Goal: Task Accomplishment & Management: Use online tool/utility

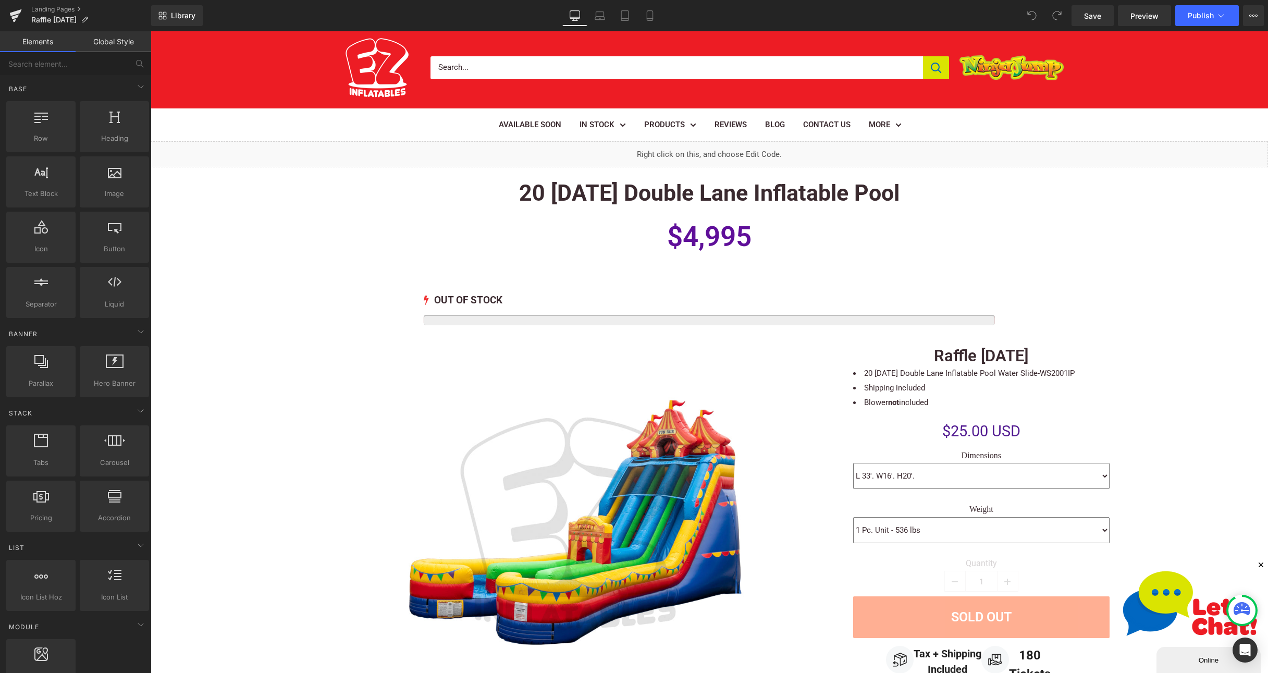
scroll to position [13, 0]
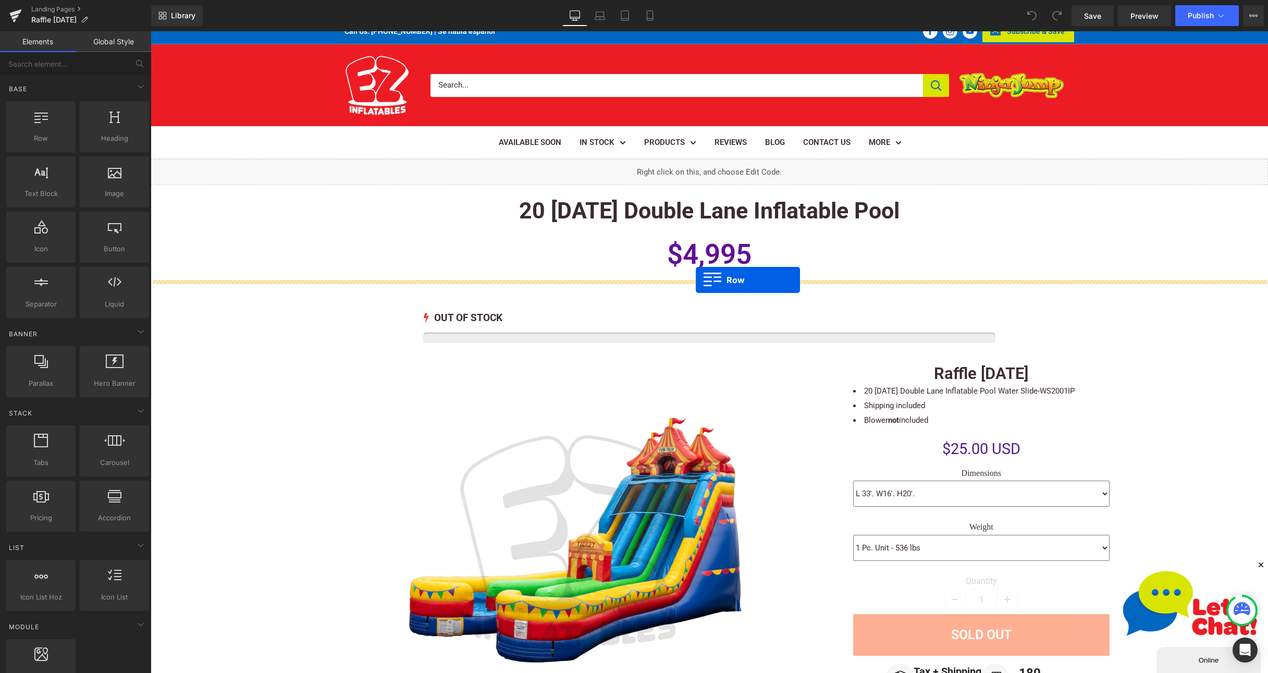
drag, startPoint x: 188, startPoint y: 160, endPoint x: 696, endPoint y: 280, distance: 521.5
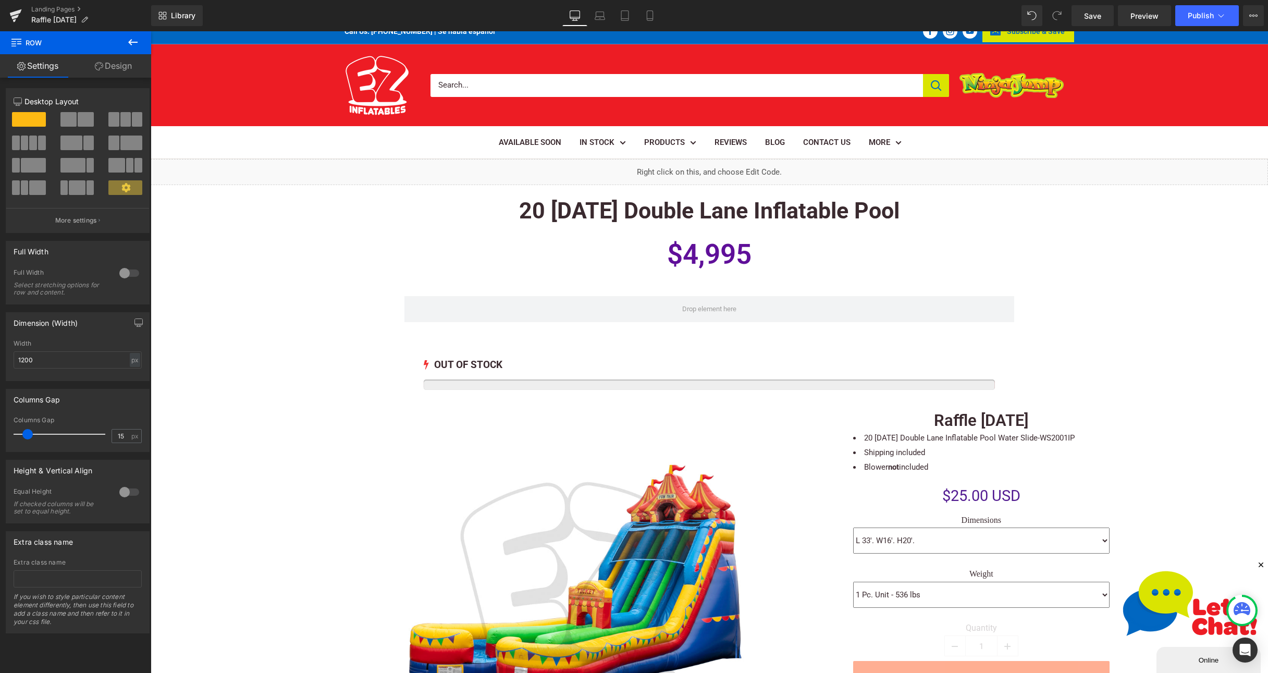
click at [130, 46] on icon at bounding box center [133, 42] width 13 height 13
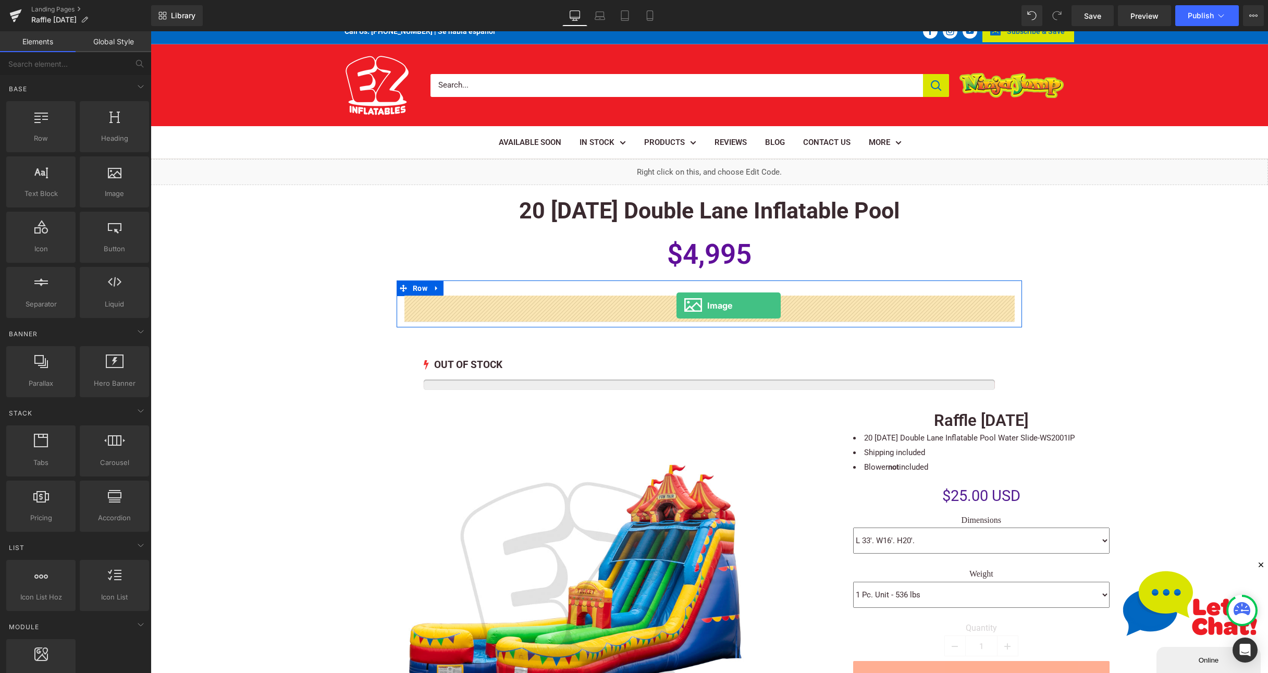
drag, startPoint x: 260, startPoint y: 218, endPoint x: 676, endPoint y: 305, distance: 425.4
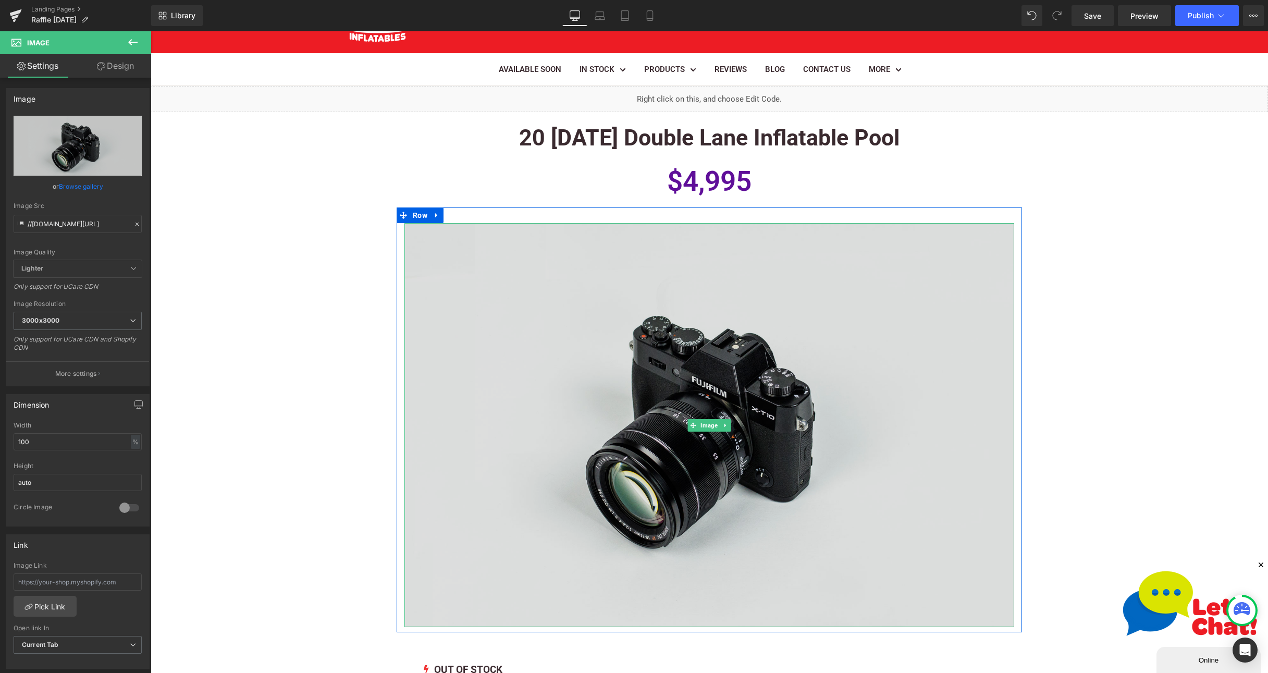
scroll to position [86, 0]
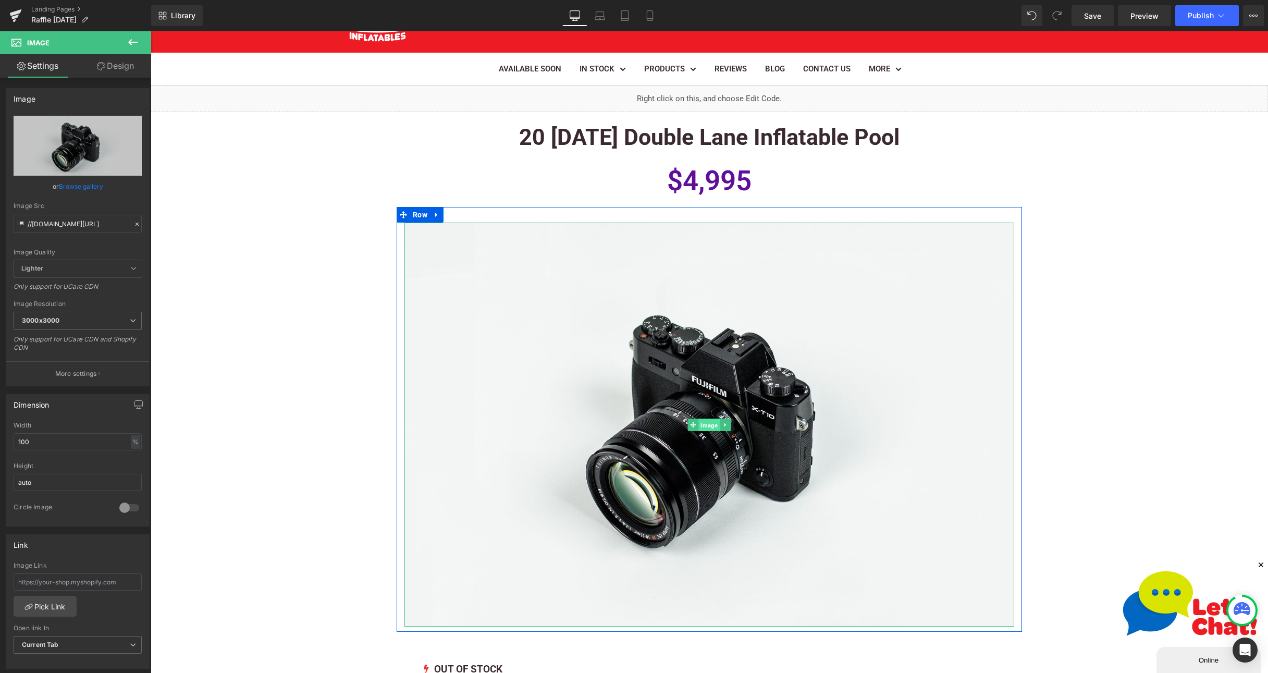
click at [706, 426] on span "Image" at bounding box center [708, 425] width 21 height 13
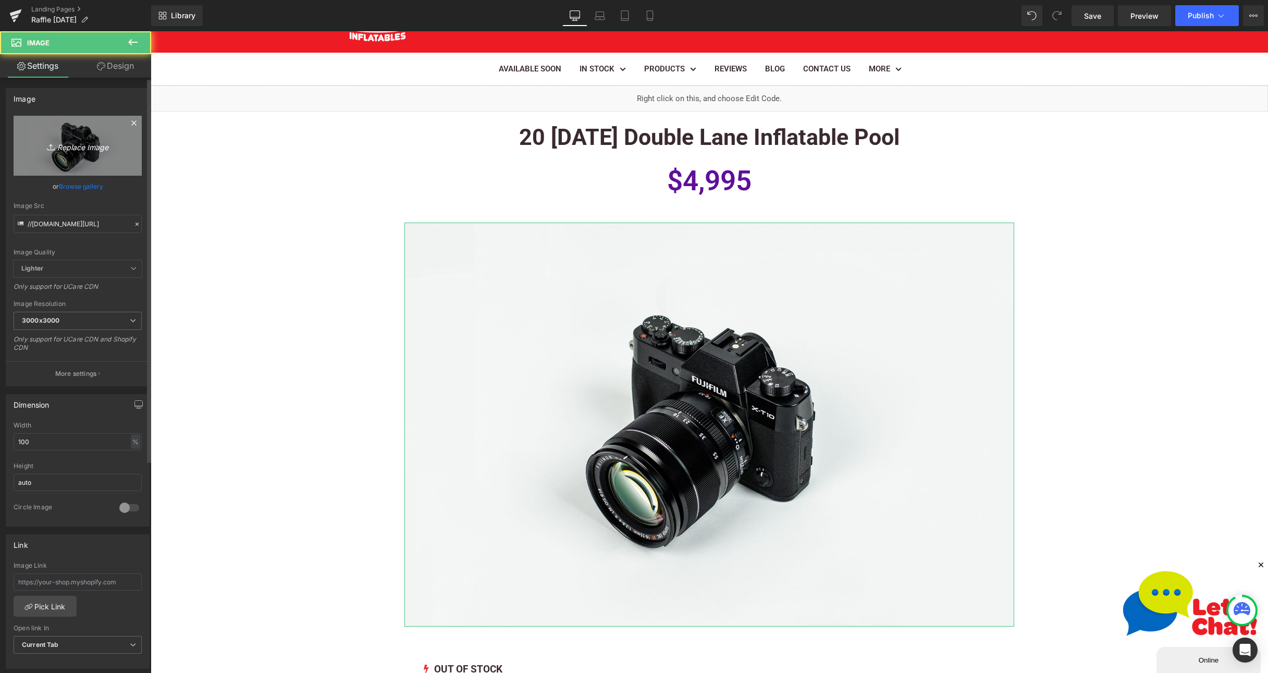
click at [70, 146] on icon "Replace Image" at bounding box center [77, 145] width 83 height 13
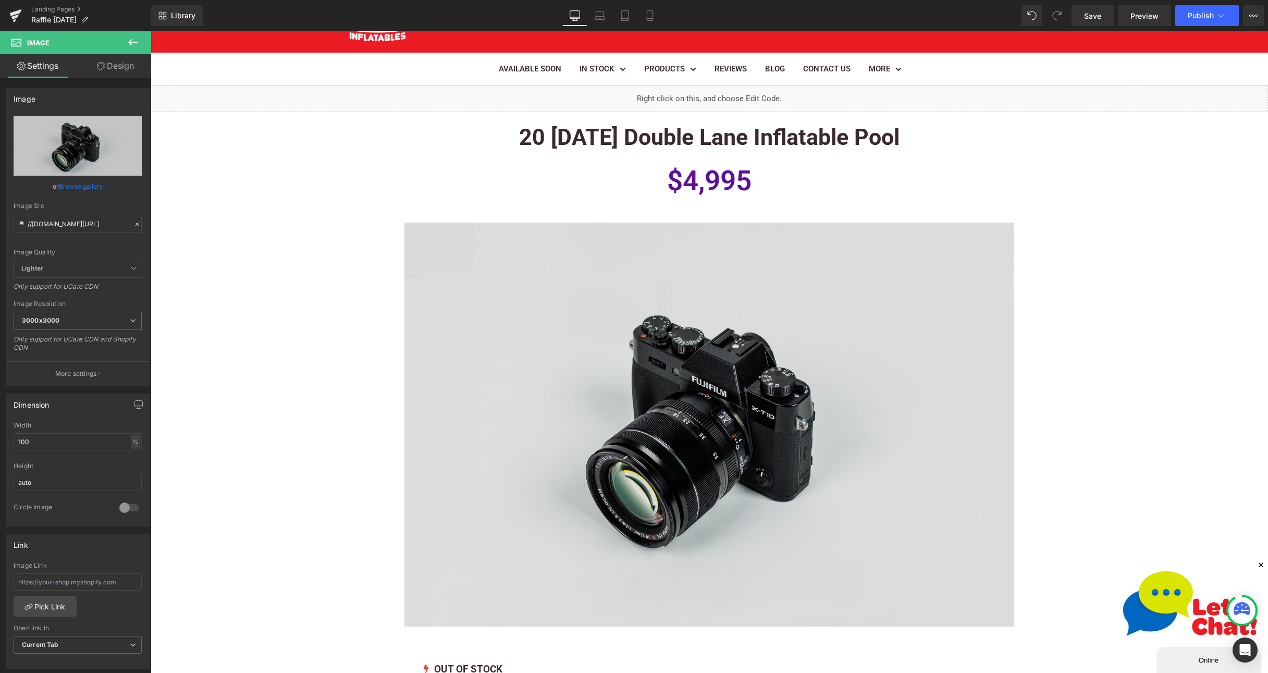
type input "C:\fakepath\Shopify Banner for Mobile (2).png"
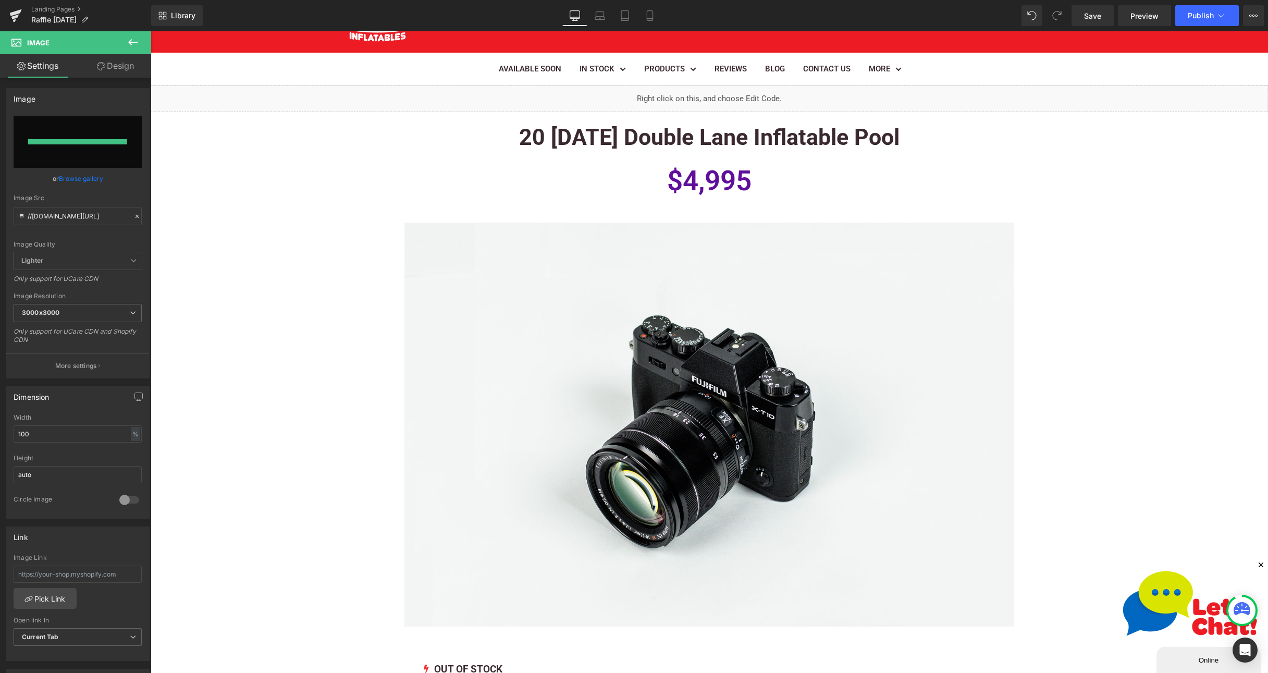
type input "[URL][DOMAIN_NAME]"
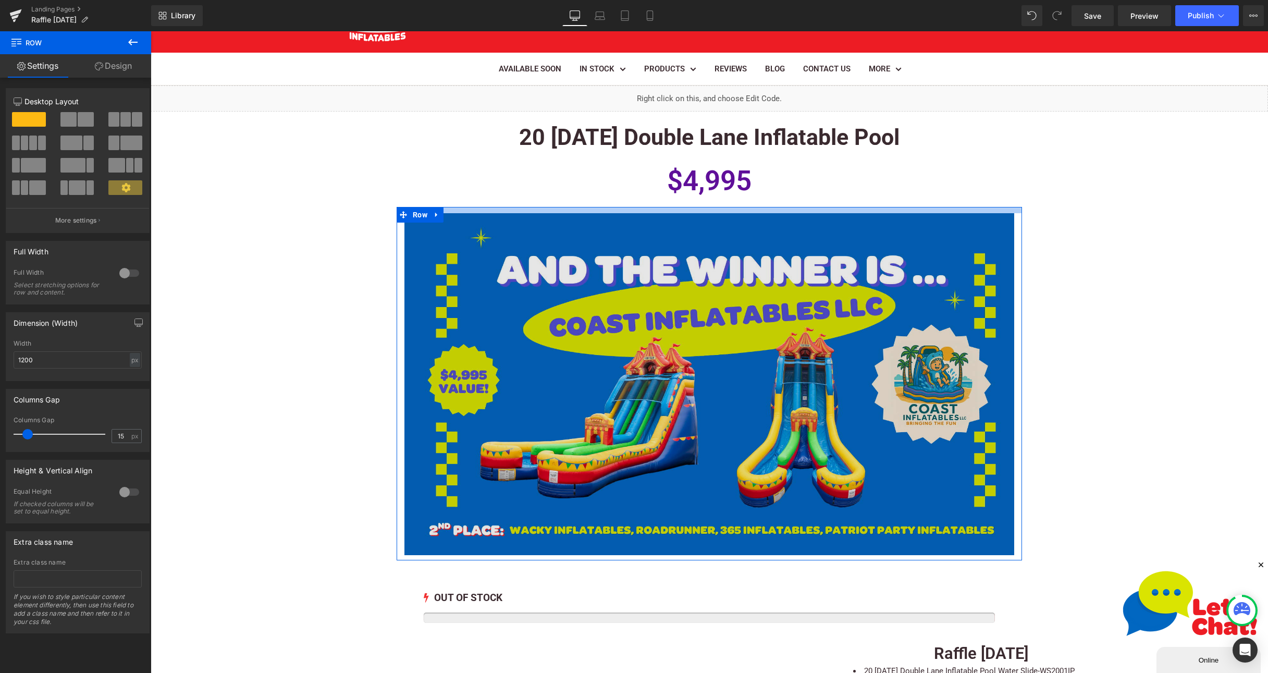
drag, startPoint x: 717, startPoint y: 211, endPoint x: 778, endPoint y: 532, distance: 327.1
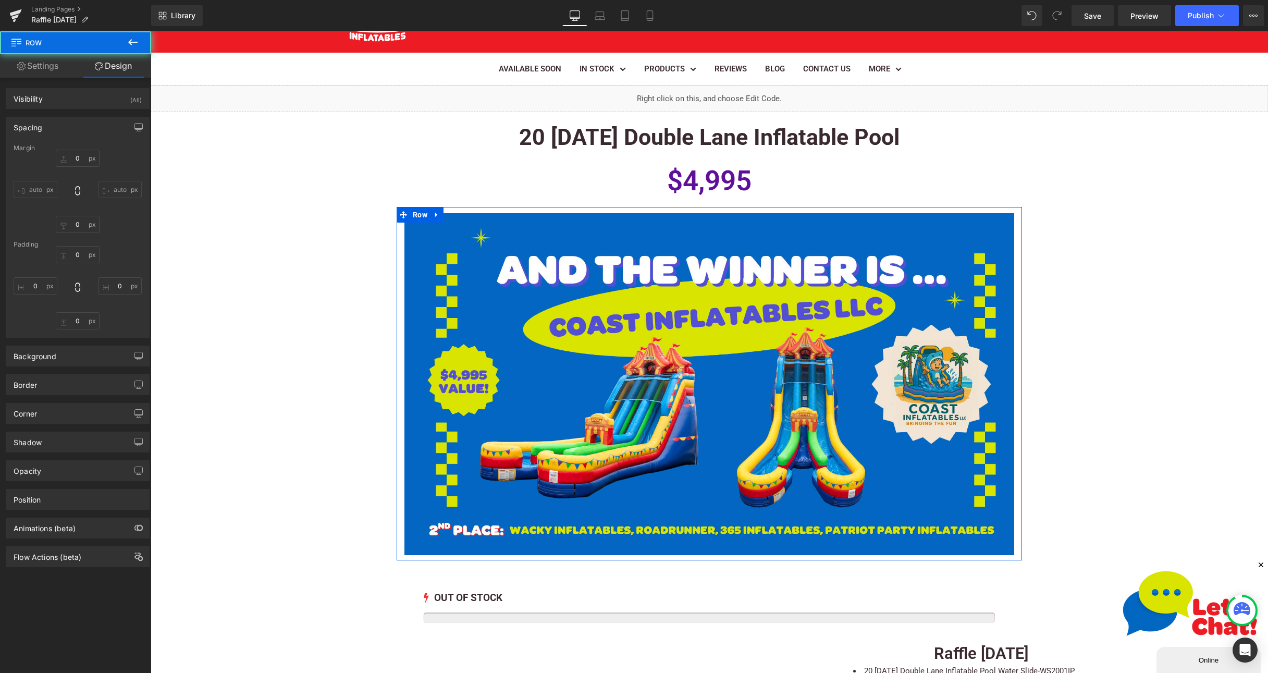
type input "0"
type input "12"
type input "0"
type input "10"
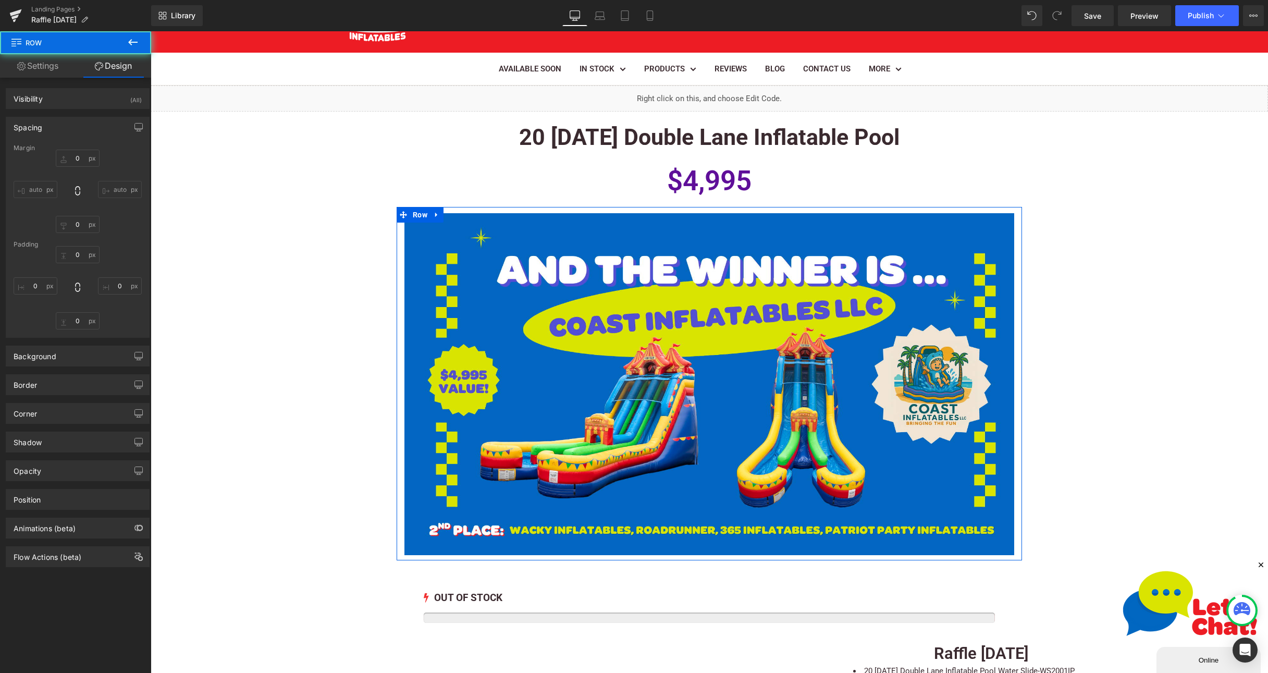
type input "0"
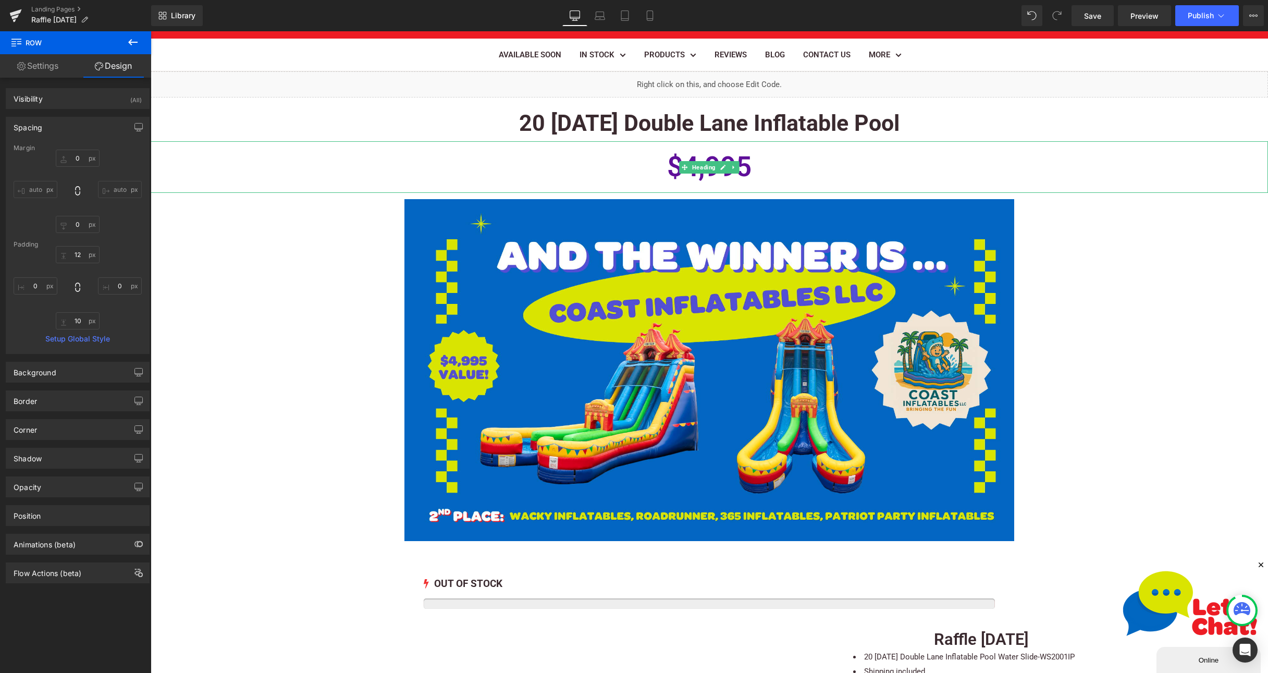
scroll to position [0, 0]
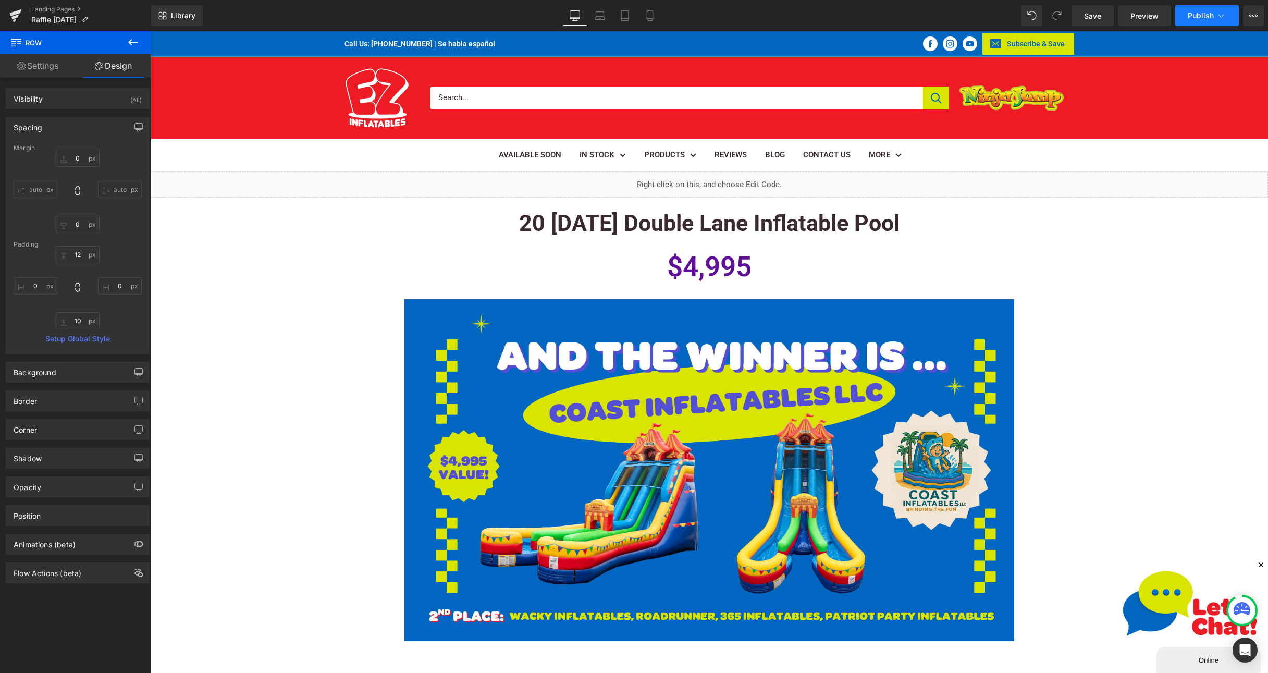
click at [1207, 16] on span "Publish" at bounding box center [1200, 15] width 26 height 8
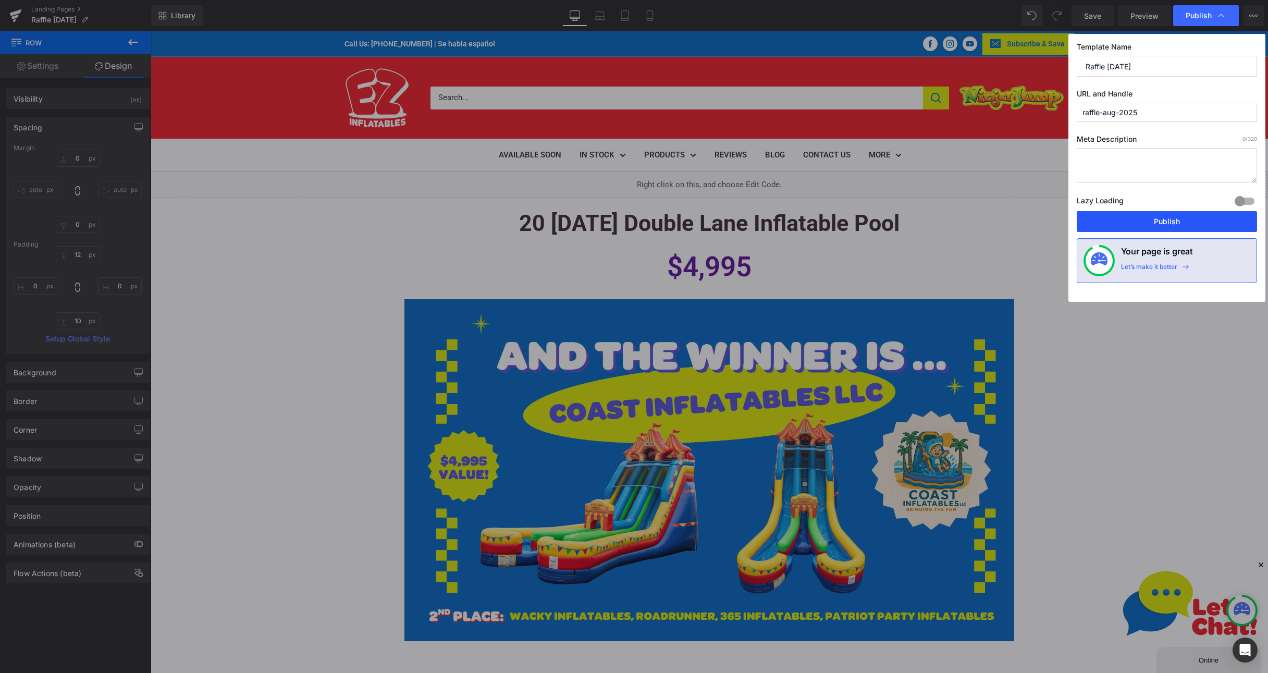
click at [1164, 224] on button "Publish" at bounding box center [1166, 221] width 180 height 21
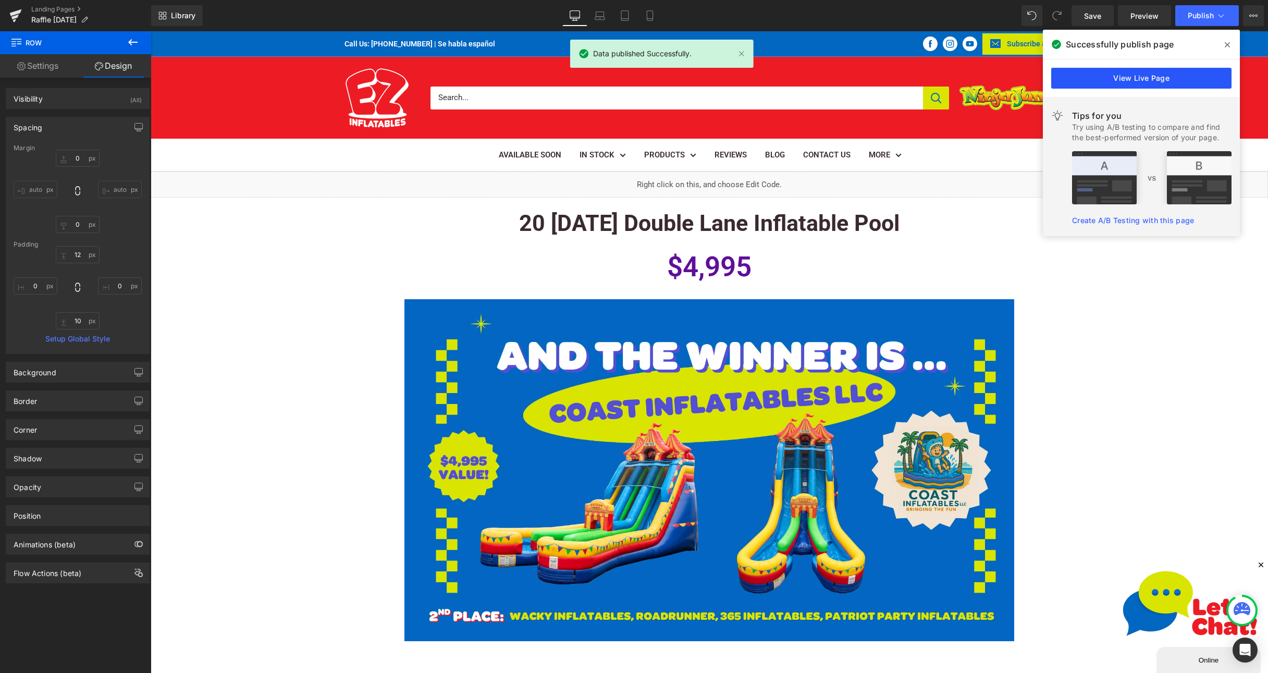
click at [1125, 81] on link "View Live Page" at bounding box center [1141, 78] width 180 height 21
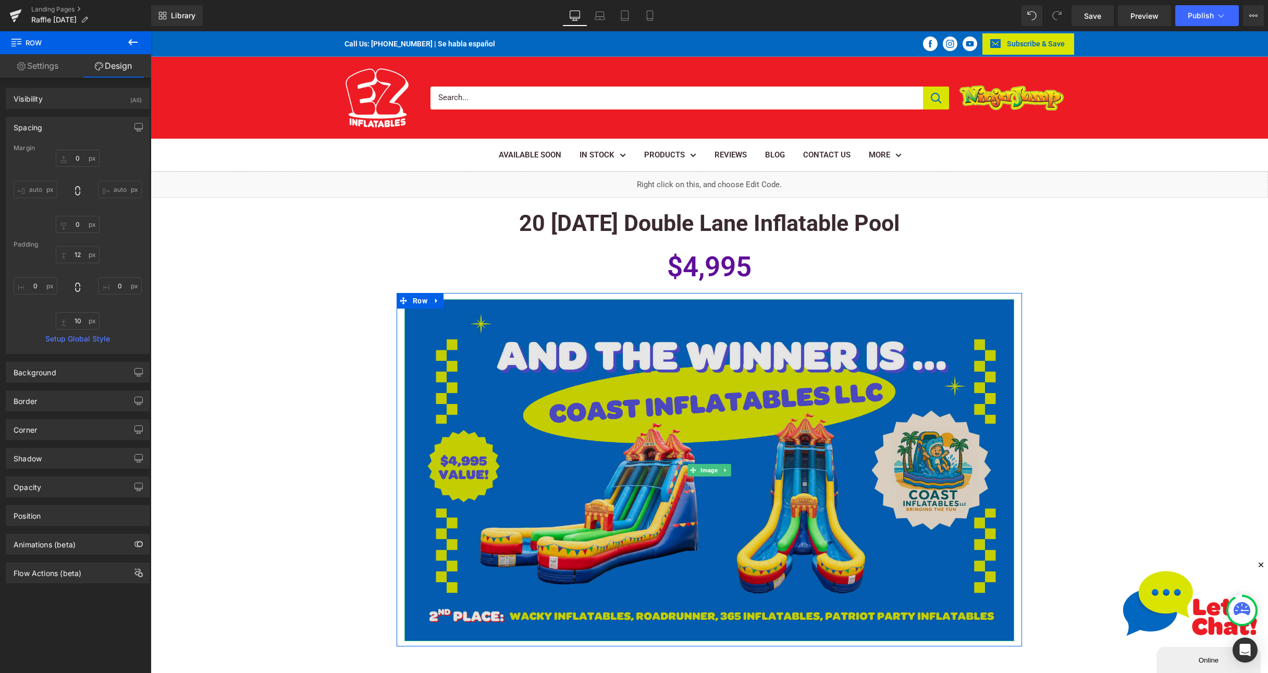
click at [683, 416] on img at bounding box center [709, 470] width 610 height 342
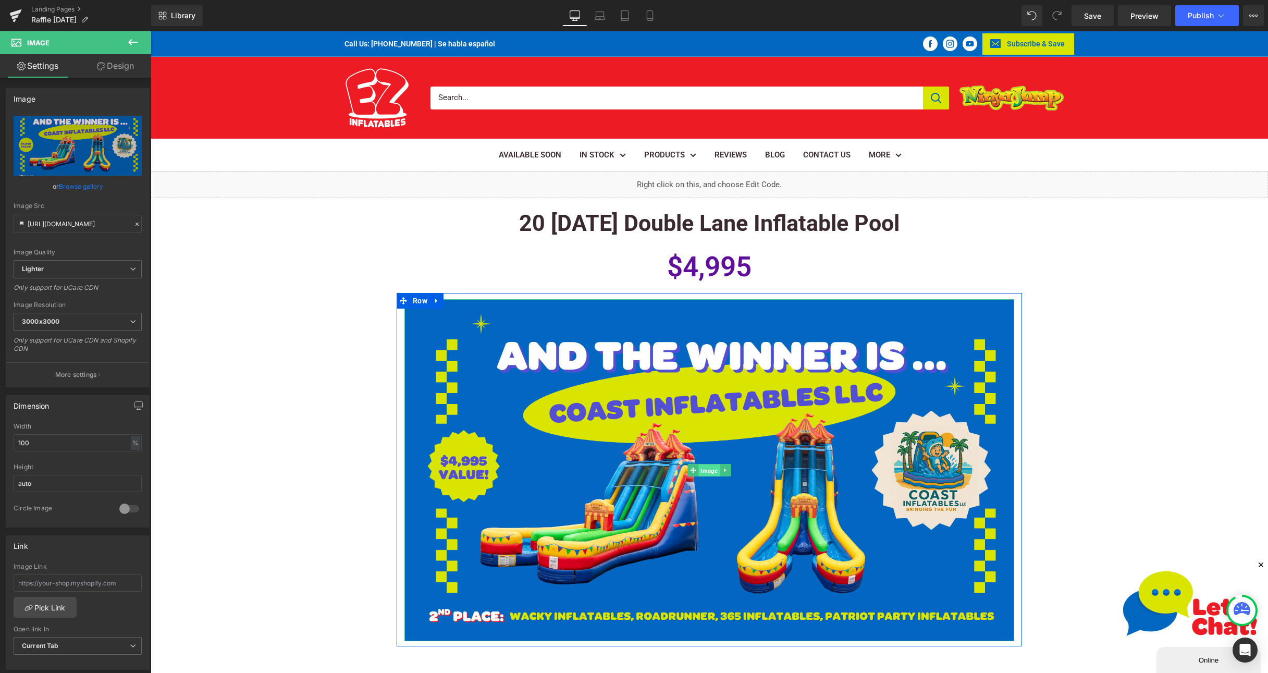
click at [700, 472] on span "Image" at bounding box center [708, 470] width 21 height 13
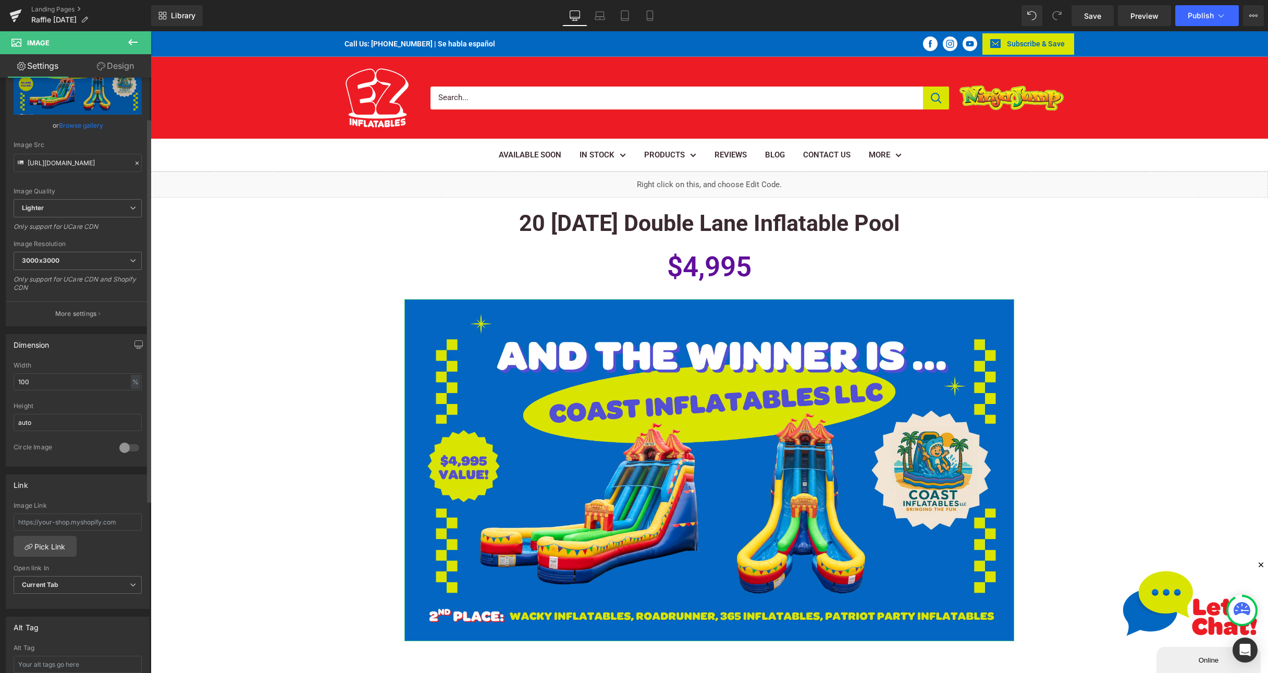
scroll to position [63, 0]
click at [79, 517] on input "text" at bounding box center [78, 520] width 128 height 17
paste input "[URL][DOMAIN_NAME]"
type input "[URL][DOMAIN_NAME]"
click at [101, 546] on div "[URL][DOMAIN_NAME] Image Link [URL][DOMAIN_NAME] Pick Link Current Tab New Tab …" at bounding box center [77, 553] width 143 height 107
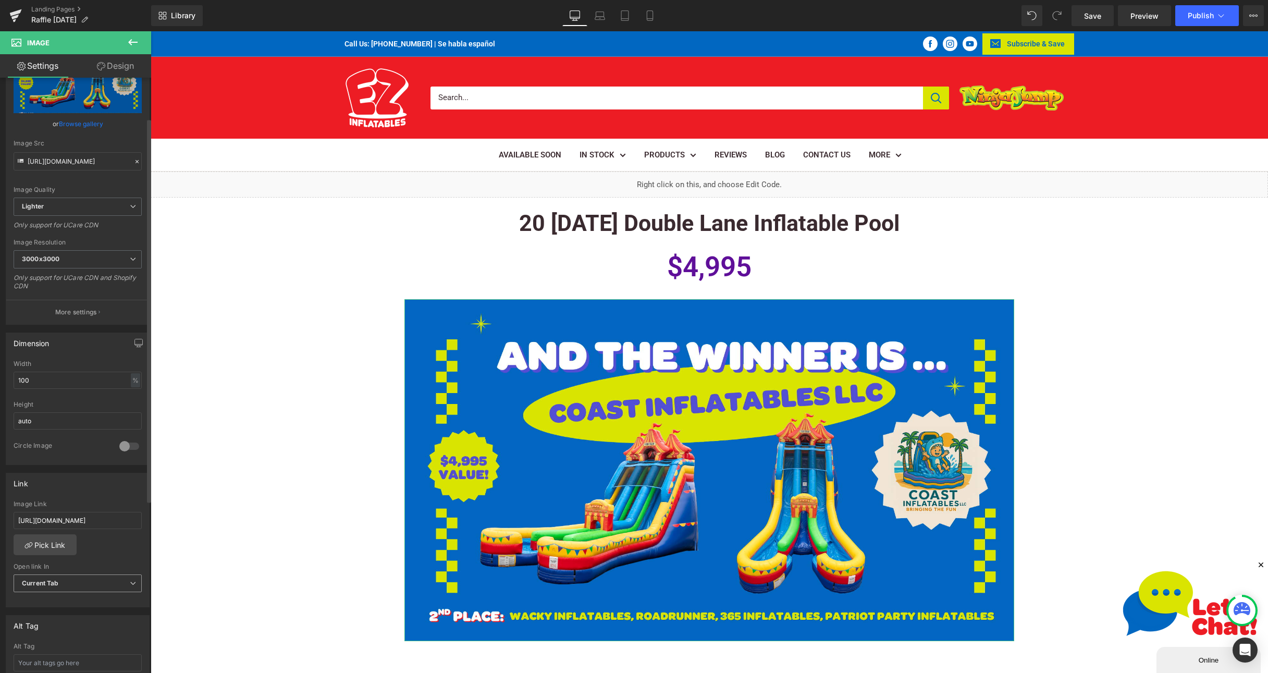
click at [73, 580] on span "Current Tab" at bounding box center [78, 583] width 128 height 18
click at [49, 614] on div "New Tab" at bounding box center [42, 616] width 27 height 7
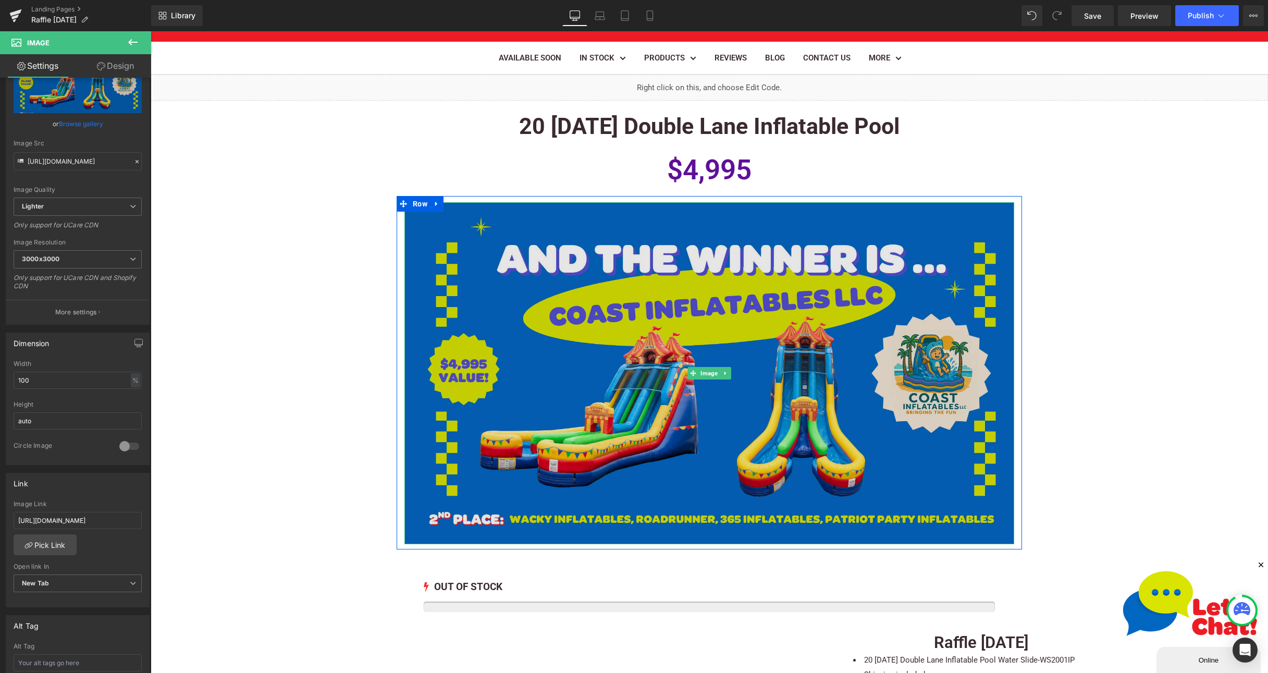
scroll to position [0, 0]
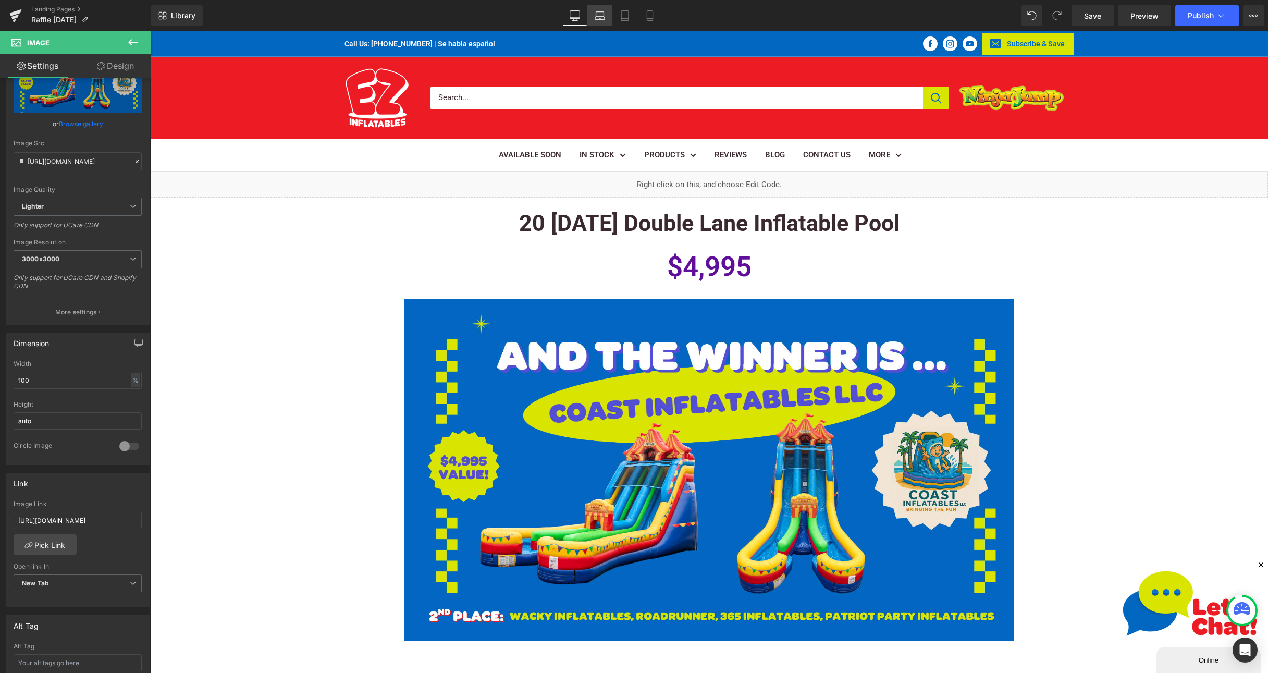
click at [596, 19] on icon at bounding box center [600, 18] width 10 height 3
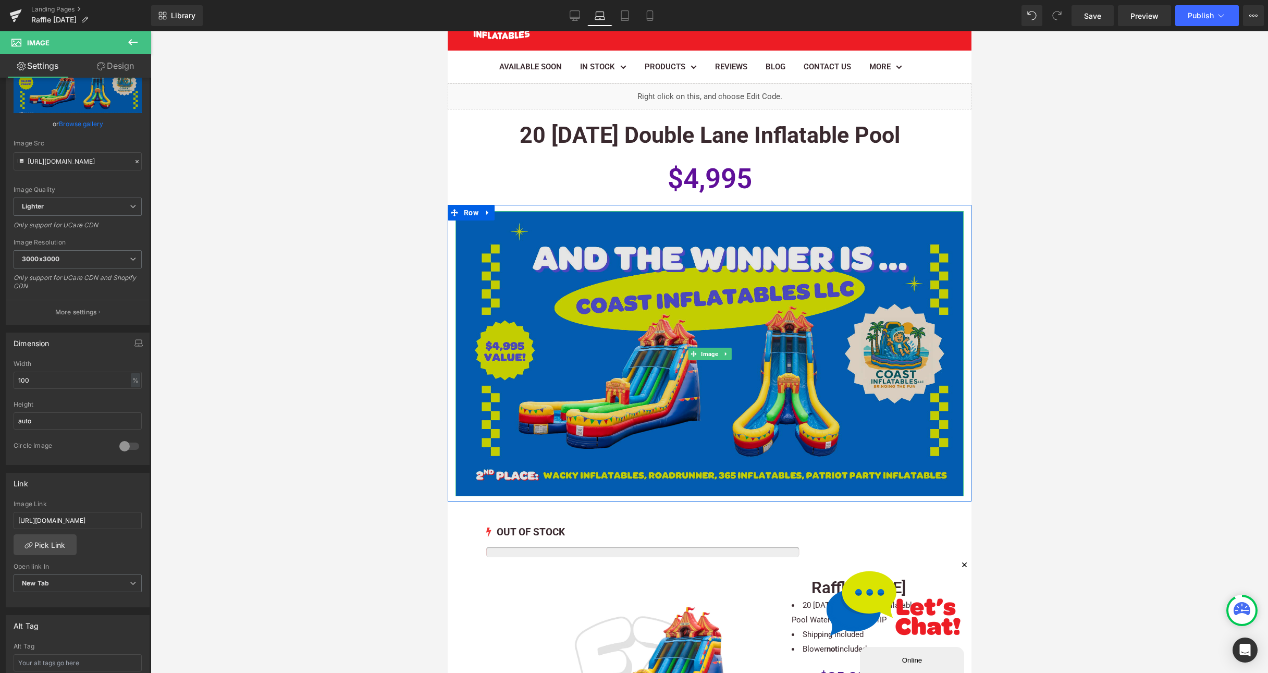
scroll to position [24, 0]
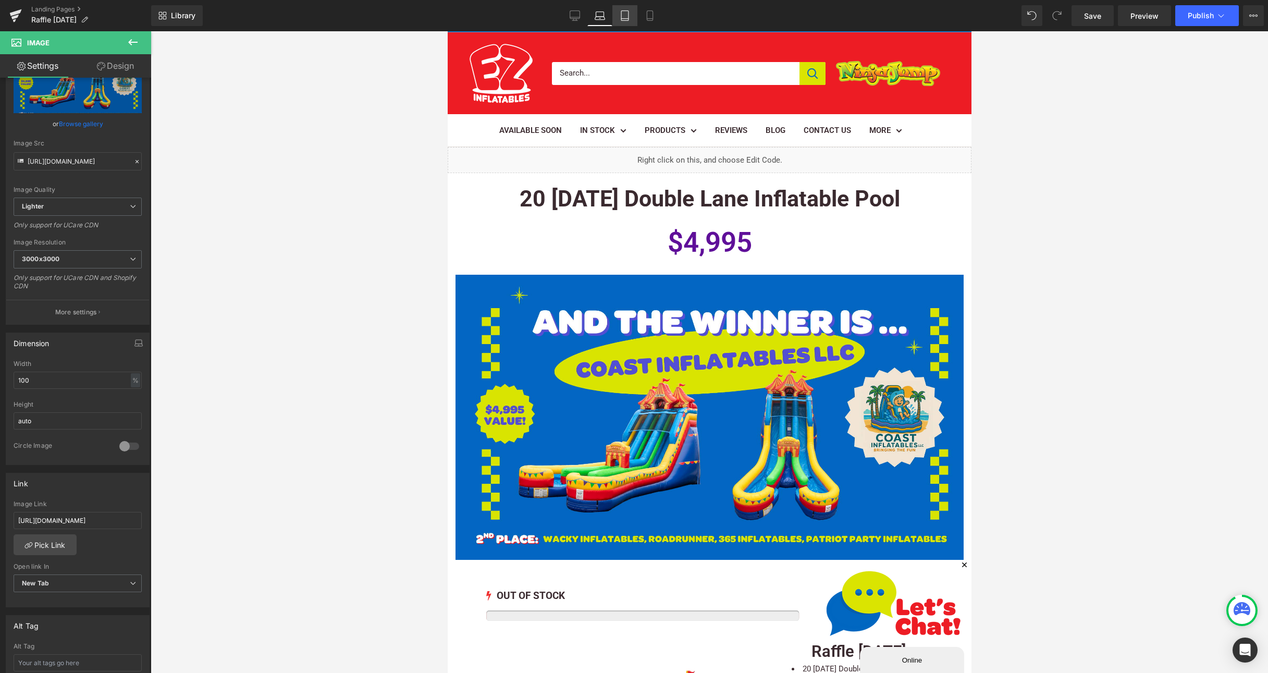
click at [626, 13] on icon at bounding box center [625, 15] width 10 height 10
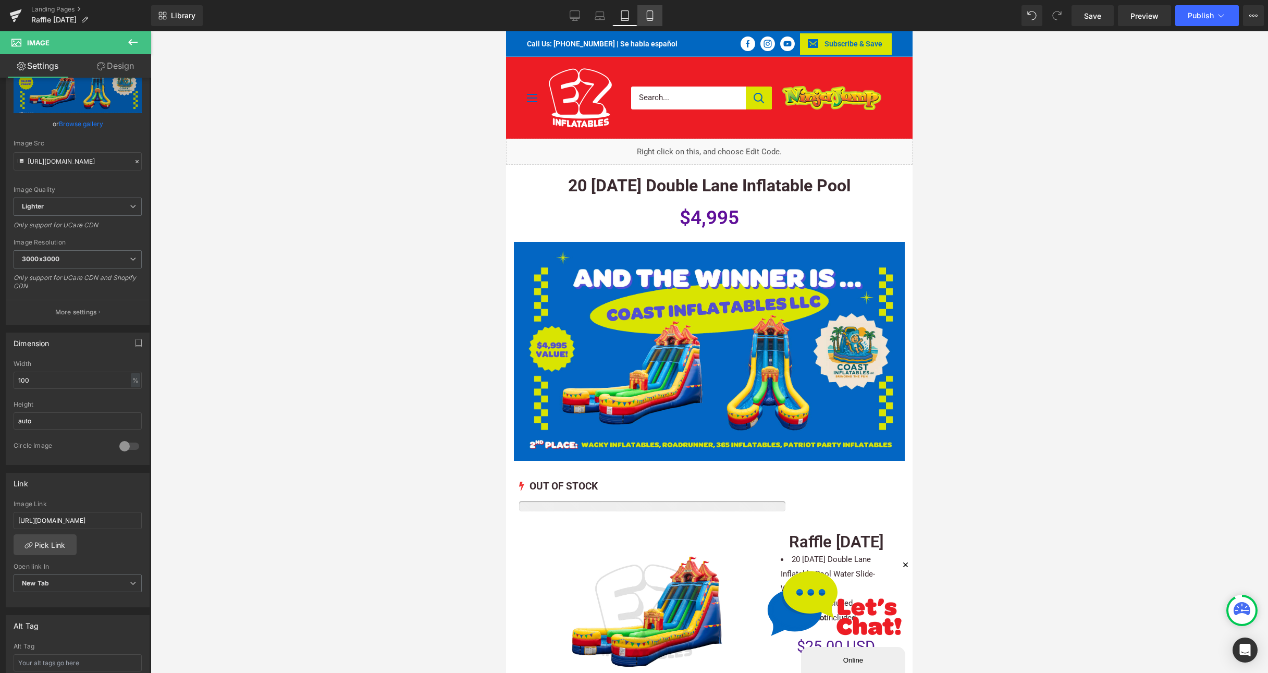
click at [652, 17] on icon at bounding box center [650, 15] width 10 height 10
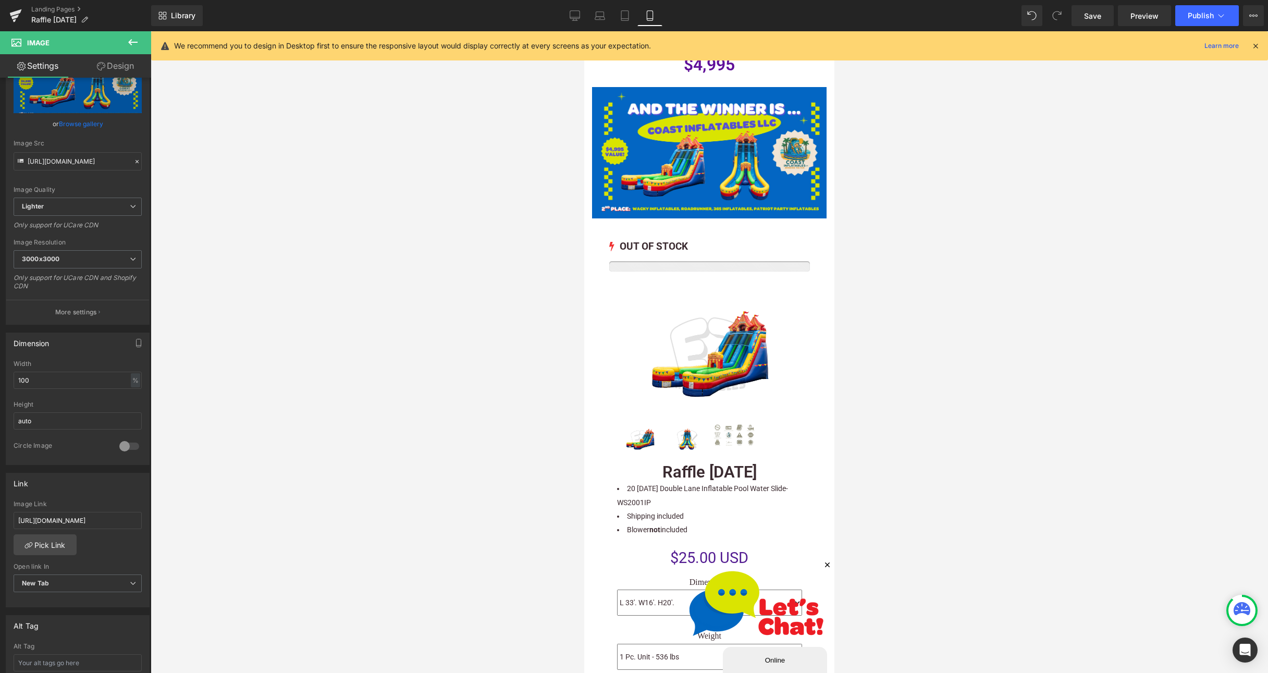
scroll to position [156, 0]
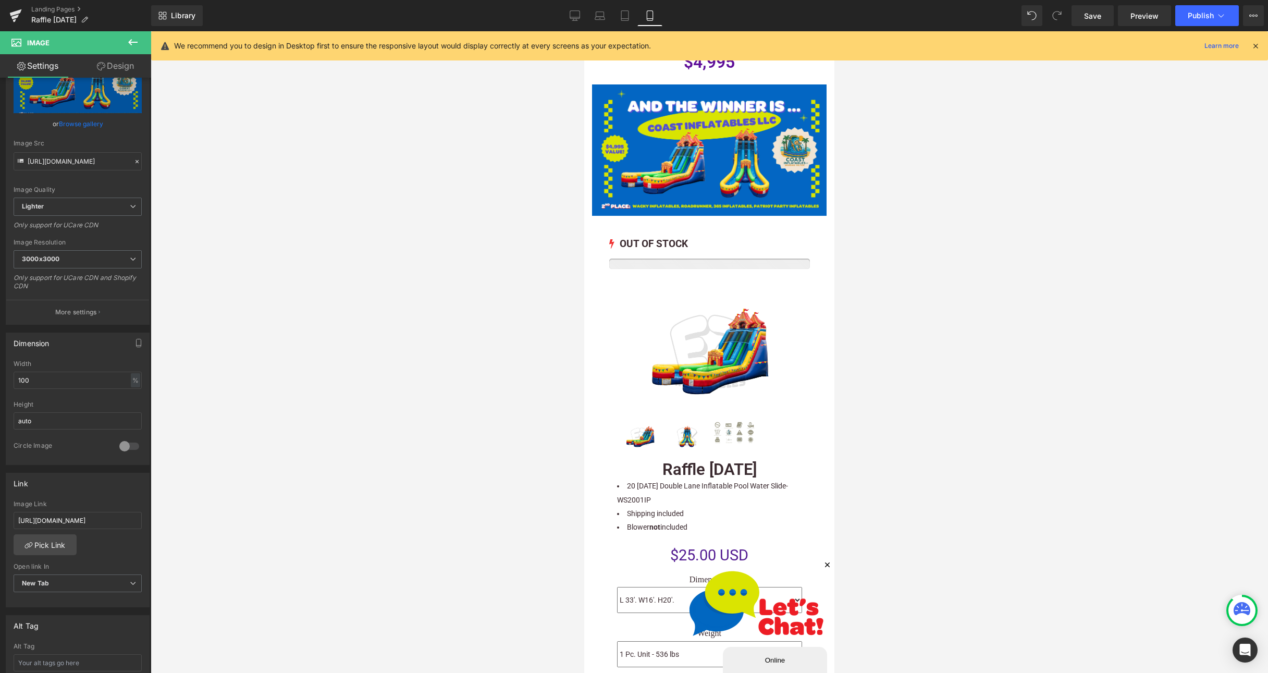
click at [823, 564] on icon "Close" at bounding box center [827, 564] width 9 height 9
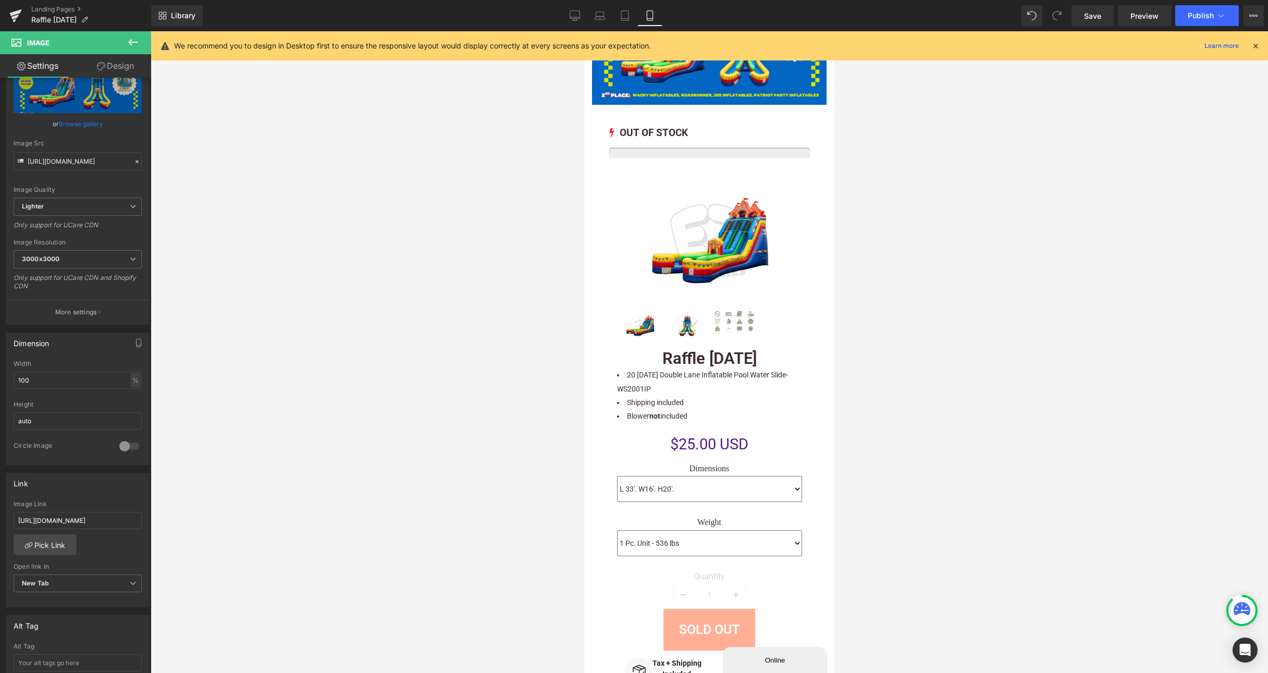
scroll to position [0, 0]
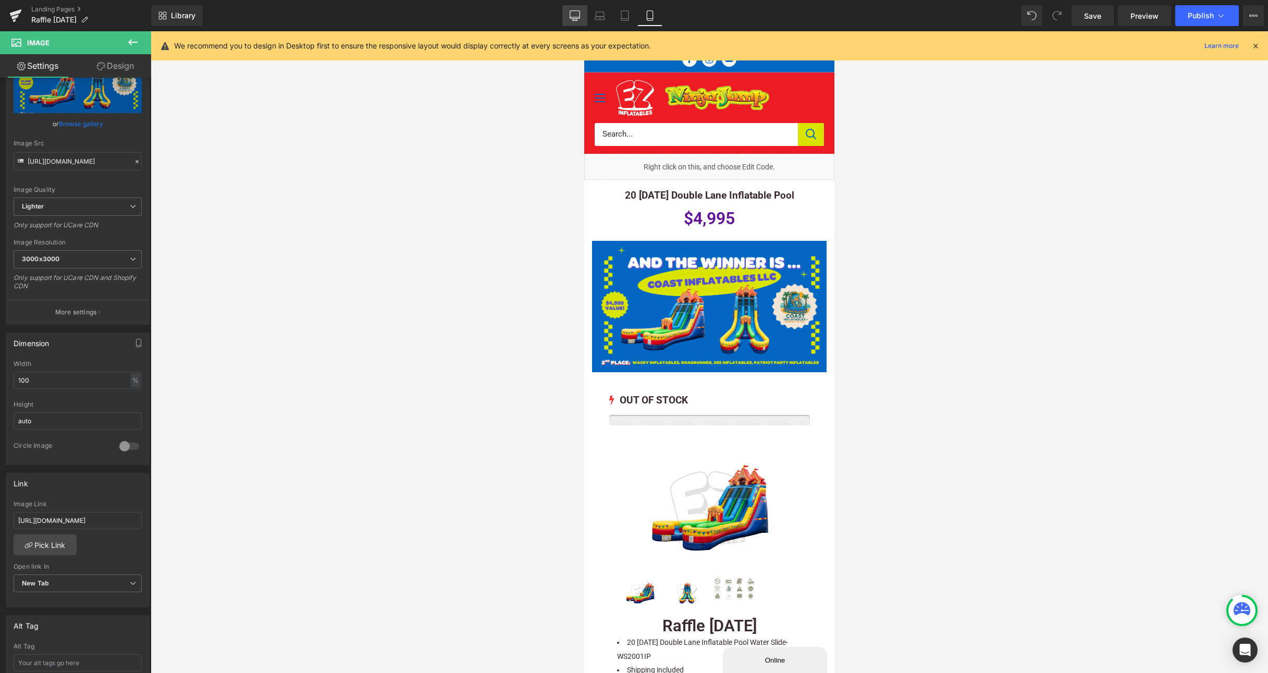
click at [573, 17] on icon at bounding box center [575, 17] width 10 height 0
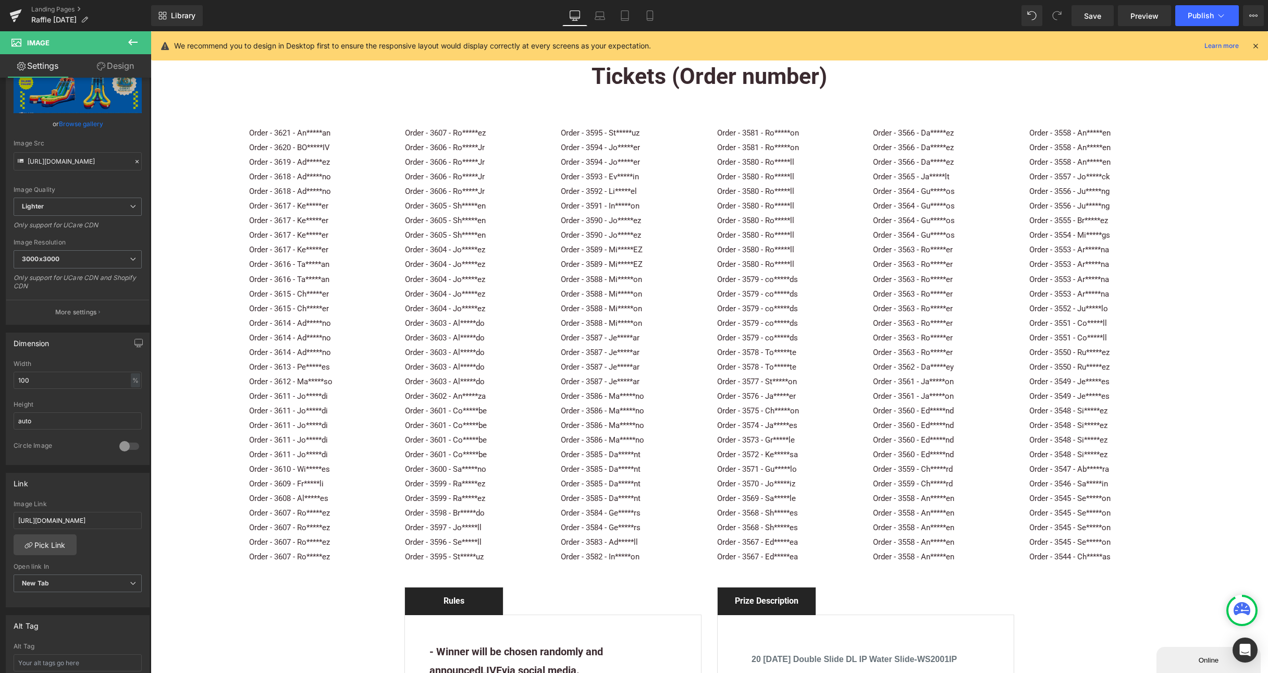
scroll to position [1128, 0]
click at [671, 304] on p "Order - 3588 - Mi*****on" at bounding box center [631, 307] width 140 height 15
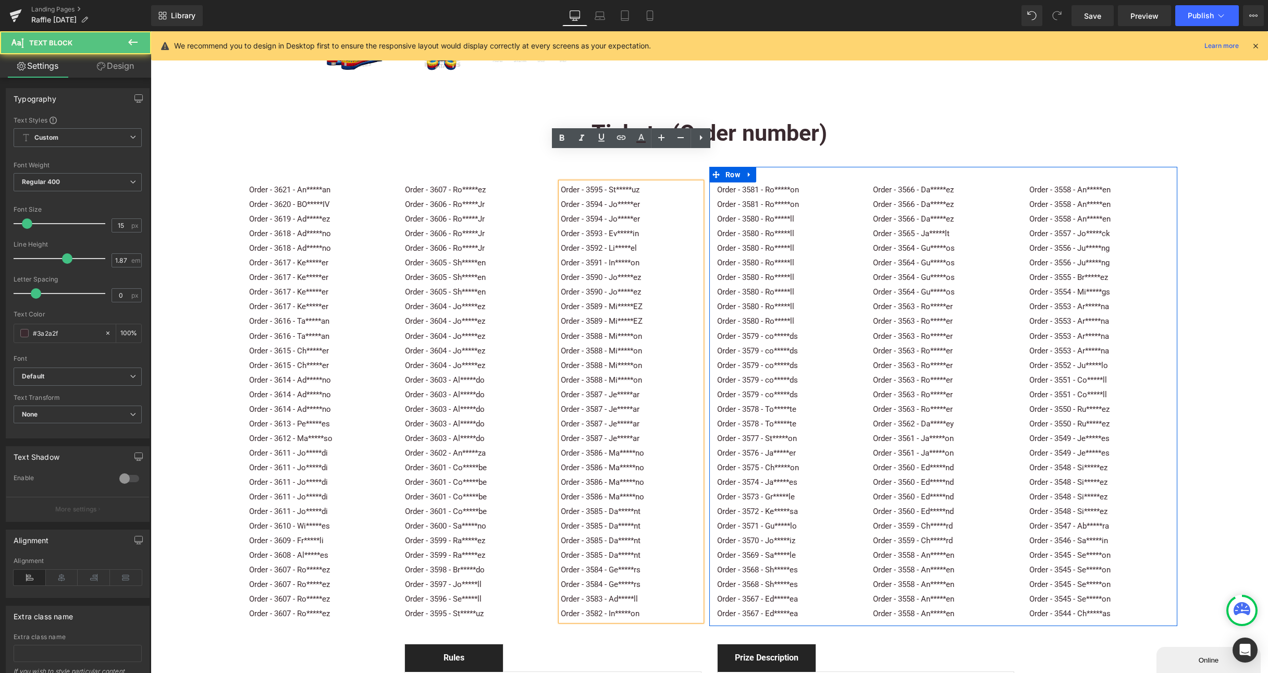
scroll to position [1047, 0]
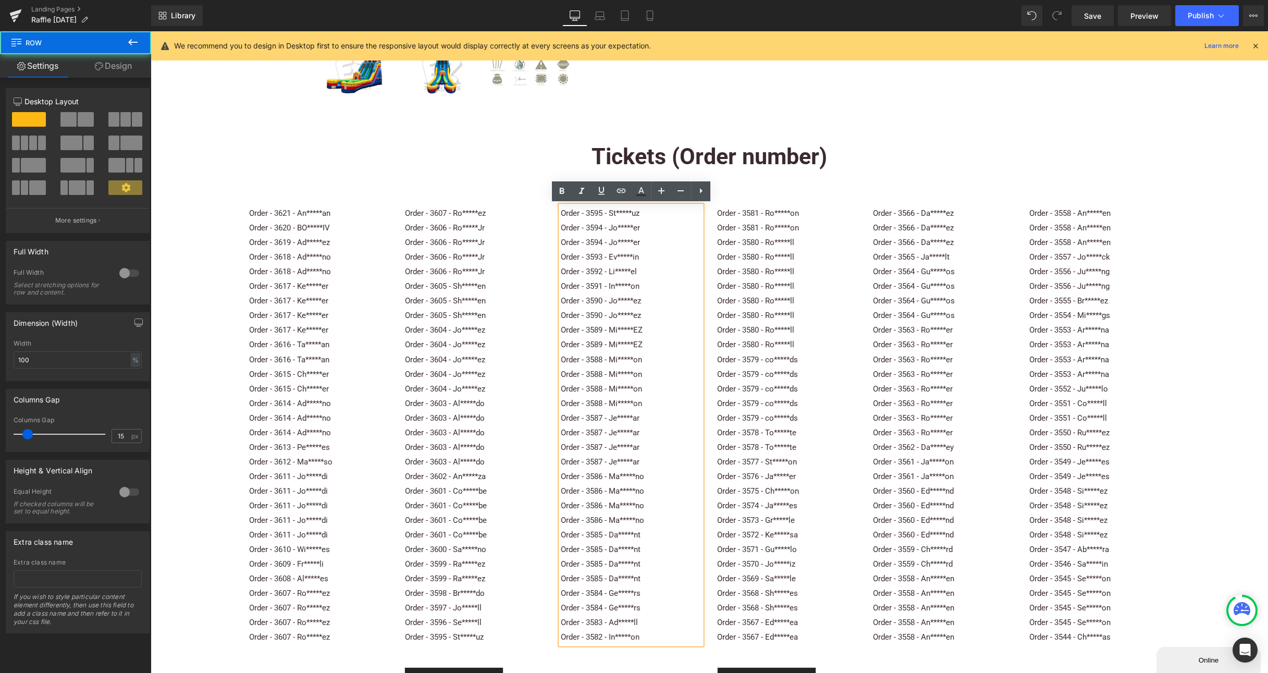
drag, startPoint x: 221, startPoint y: 219, endPoint x: 251, endPoint y: 225, distance: 29.8
click at [221, 219] on div "0 OUT OF STOCK (P) Stock Counter Sale Off (P) Image ‹" at bounding box center [709, 137] width 1117 height 1034
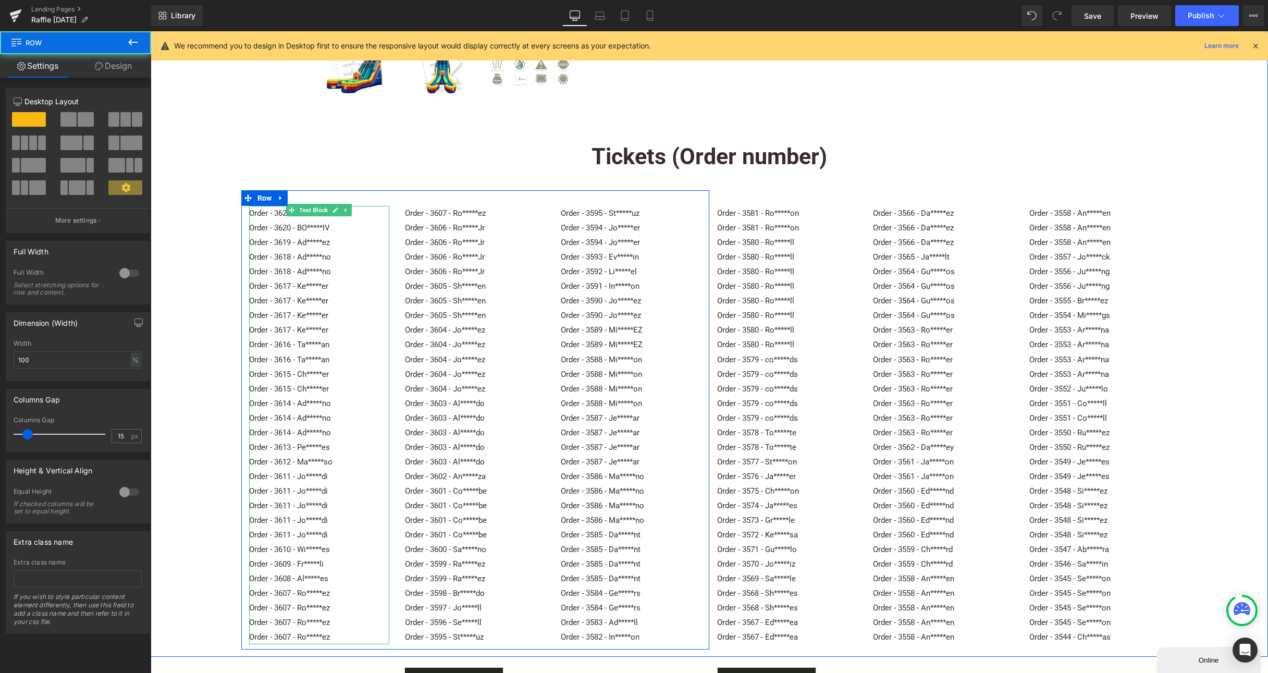
click at [268, 223] on p "Order - 3620 - BO*****IV" at bounding box center [319, 227] width 140 height 15
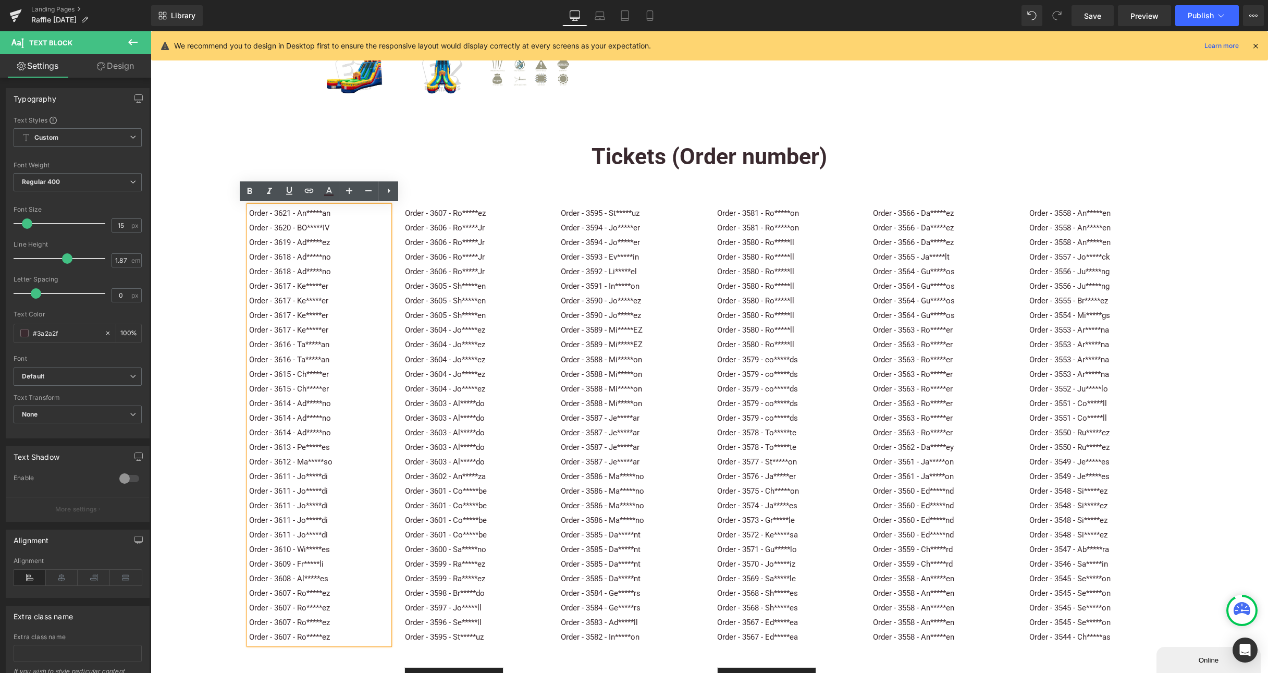
click at [573, 186] on div "Order - 3621 - An*****an Order - 3620 - BO*****IV Order - 3619 - Ad*****ez Orde…" at bounding box center [709, 415] width 936 height 480
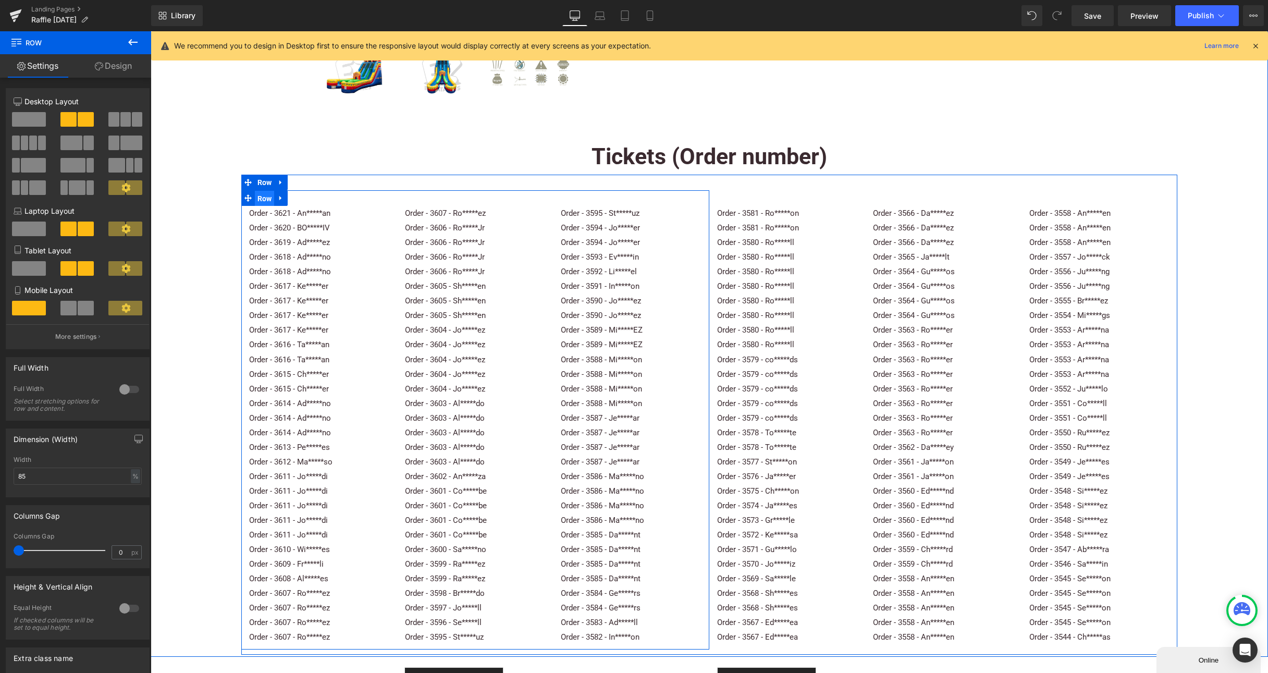
click at [256, 196] on span "Row" at bounding box center [265, 199] width 20 height 16
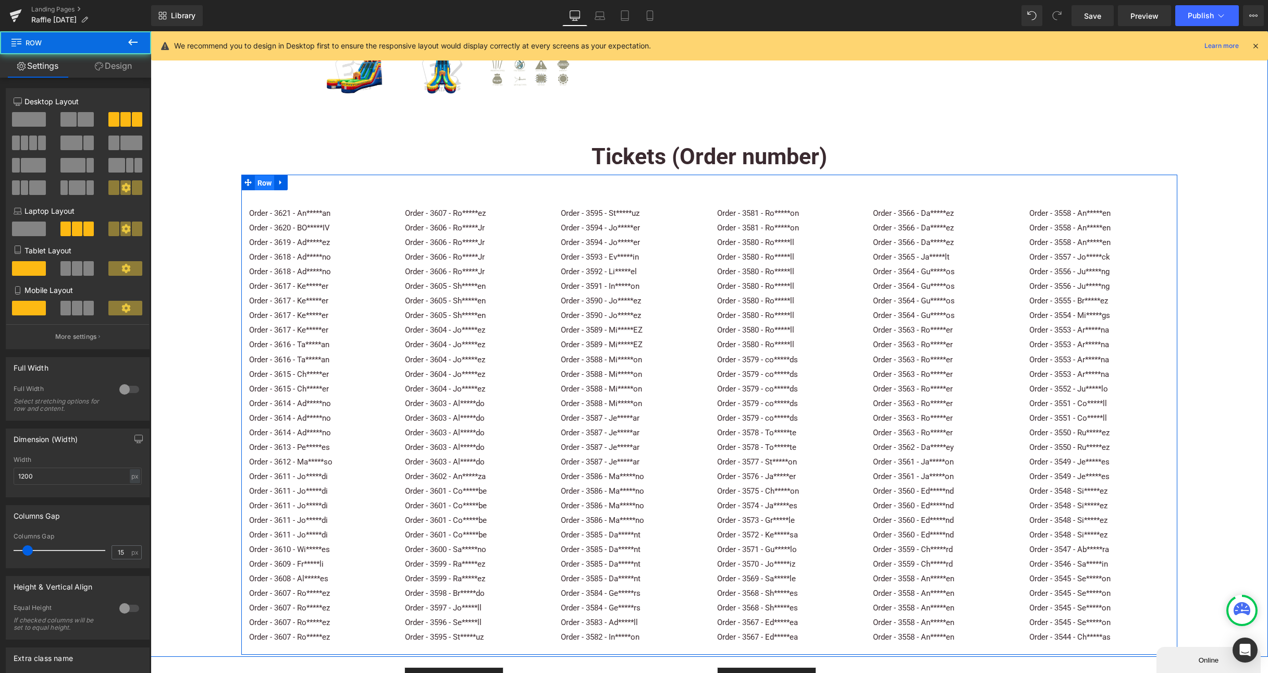
click at [255, 182] on span "Row" at bounding box center [265, 183] width 20 height 16
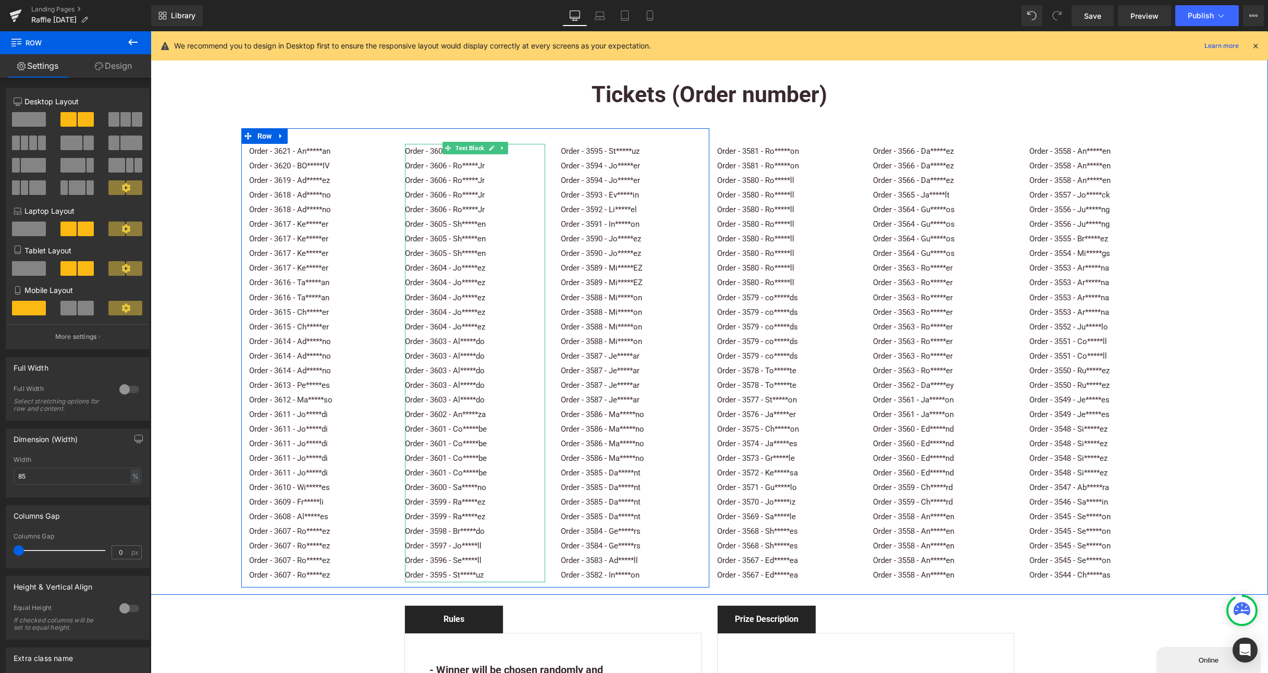
scroll to position [1108, 0]
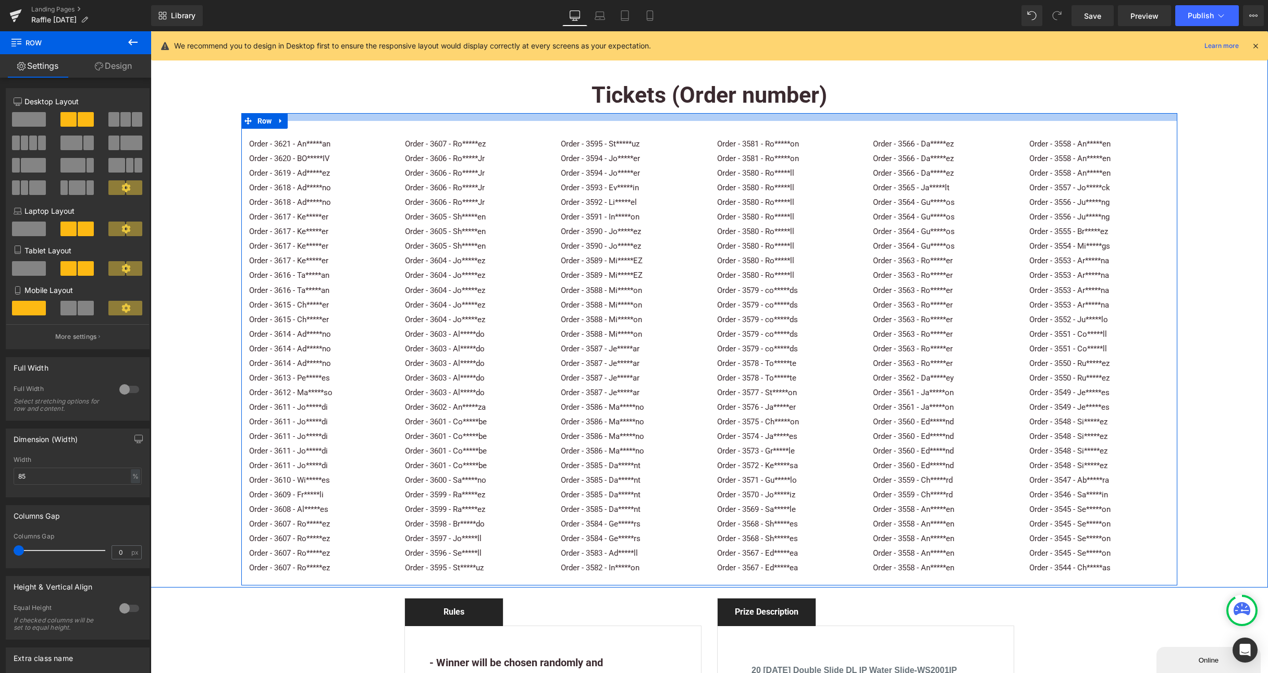
drag, startPoint x: 696, startPoint y: 121, endPoint x: 621, endPoint y: 131, distance: 75.7
click at [696, 114] on div at bounding box center [709, 117] width 936 height 8
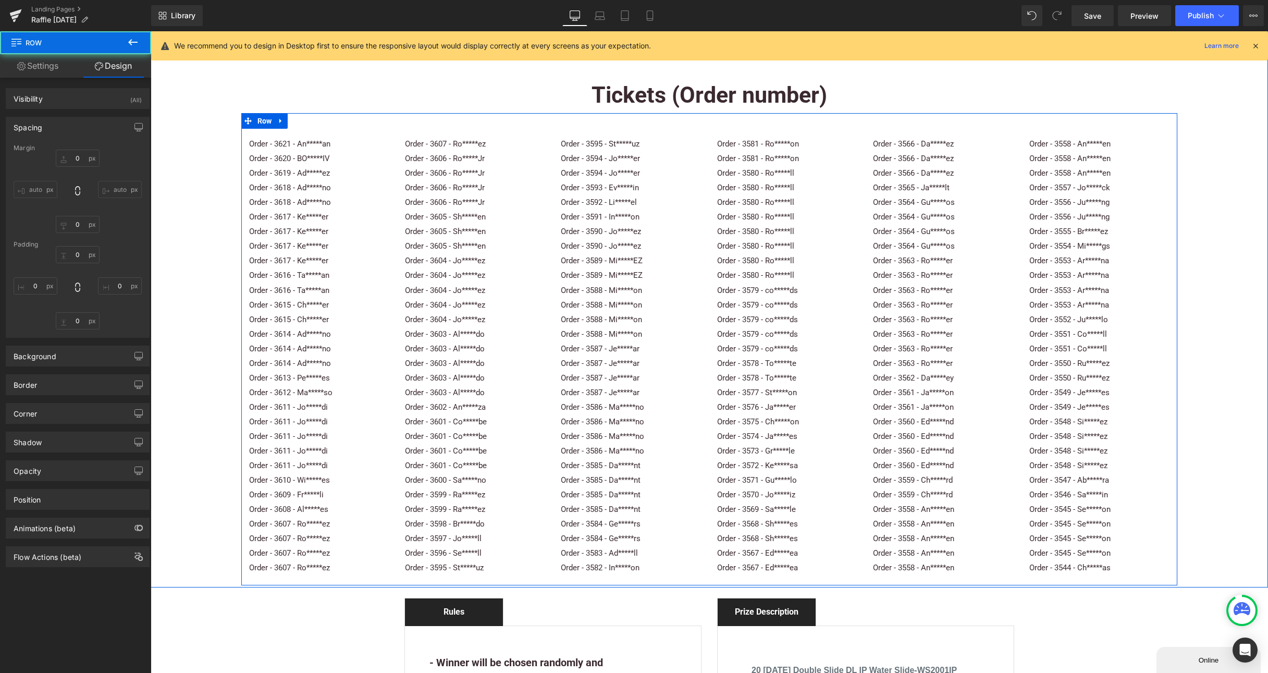
type input "0"
type input "15"
type input "0"
type input "10"
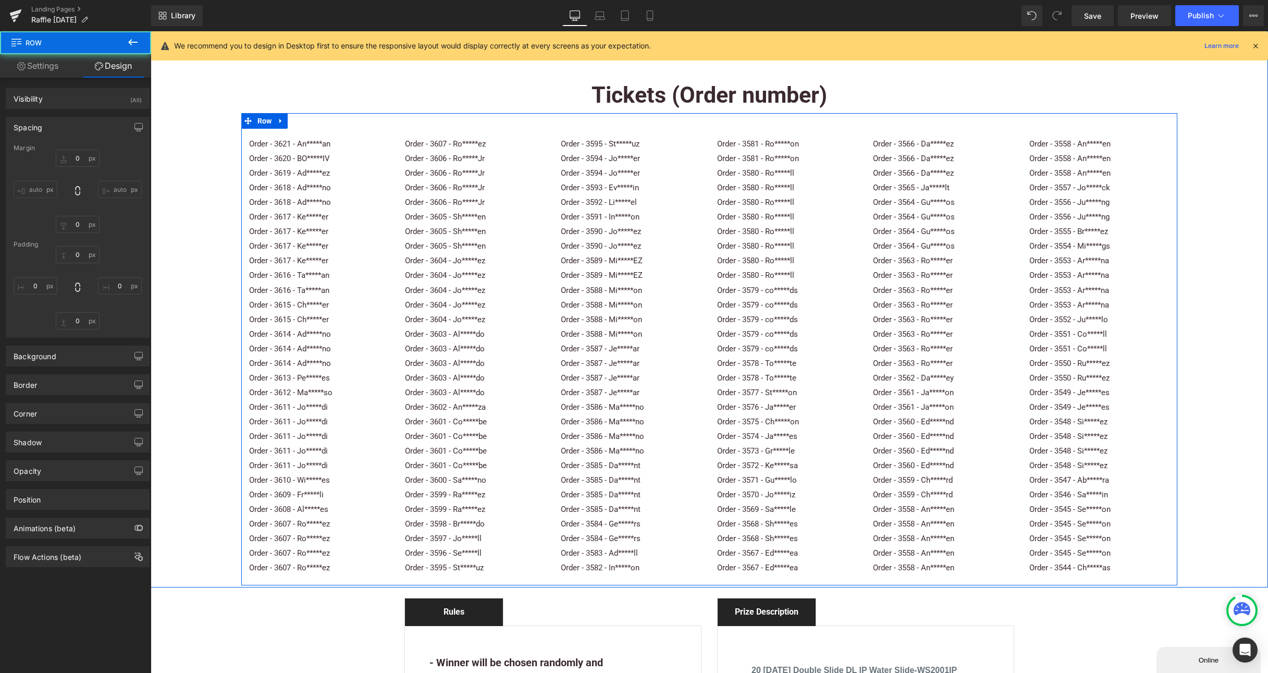
type input "0"
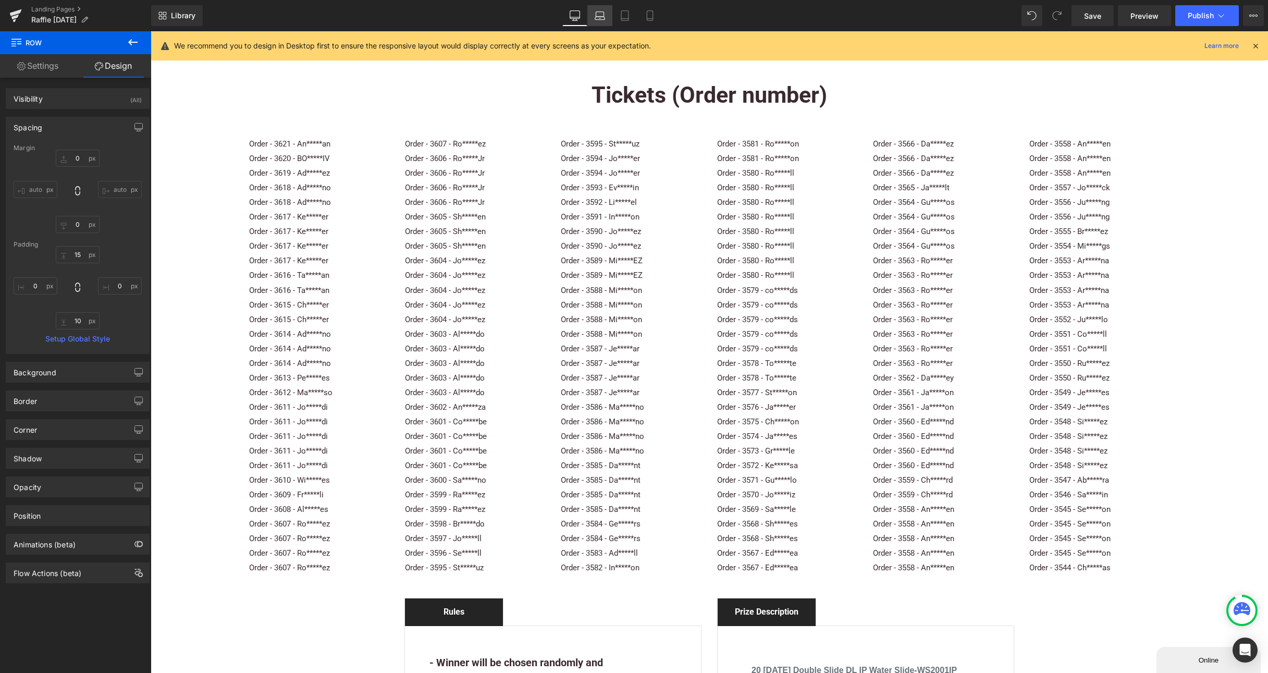
click at [603, 16] on icon at bounding box center [600, 14] width 8 height 5
type input "0"
type input "15"
type input "0"
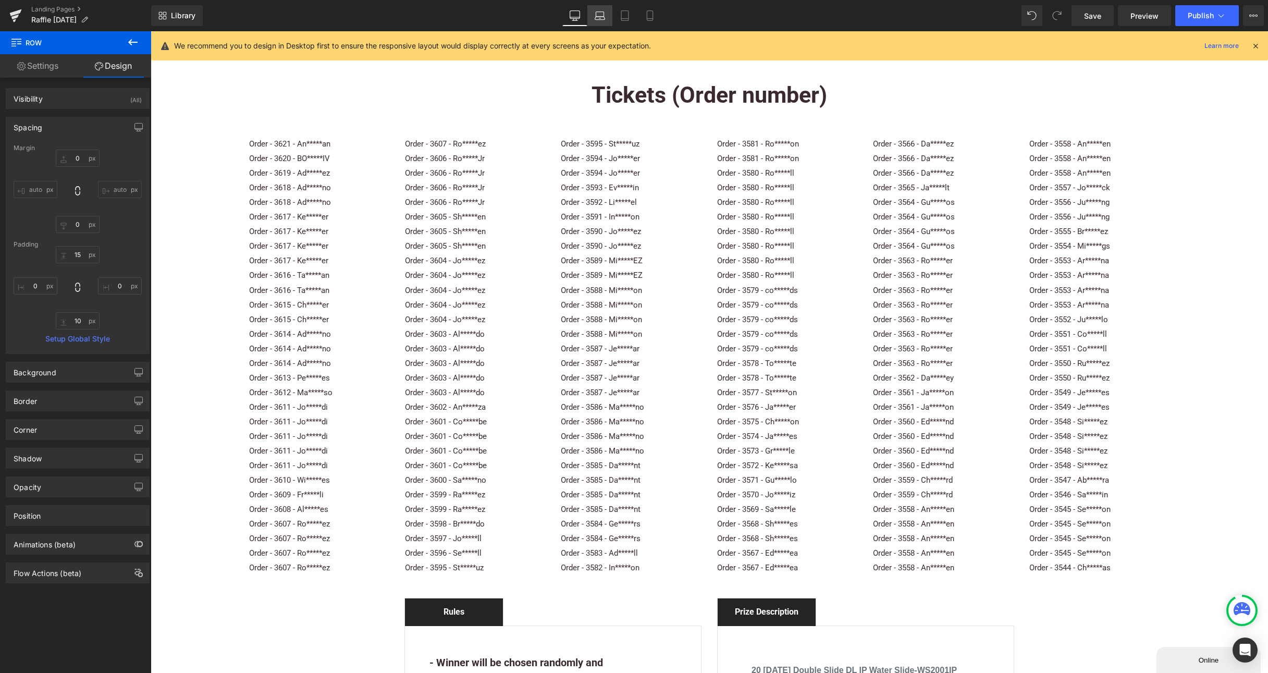
type input "10"
type input "0"
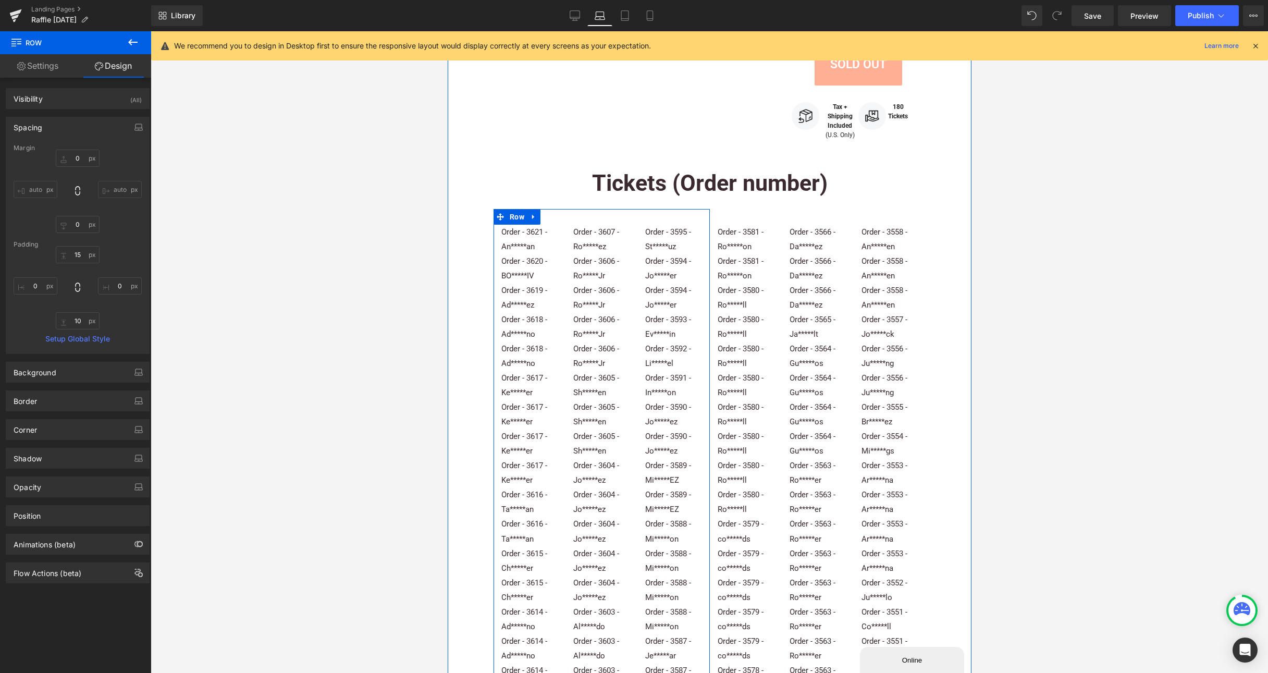
scroll to position [890, 0]
click at [499, 204] on icon at bounding box center [499, 205] width 7 height 7
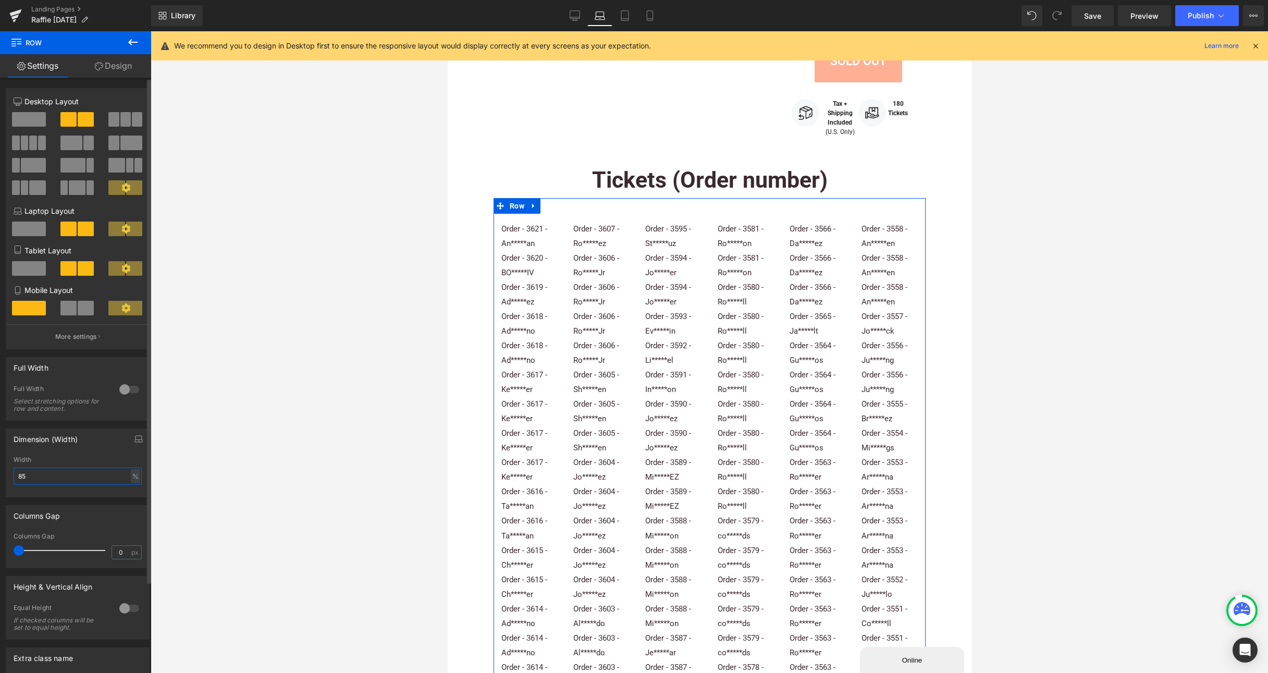
click at [46, 478] on input "85" at bounding box center [78, 475] width 128 height 17
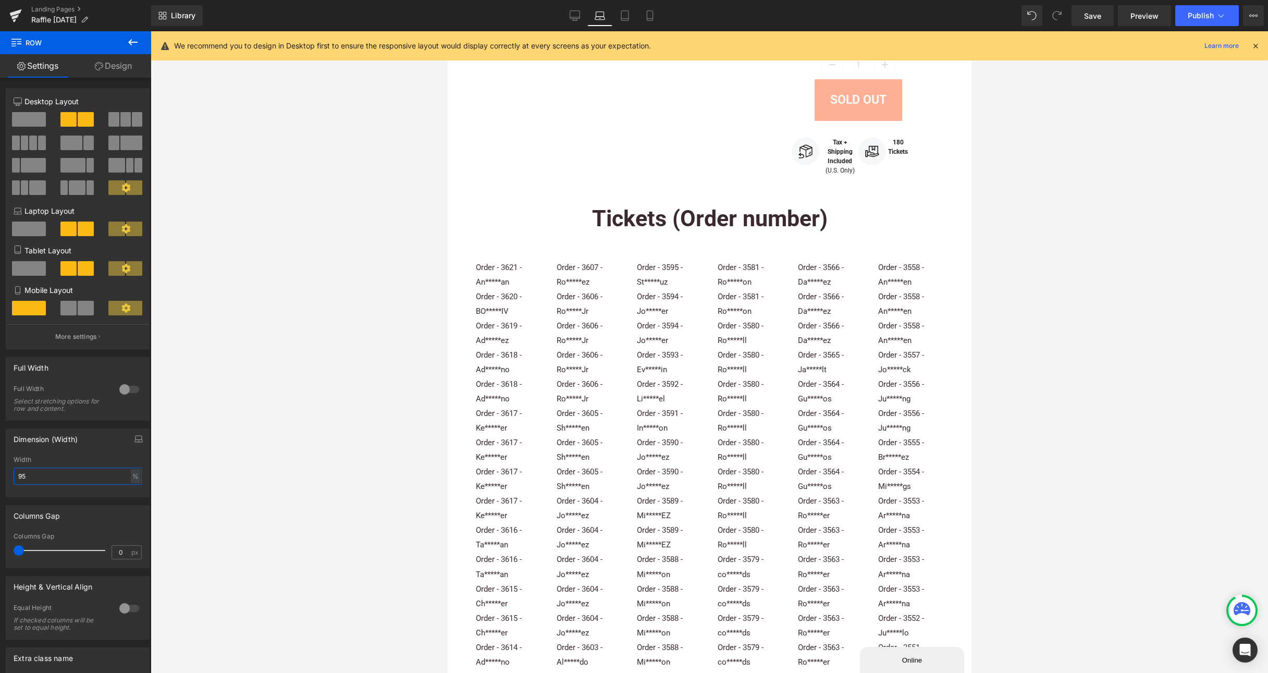
scroll to position [851, 0]
click at [625, 14] on icon at bounding box center [625, 15] width 10 height 10
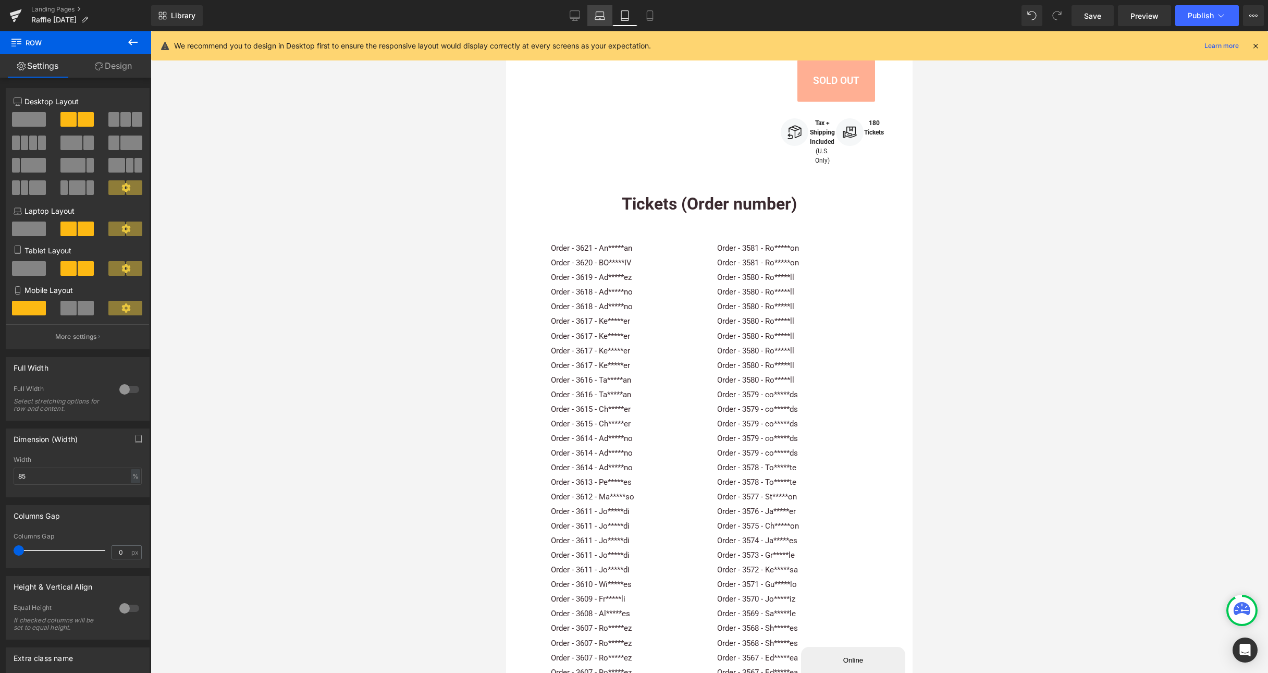
click at [604, 15] on icon at bounding box center [600, 15] width 10 height 10
type input "95"
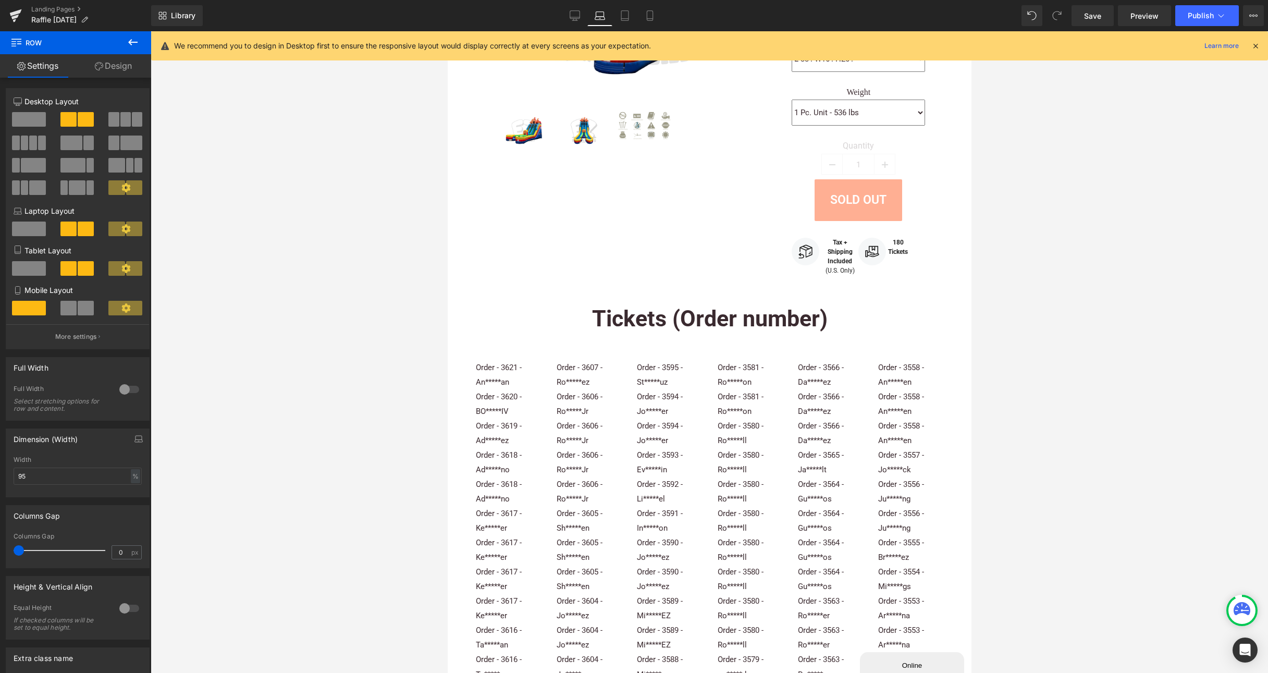
scroll to position [851, 0]
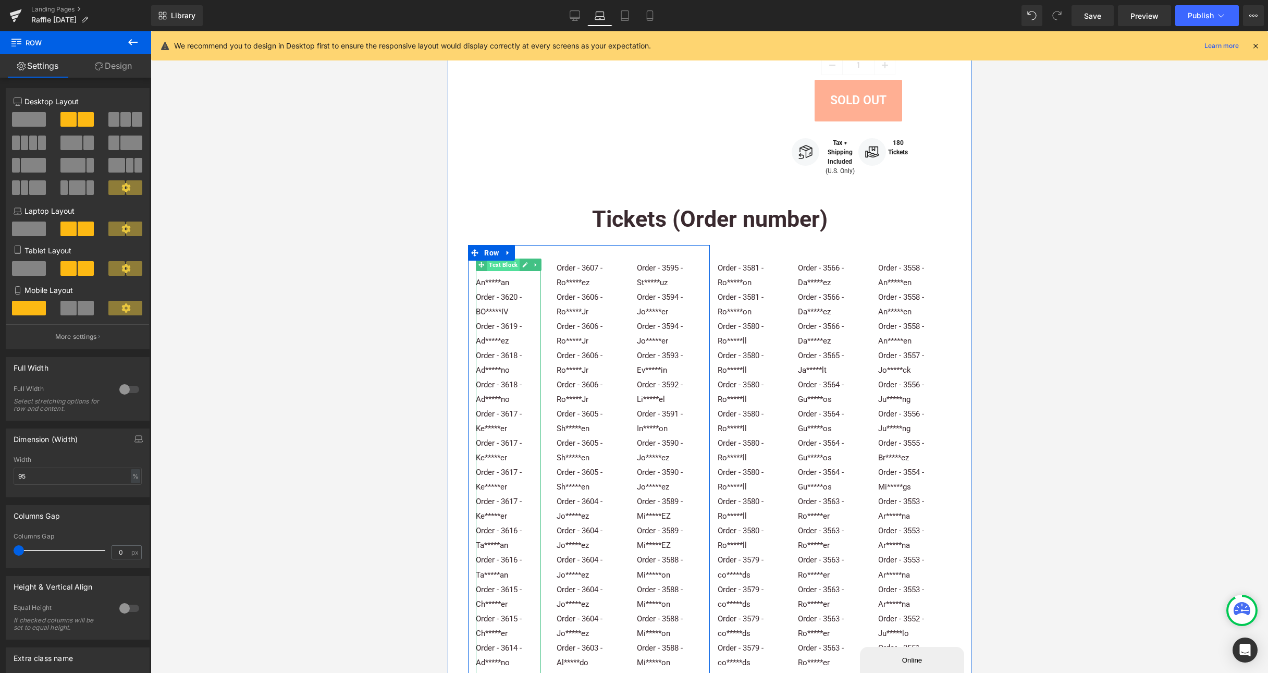
click at [486, 263] on span "Text Block" at bounding box center [502, 264] width 33 height 13
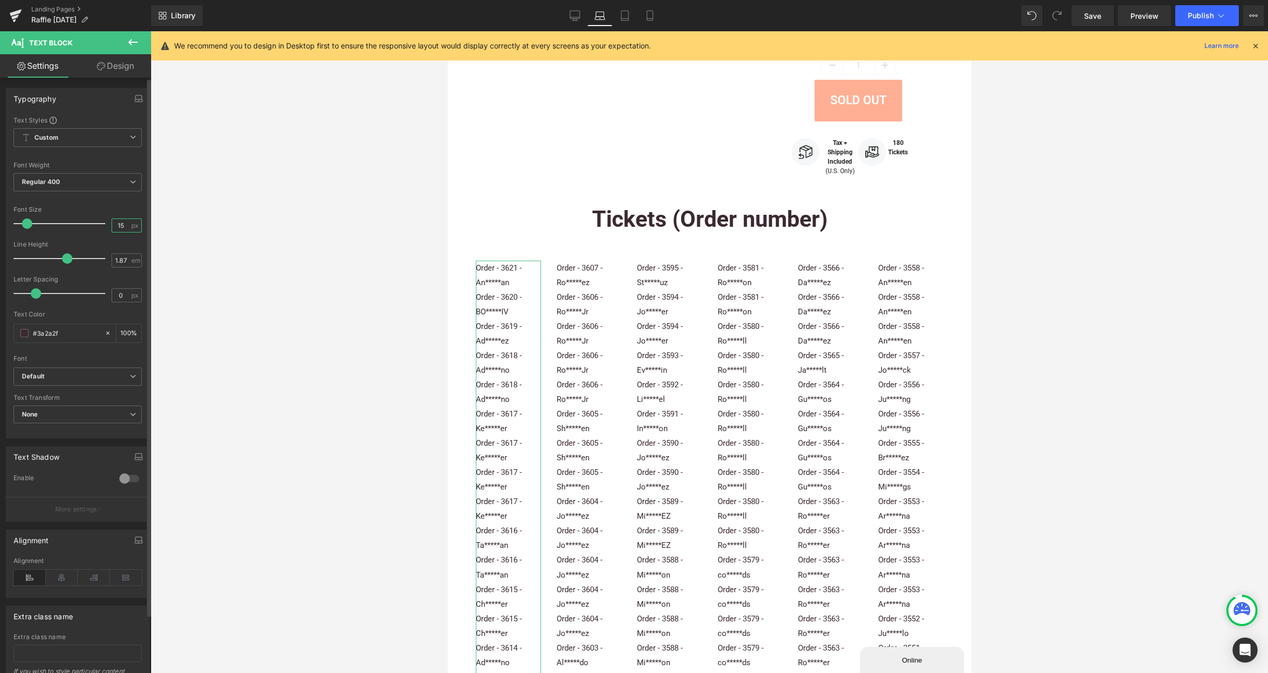
click at [119, 222] on input "15" at bounding box center [121, 225] width 18 height 13
click at [113, 222] on input "15" at bounding box center [121, 225] width 18 height 13
type input "13"
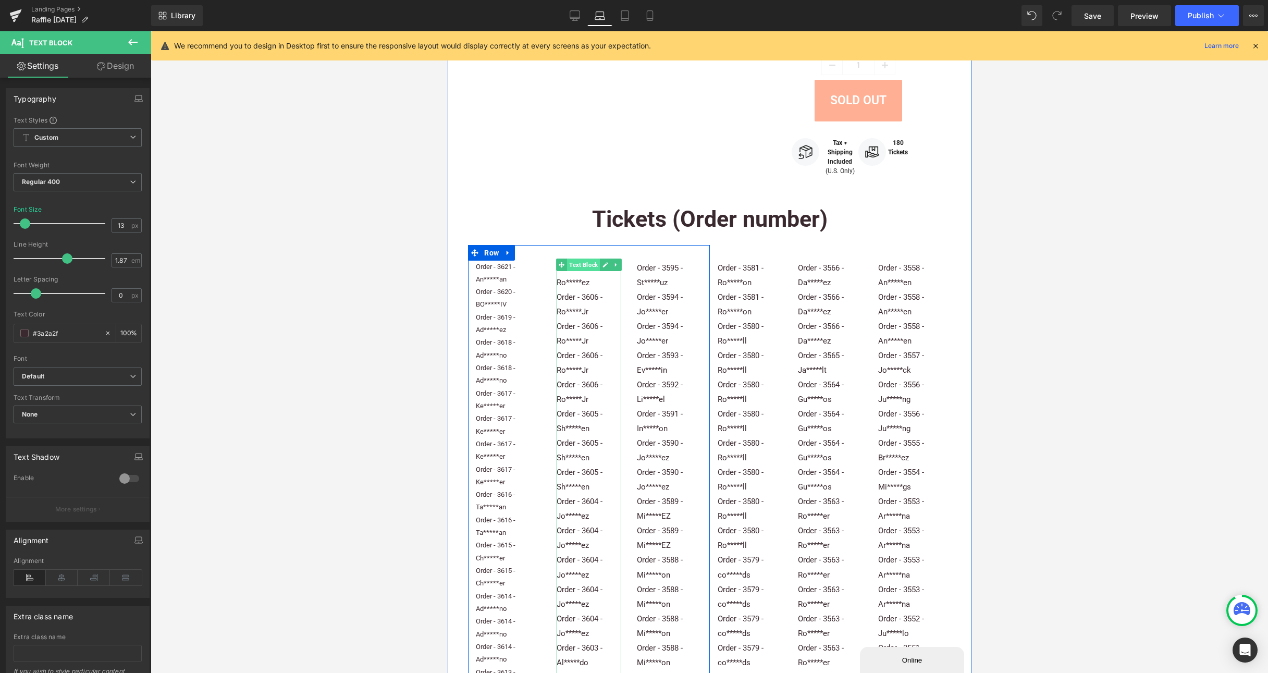
click at [572, 265] on span "Text Block" at bounding box center [582, 264] width 33 height 13
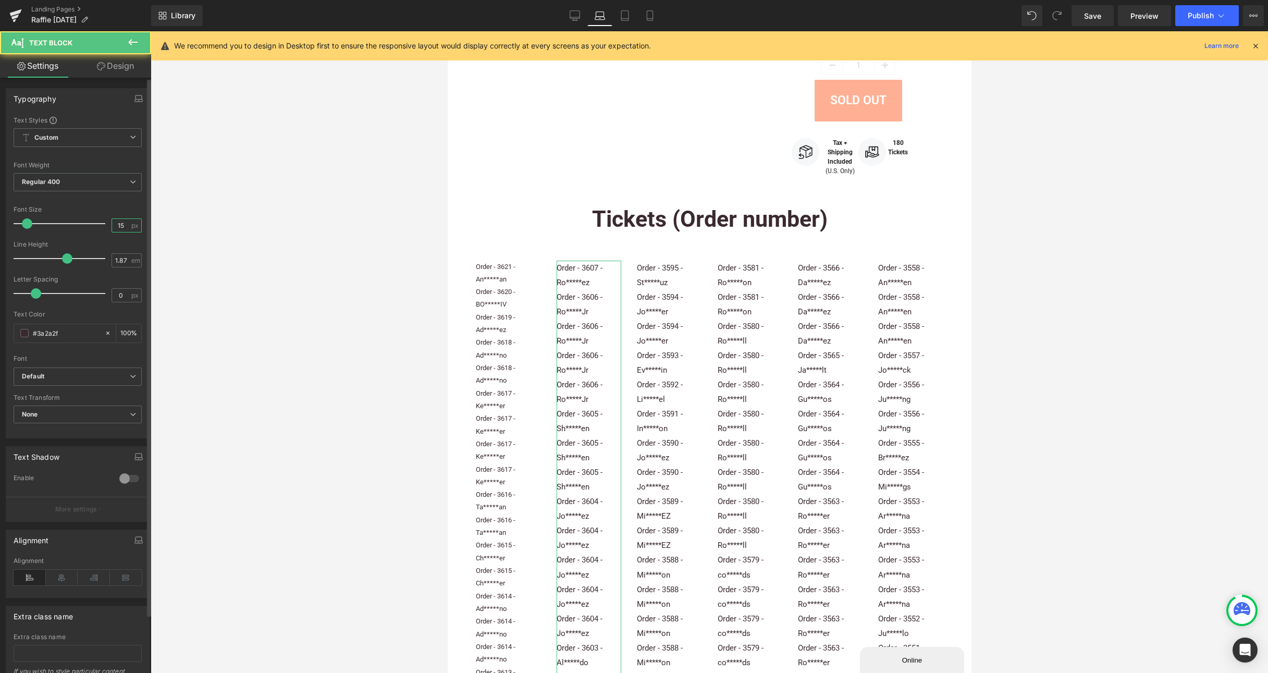
click at [123, 222] on input "15" at bounding box center [121, 225] width 18 height 13
type input "13"
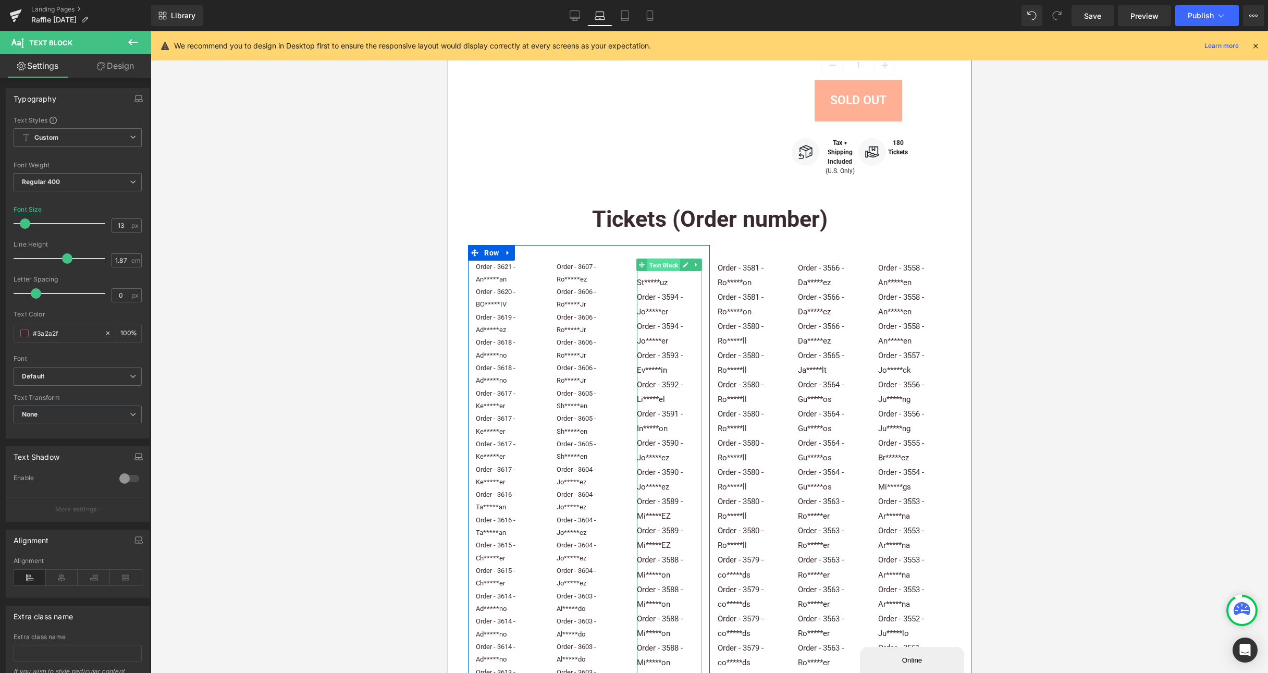
click at [647, 262] on span "Text Block" at bounding box center [663, 264] width 33 height 13
click at [654, 264] on span "Text Block" at bounding box center [663, 264] width 33 height 13
click at [116, 225] on input "15" at bounding box center [121, 225] width 18 height 13
type input "13"
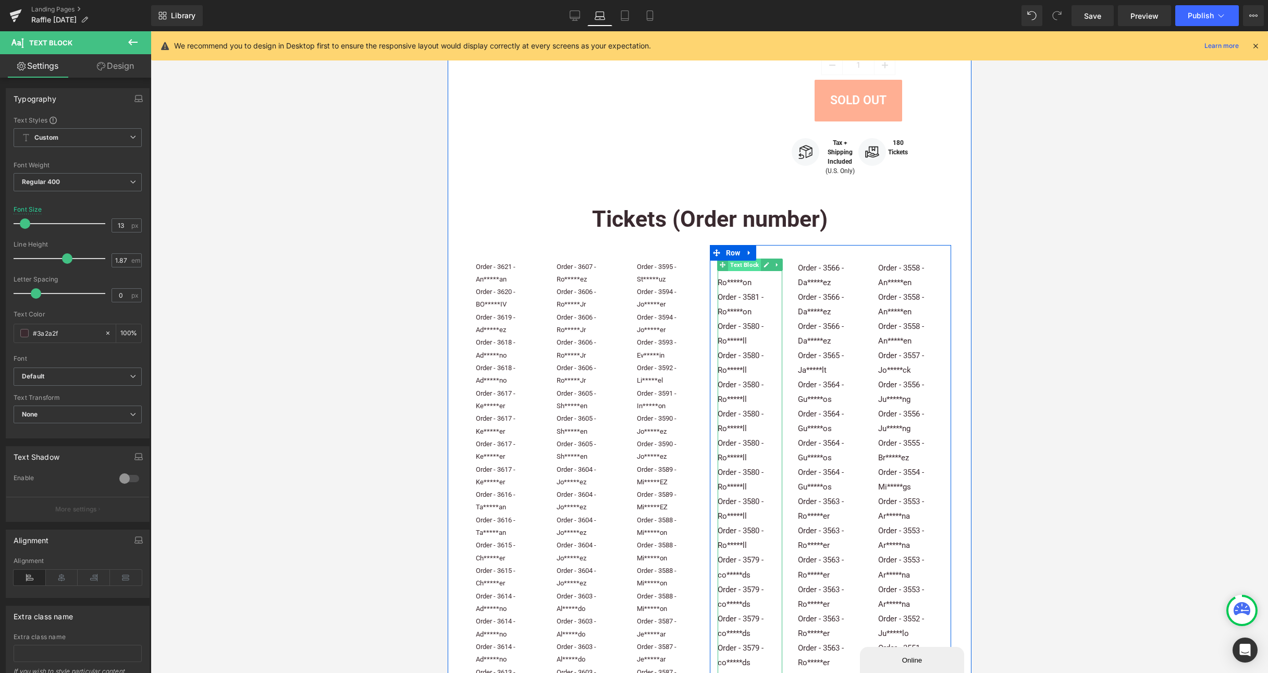
click at [739, 269] on span "Text Block" at bounding box center [743, 264] width 33 height 13
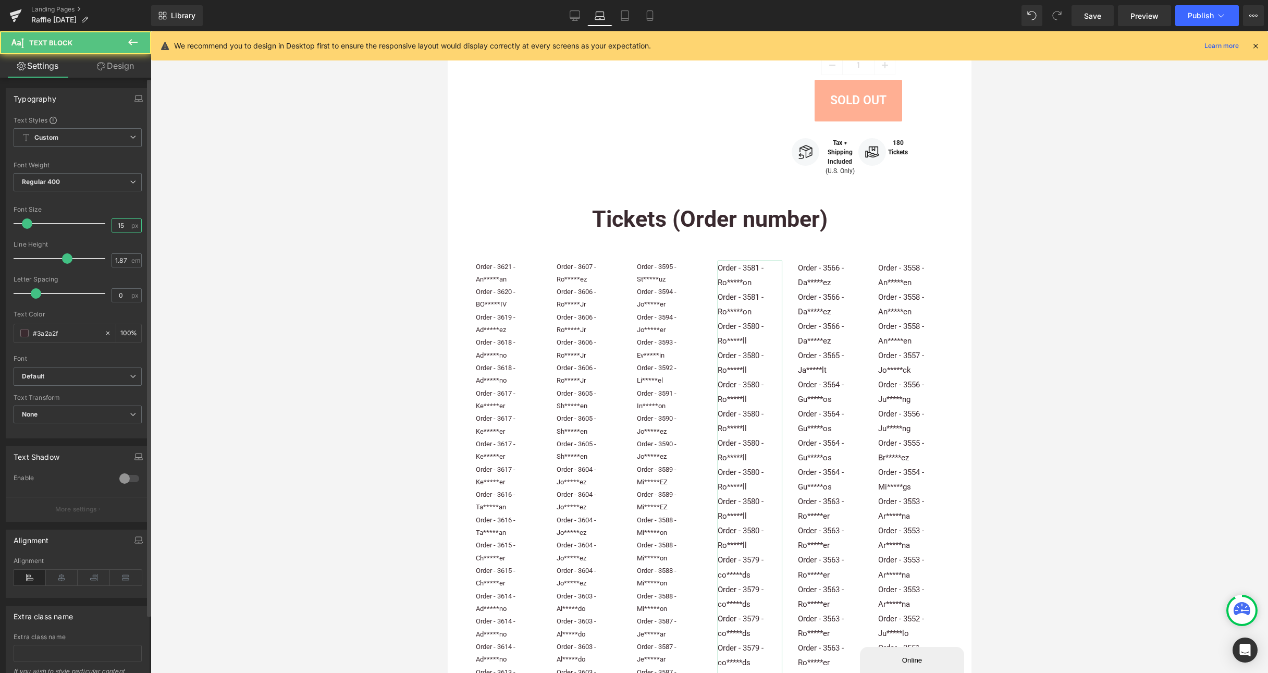
click at [120, 226] on input "15" at bounding box center [121, 225] width 18 height 13
click at [113, 226] on input "15" at bounding box center [121, 225] width 18 height 13
type input "13"
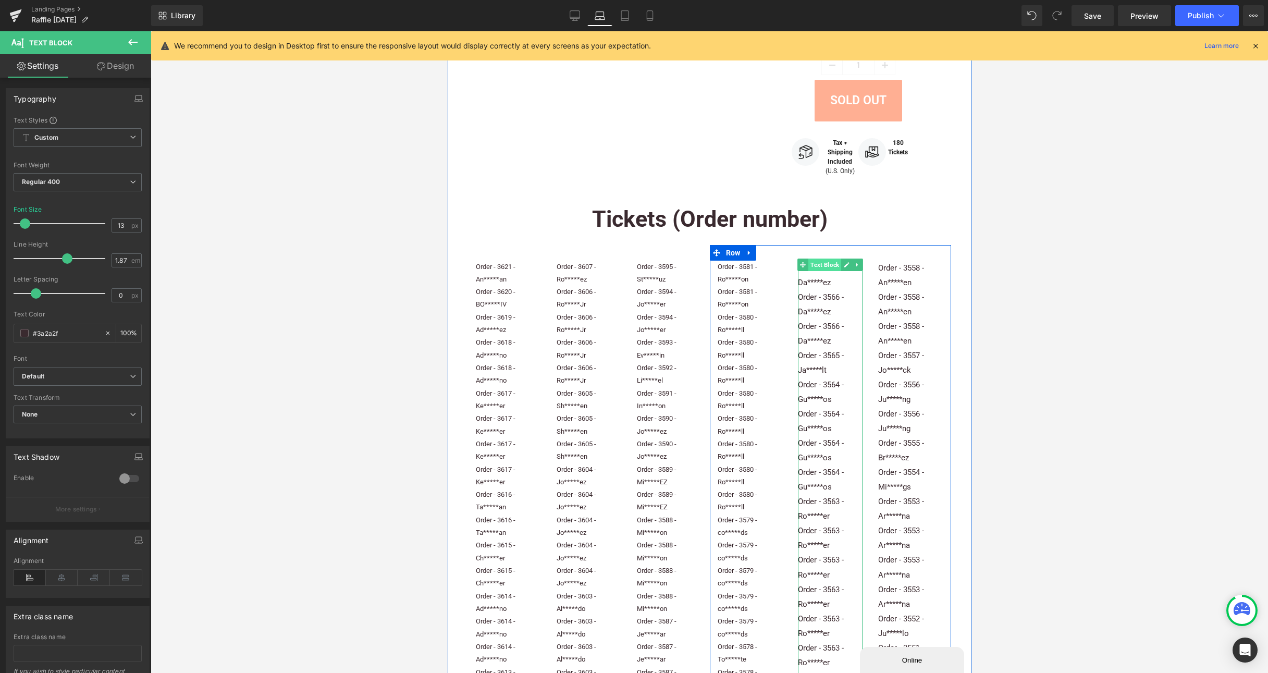
click at [808, 266] on span "Text Block" at bounding box center [824, 264] width 33 height 13
click at [118, 219] on input "15" at bounding box center [121, 225] width 18 height 13
type input "13"
click at [892, 265] on span "Text Block" at bounding box center [904, 264] width 33 height 13
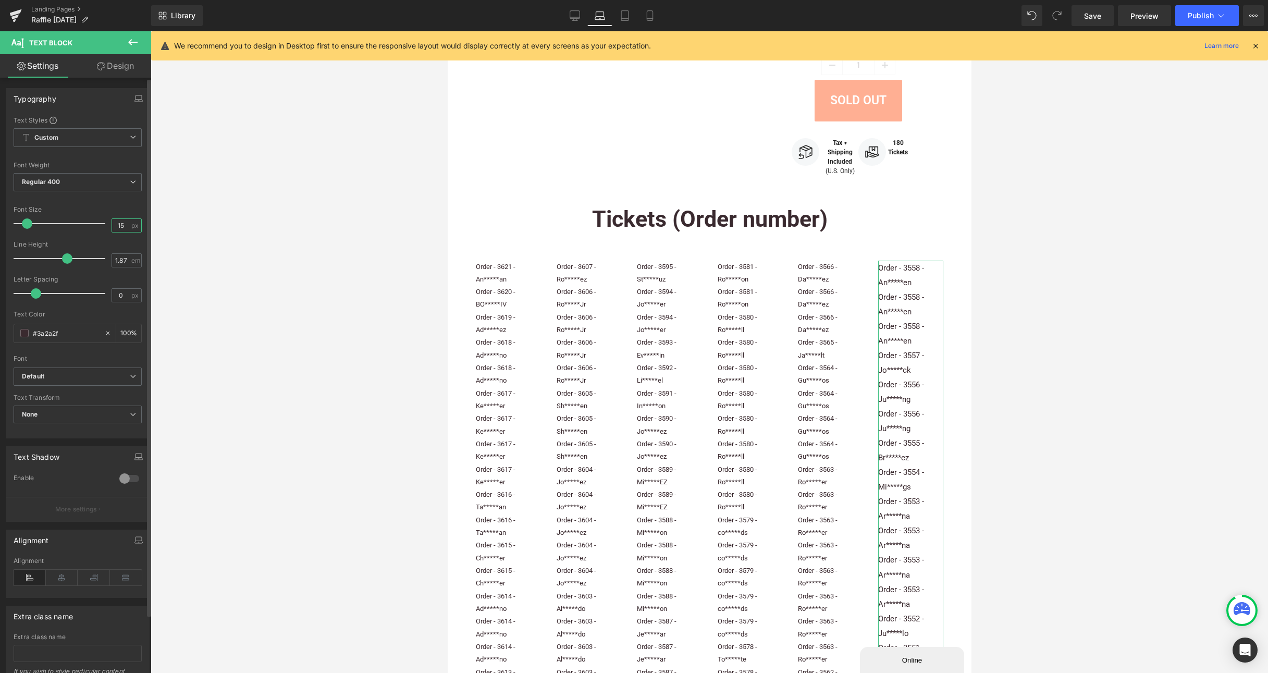
click at [117, 222] on input "15" at bounding box center [121, 225] width 18 height 13
type input "13"
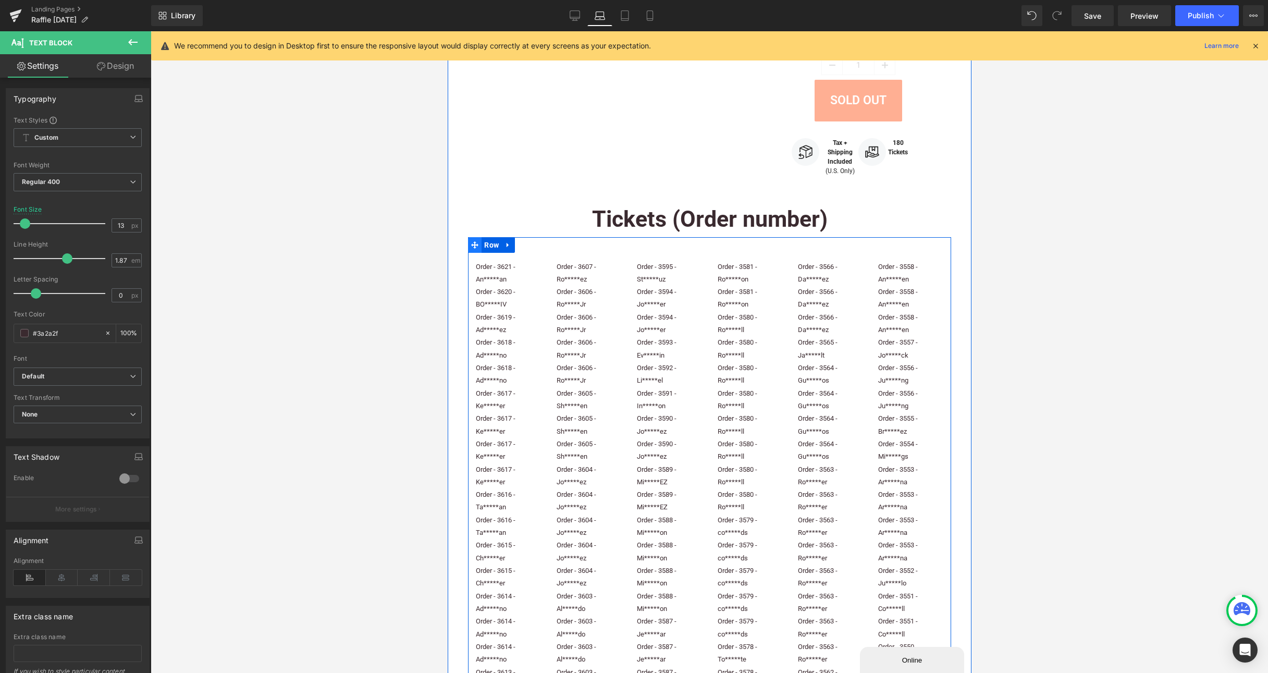
click at [474, 244] on icon at bounding box center [474, 244] width 7 height 7
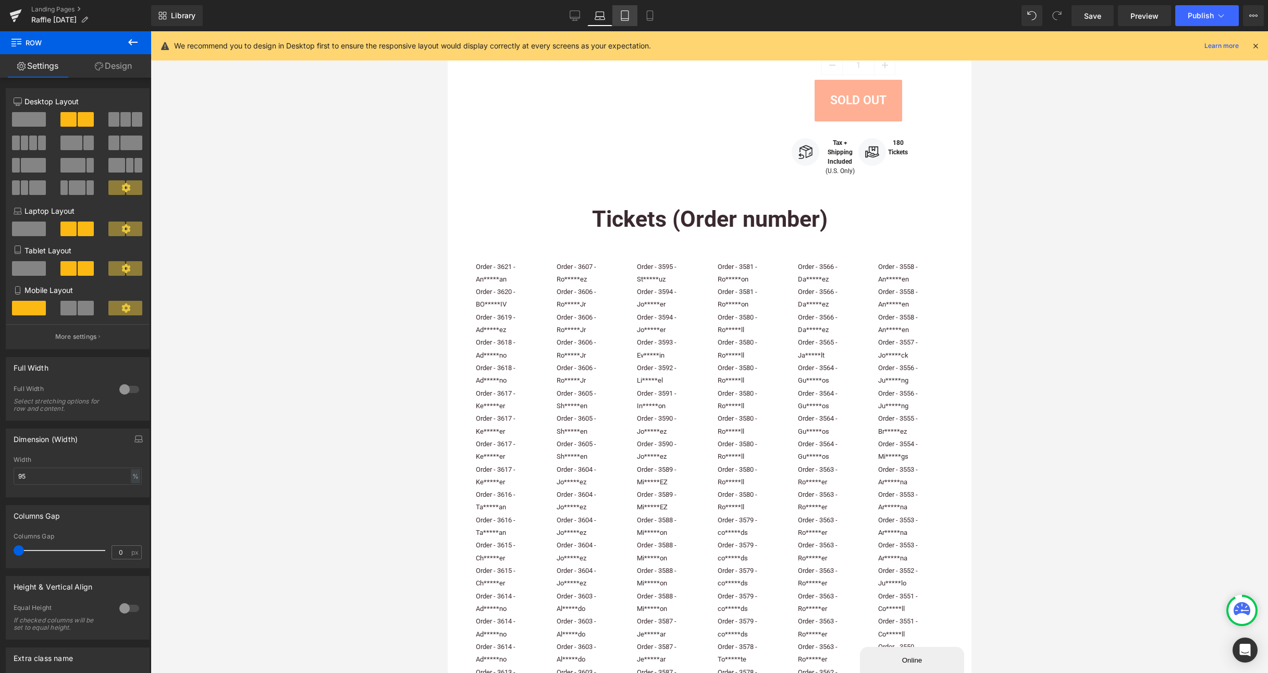
click at [625, 17] on icon at bounding box center [625, 15] width 10 height 10
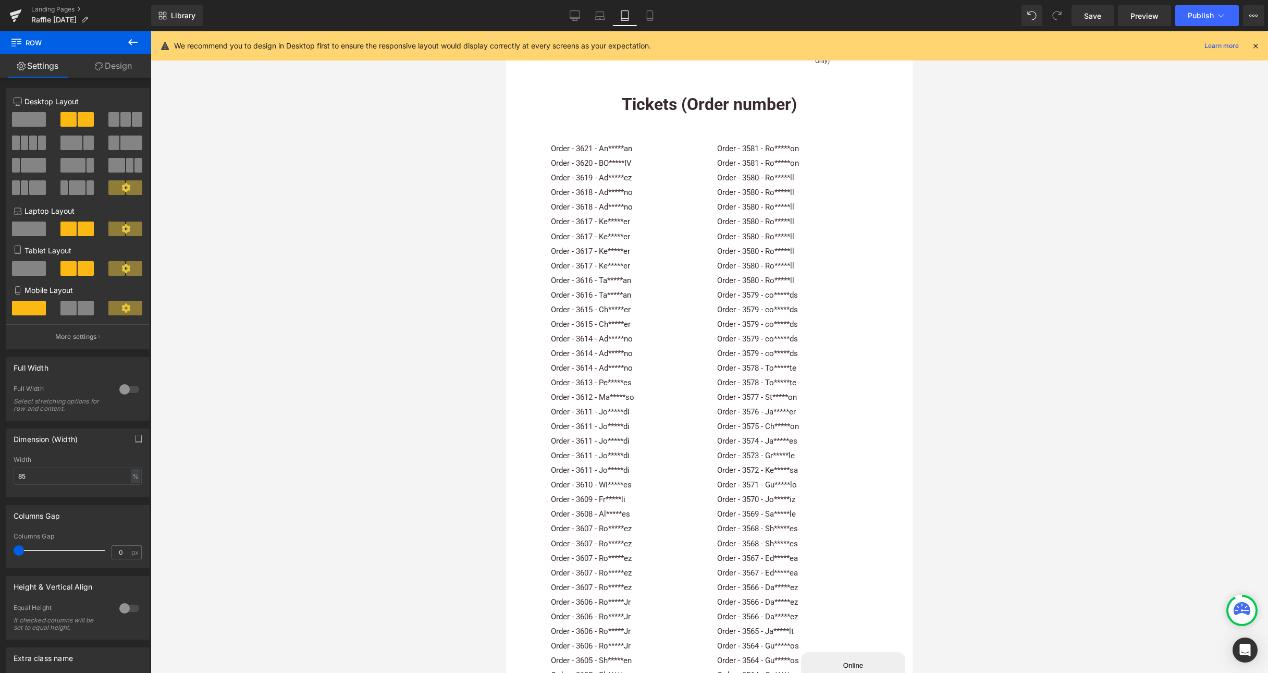
scroll to position [751, 0]
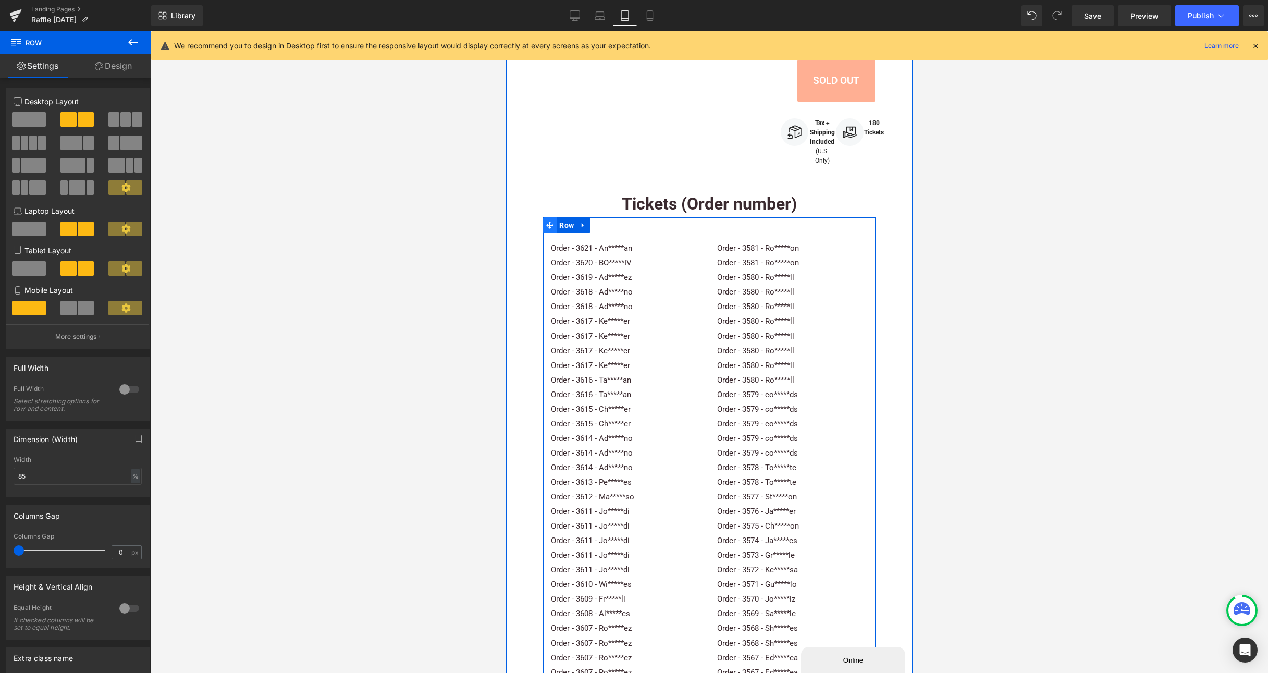
click at [550, 229] on icon at bounding box center [549, 224] width 7 height 7
click at [53, 476] on input "85" at bounding box center [78, 475] width 128 height 17
type input "95"
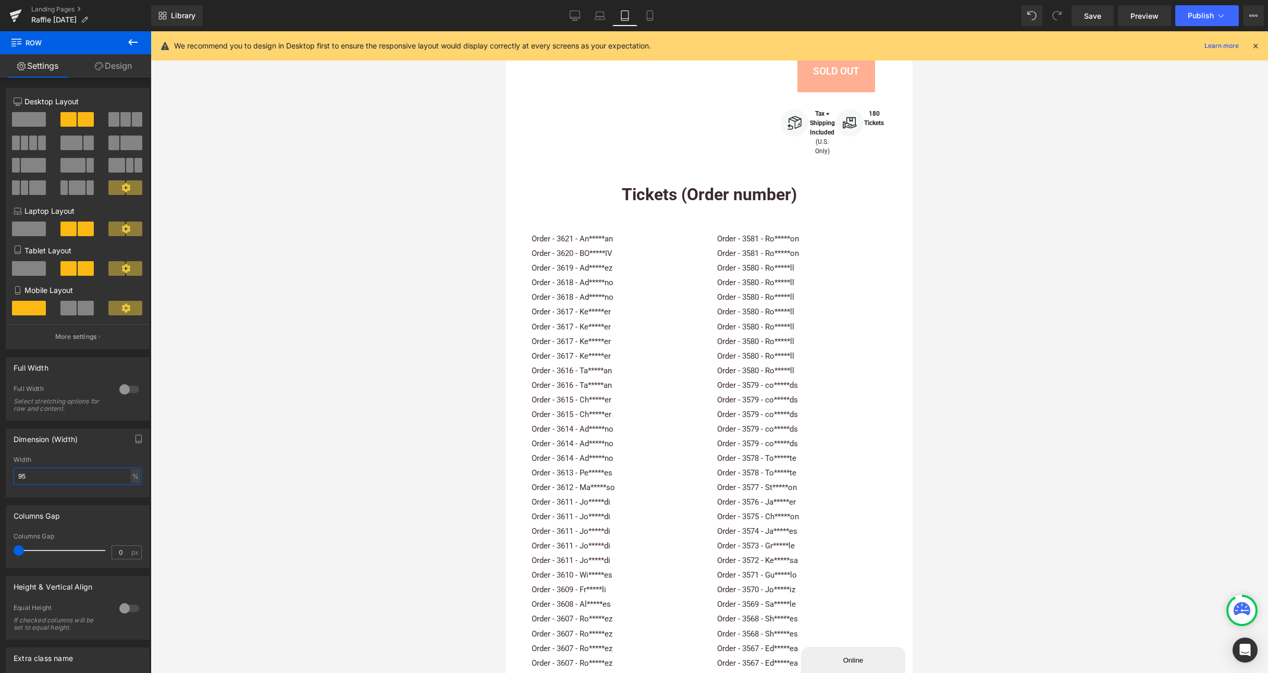
scroll to position [789, 0]
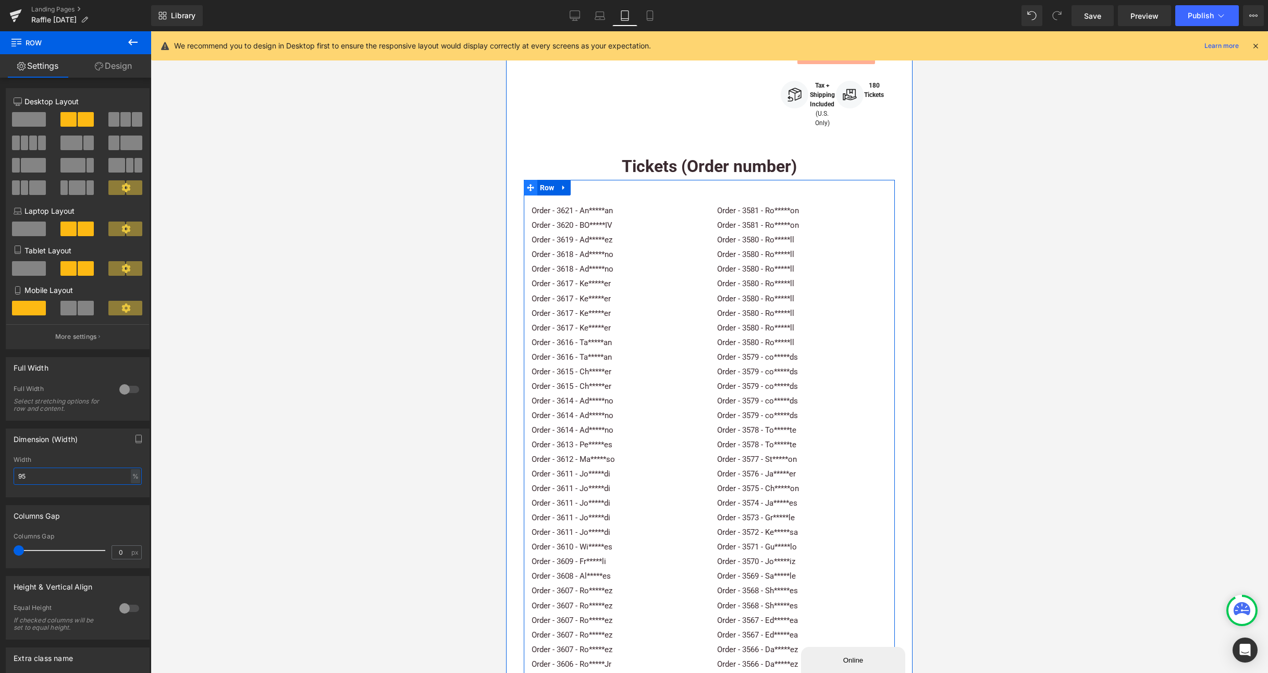
click at [528, 191] on icon at bounding box center [530, 187] width 7 height 7
click at [531, 200] on icon at bounding box center [530, 196] width 7 height 8
click at [530, 199] on icon at bounding box center [530, 195] width 7 height 7
drag, startPoint x: 629, startPoint y: 215, endPoint x: 756, endPoint y: 217, distance: 126.6
click at [629, 195] on div at bounding box center [616, 191] width 185 height 7
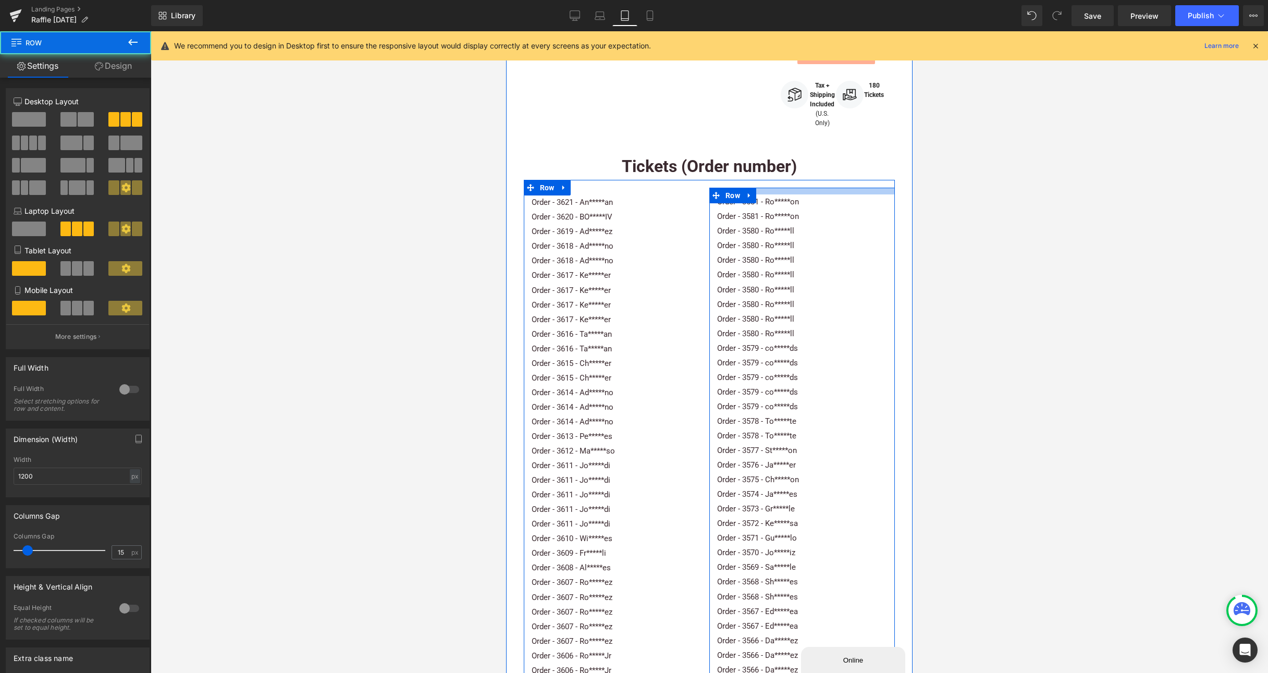
drag, startPoint x: 772, startPoint y: 218, endPoint x: 773, endPoint y: 208, distance: 9.4
click at [773, 194] on div at bounding box center [801, 191] width 185 height 7
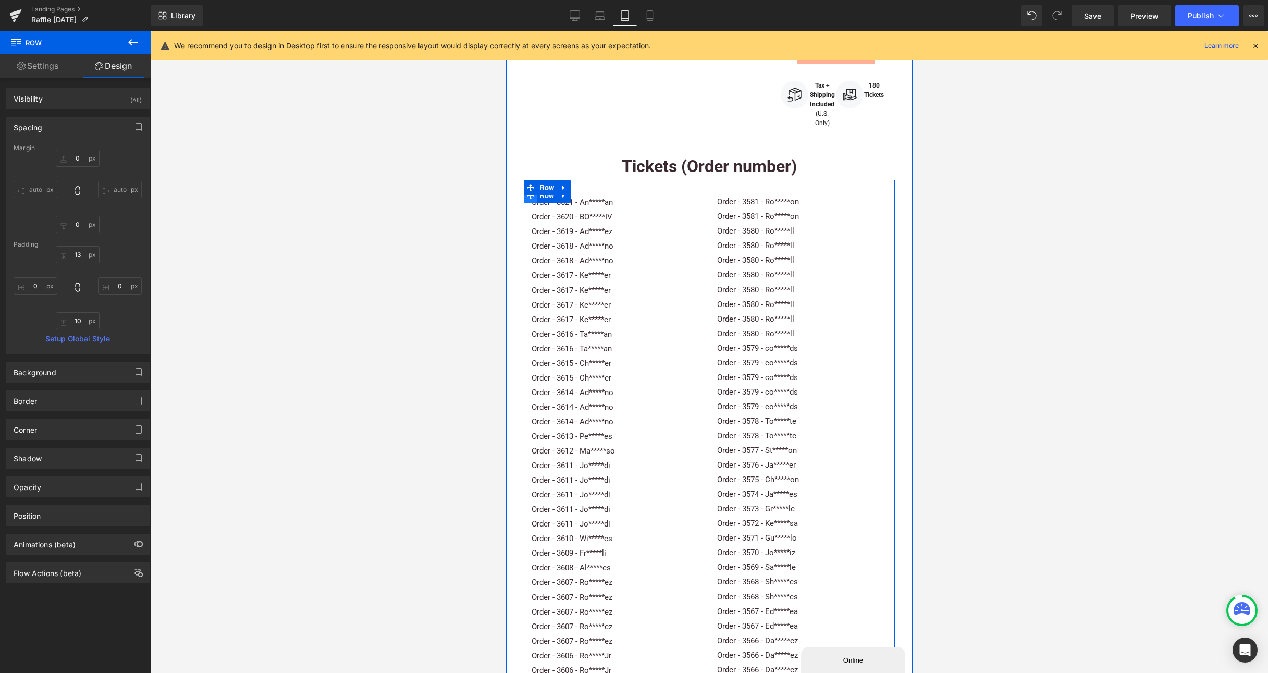
click at [529, 199] on icon at bounding box center [530, 195] width 7 height 7
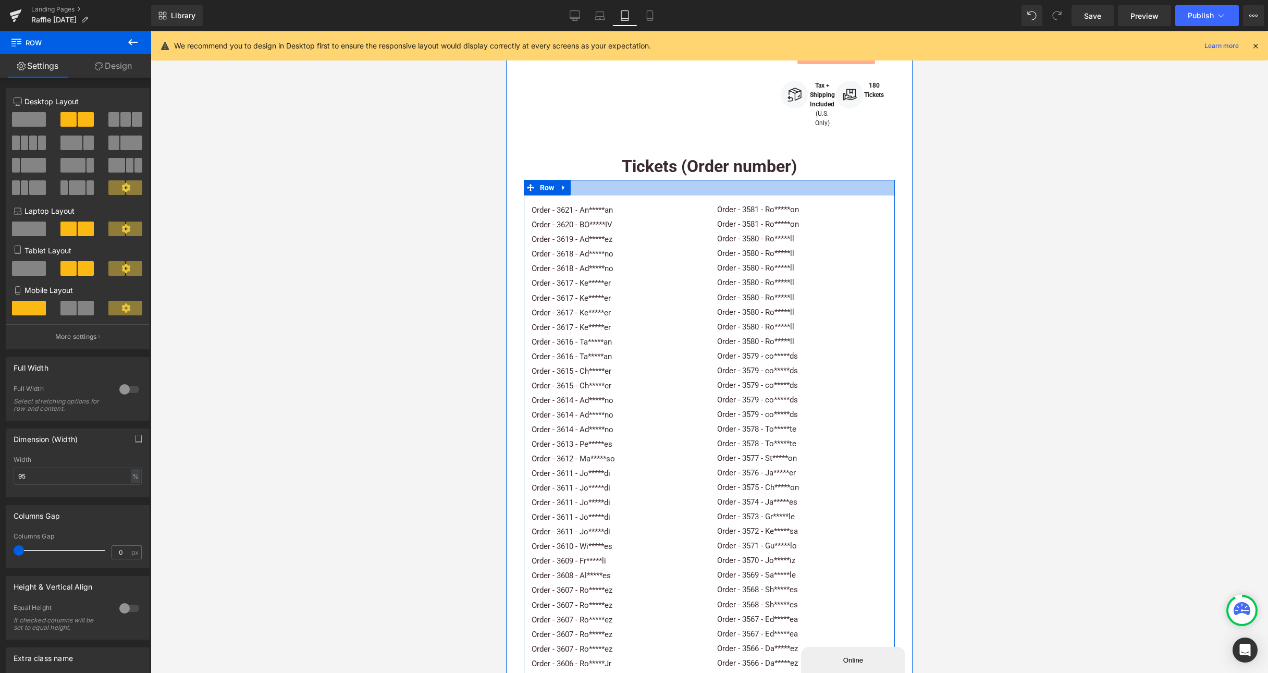
drag, startPoint x: 642, startPoint y: 205, endPoint x: 595, endPoint y: 218, distance: 49.7
click at [641, 195] on div at bounding box center [710, 188] width 372 height 16
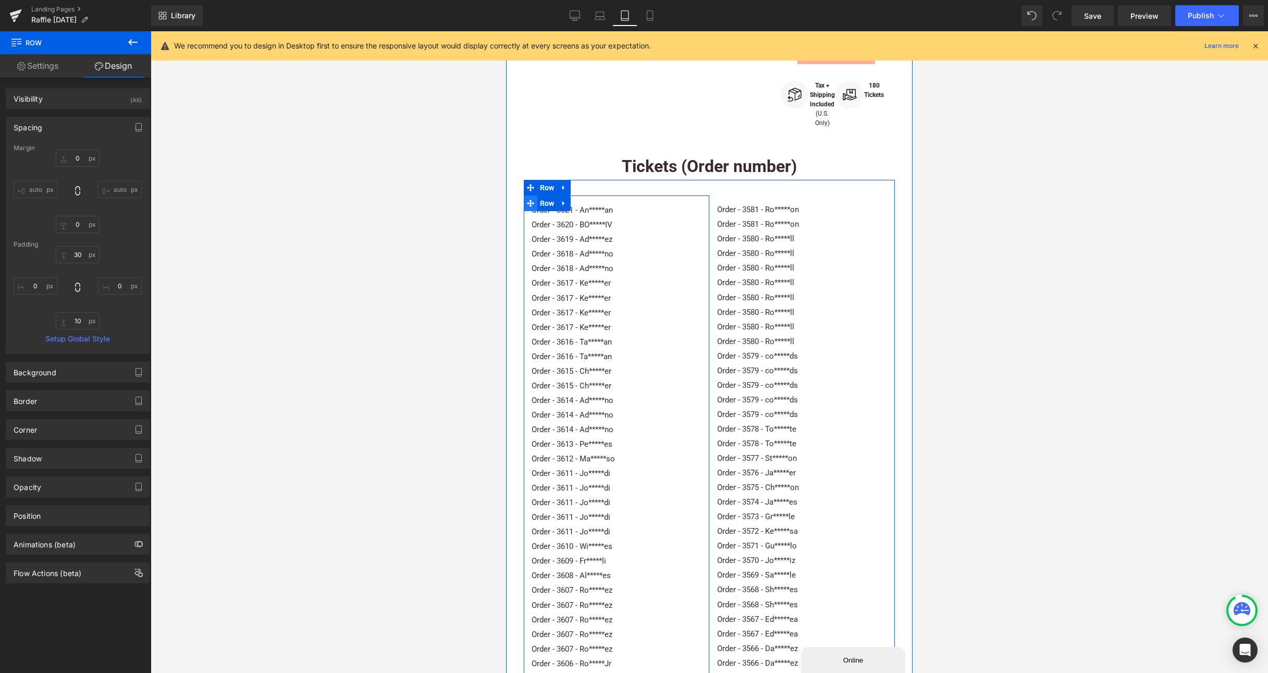
click at [530, 207] on icon at bounding box center [530, 203] width 7 height 7
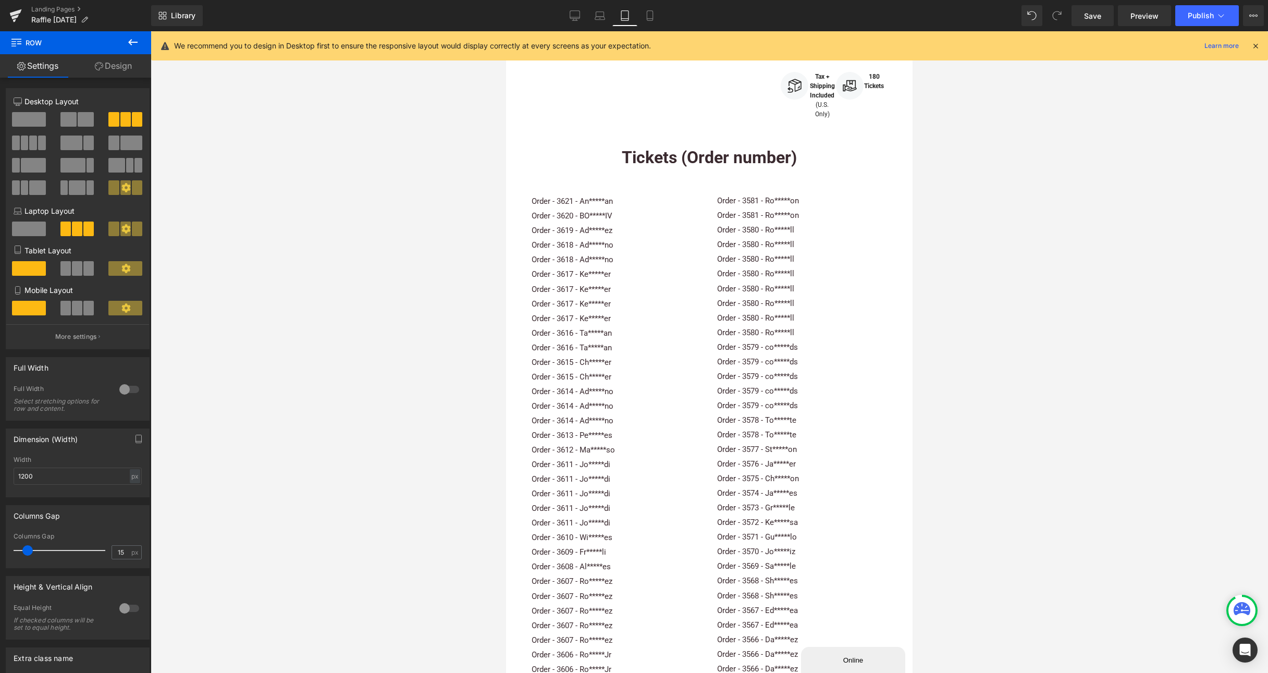
scroll to position [801, 0]
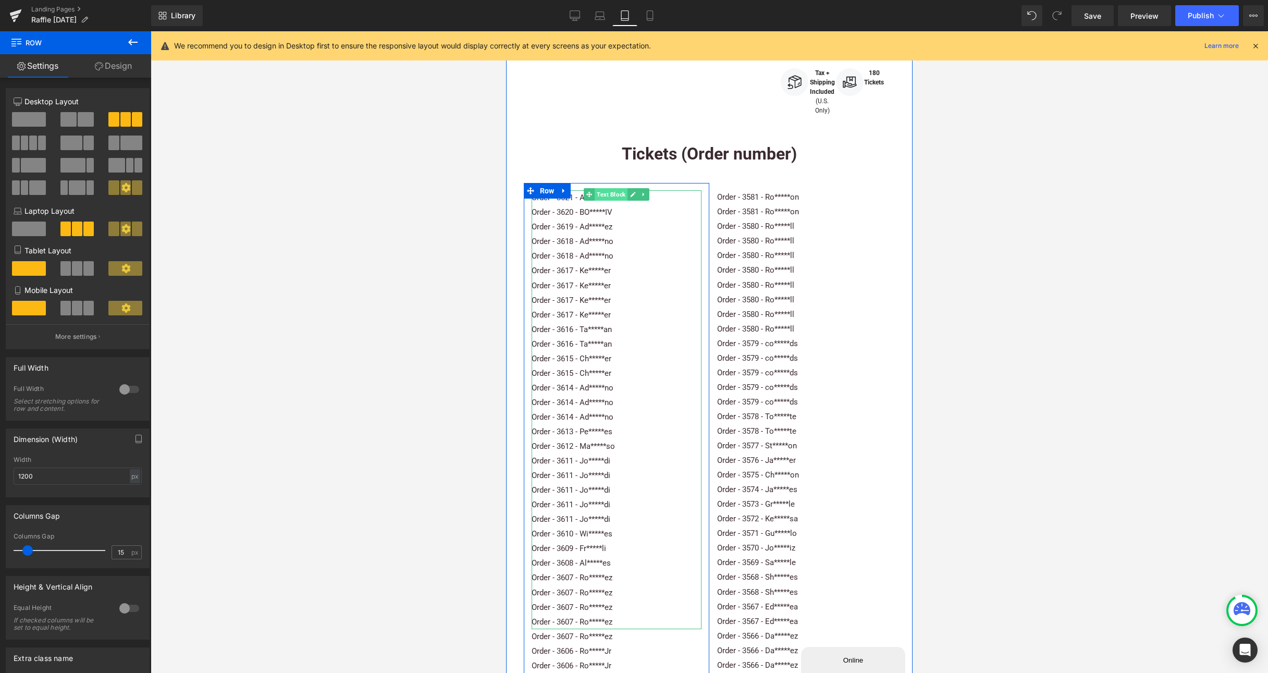
click at [606, 201] on span "Text Block" at bounding box center [611, 194] width 33 height 13
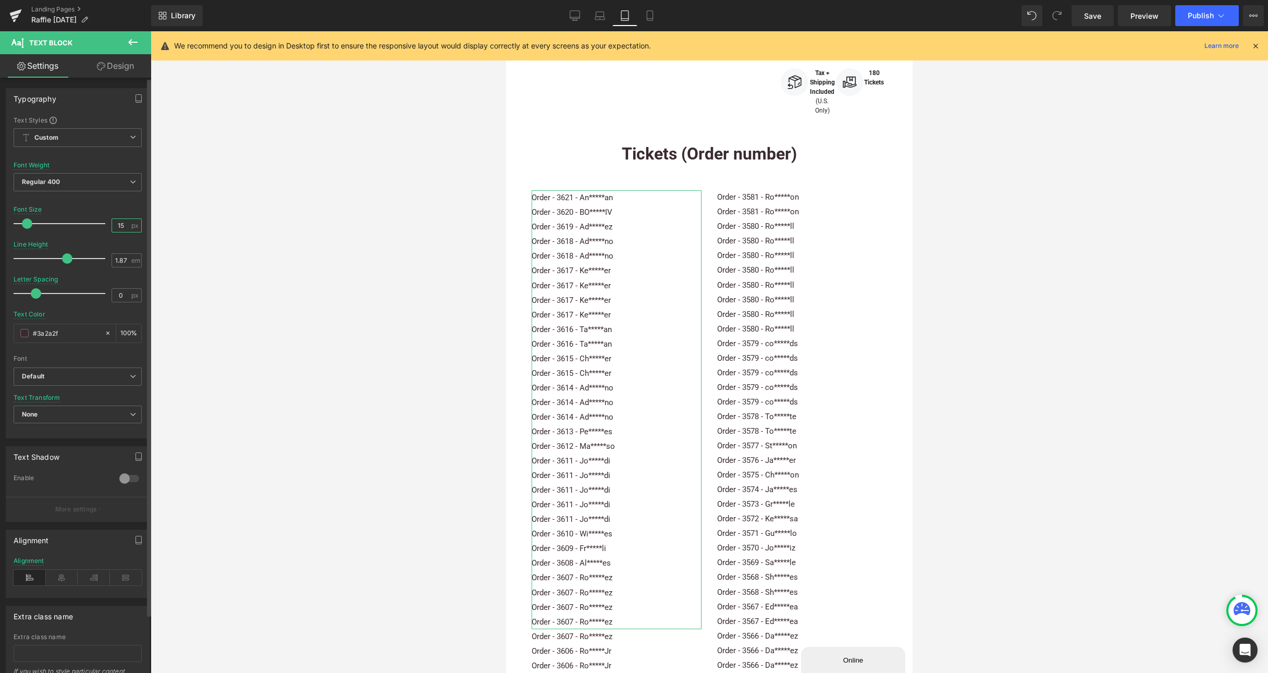
click at [116, 221] on input "15" at bounding box center [121, 225] width 18 height 13
type input "13"
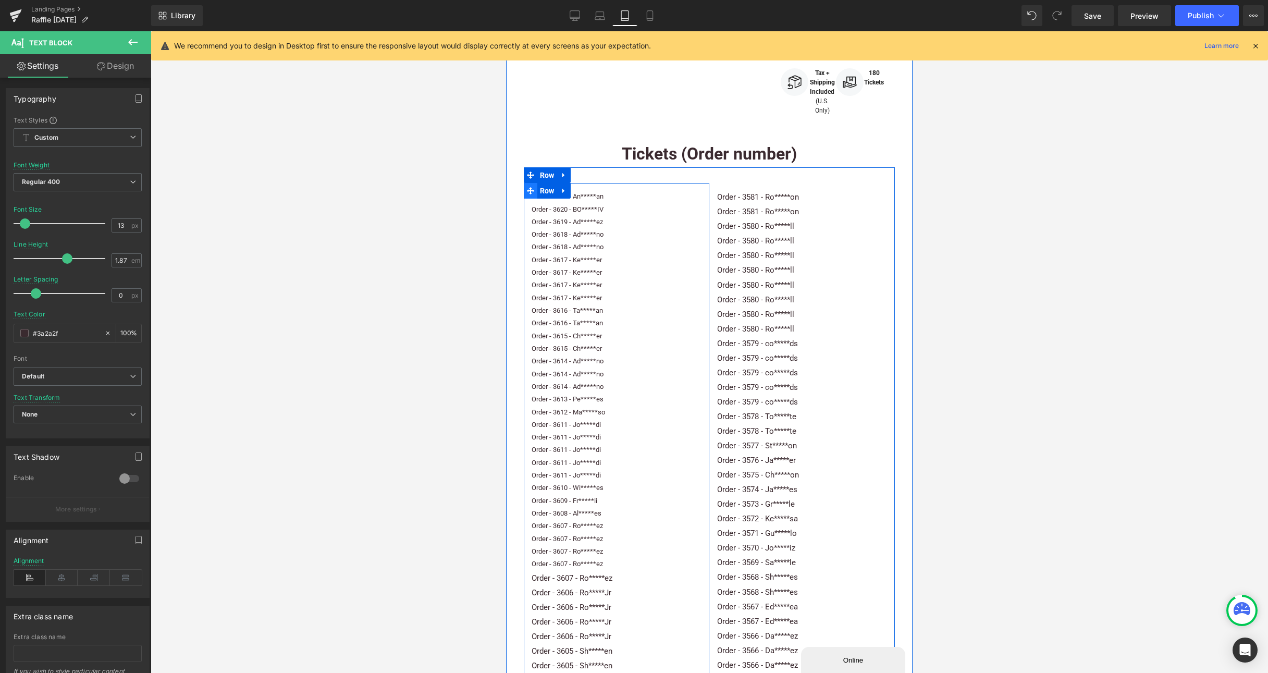
click at [532, 195] on icon at bounding box center [530, 191] width 7 height 8
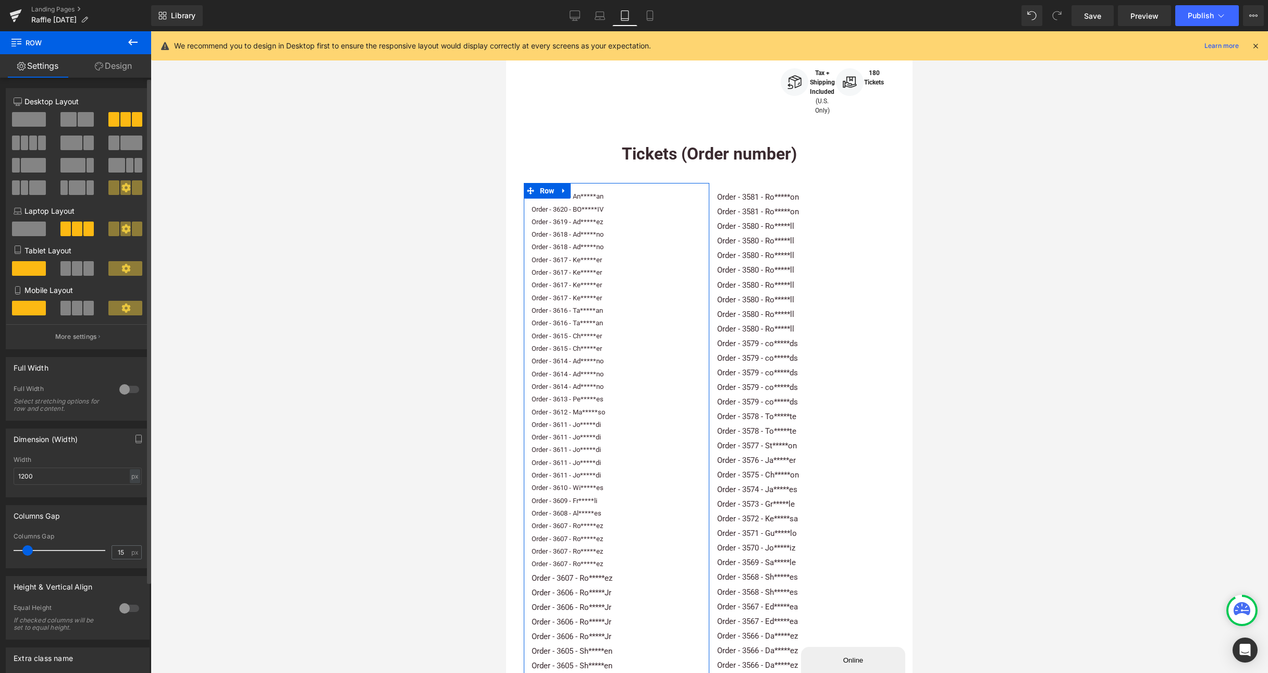
click at [126, 267] on icon at bounding box center [125, 268] width 9 height 9
click at [121, 269] on icon at bounding box center [125, 268] width 9 height 9
click at [24, 265] on span at bounding box center [29, 268] width 34 height 15
click at [69, 335] on p "More settings" at bounding box center [76, 336] width 42 height 9
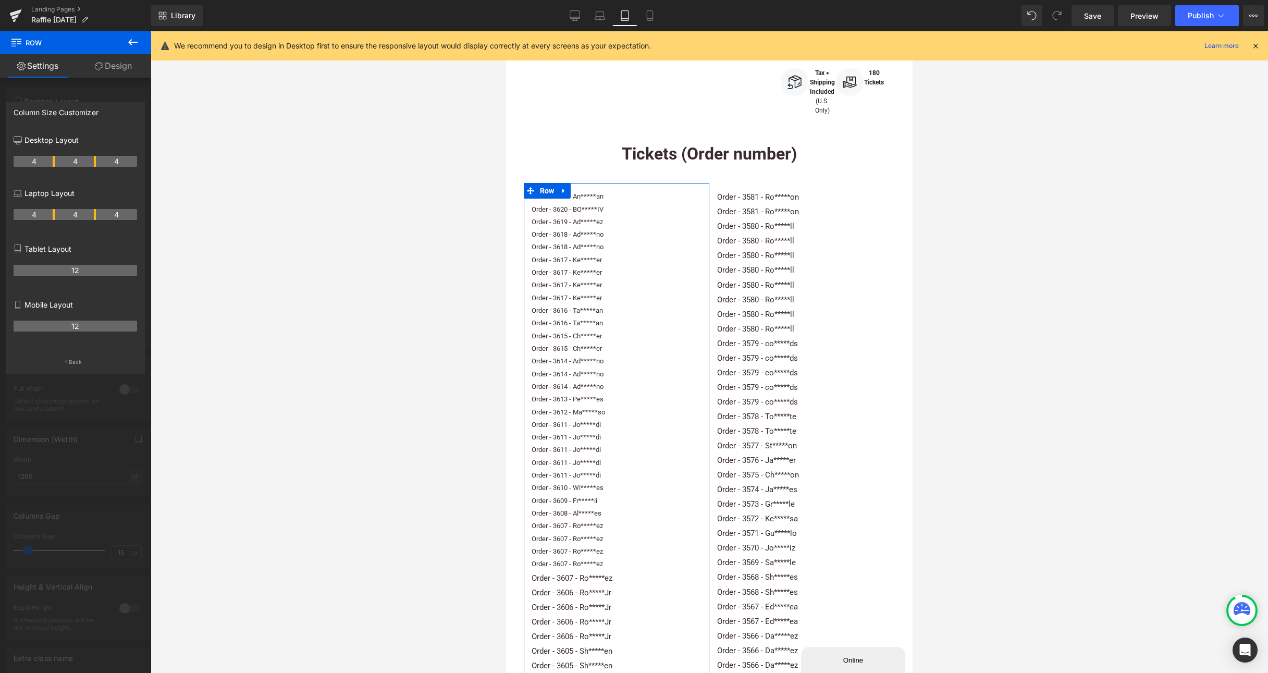
click at [68, 268] on th "12" at bounding box center [75, 270] width 123 height 11
click at [91, 272] on th "12" at bounding box center [75, 270] width 123 height 11
click at [95, 271] on th "12" at bounding box center [75, 270] width 123 height 11
click at [70, 366] on p "Back" at bounding box center [76, 362] width 14 height 8
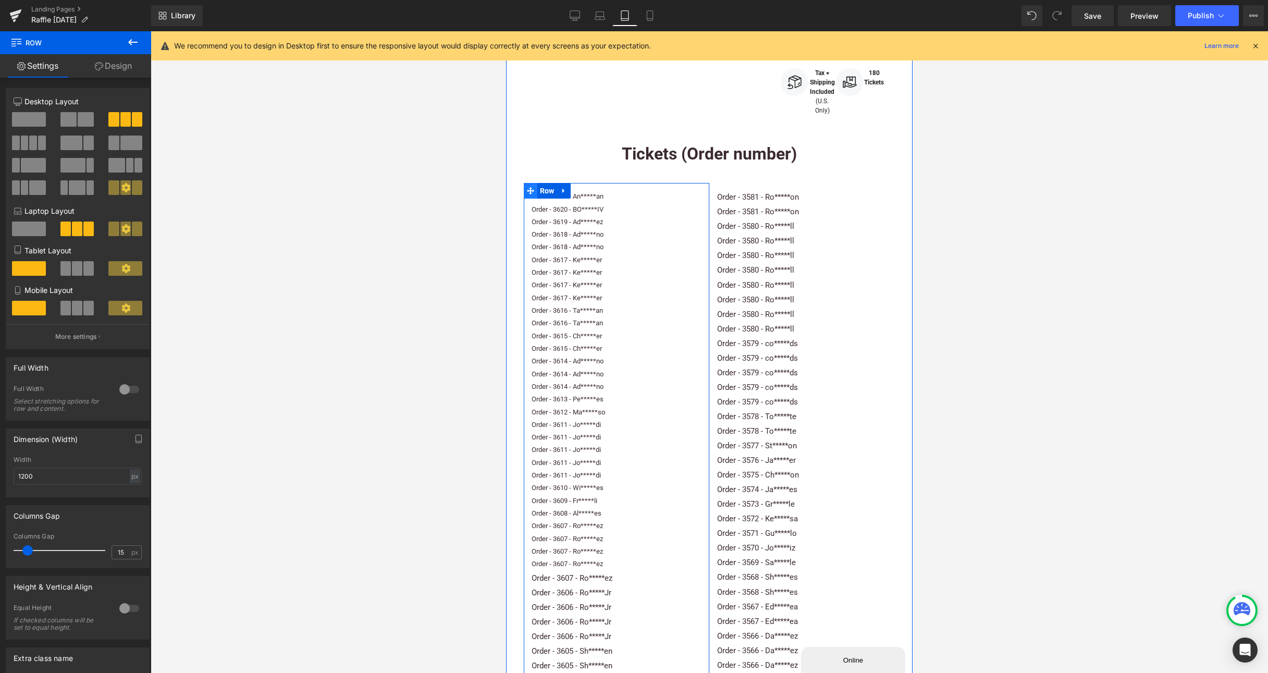
click at [532, 194] on icon at bounding box center [530, 190] width 7 height 7
click at [605, 201] on span "Text Block" at bounding box center [611, 194] width 33 height 13
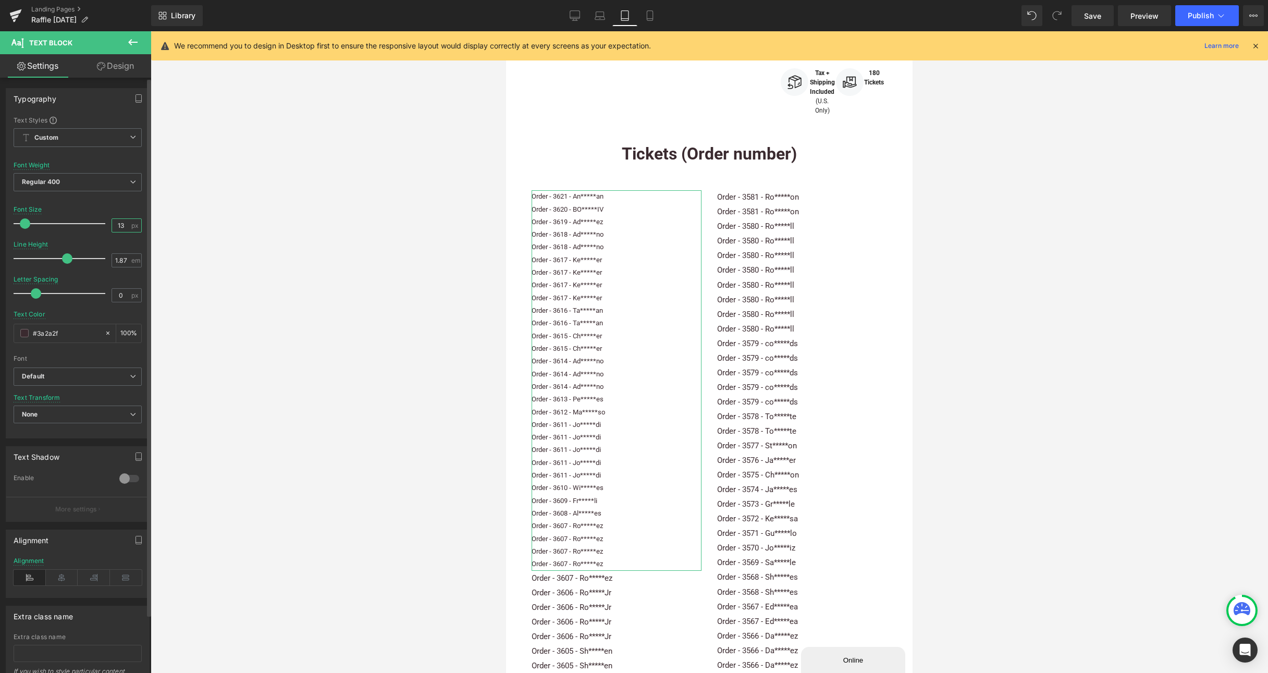
click at [112, 229] on input "13" at bounding box center [121, 225] width 18 height 13
click at [116, 225] on input "13" at bounding box center [121, 225] width 18 height 13
type input "15"
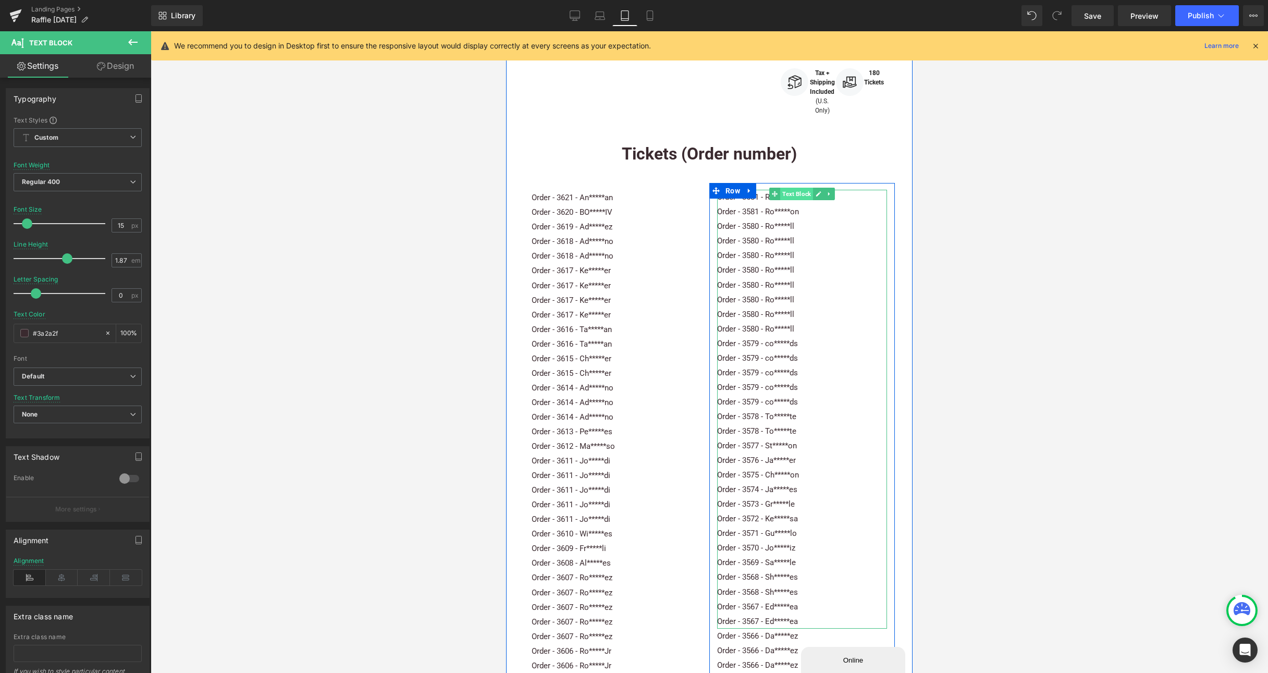
click at [786, 200] on span "Text Block" at bounding box center [796, 194] width 33 height 13
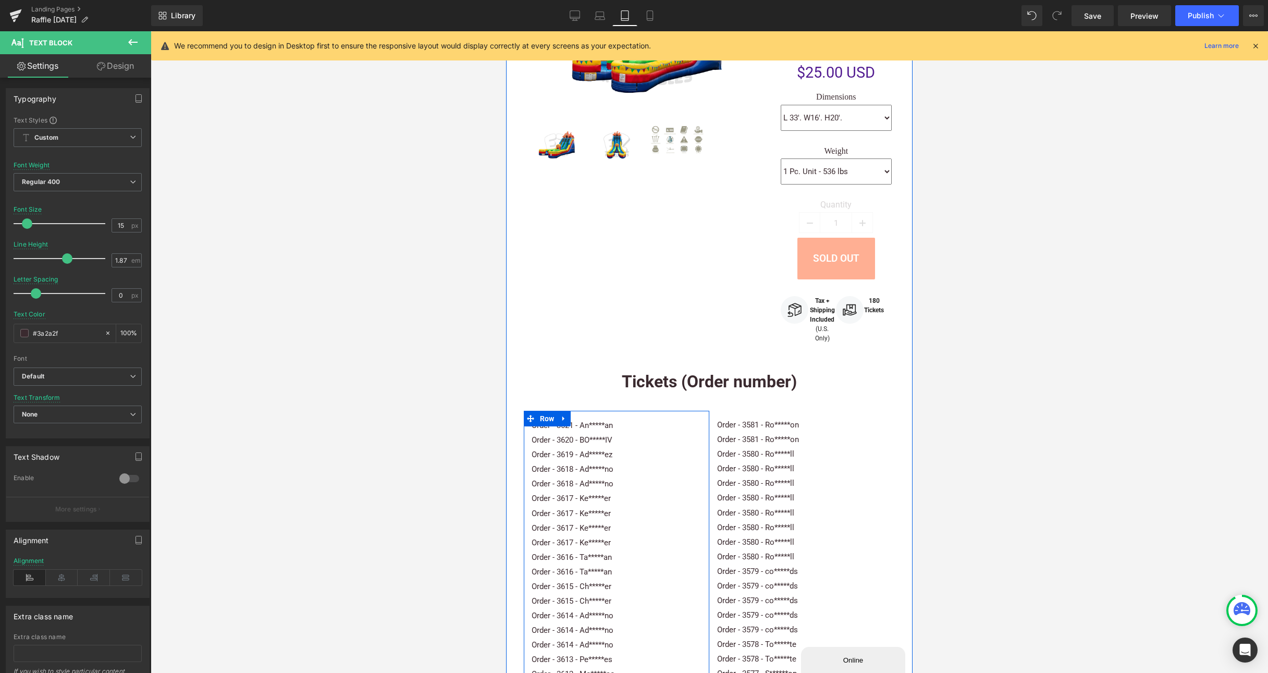
scroll to position [571, 0]
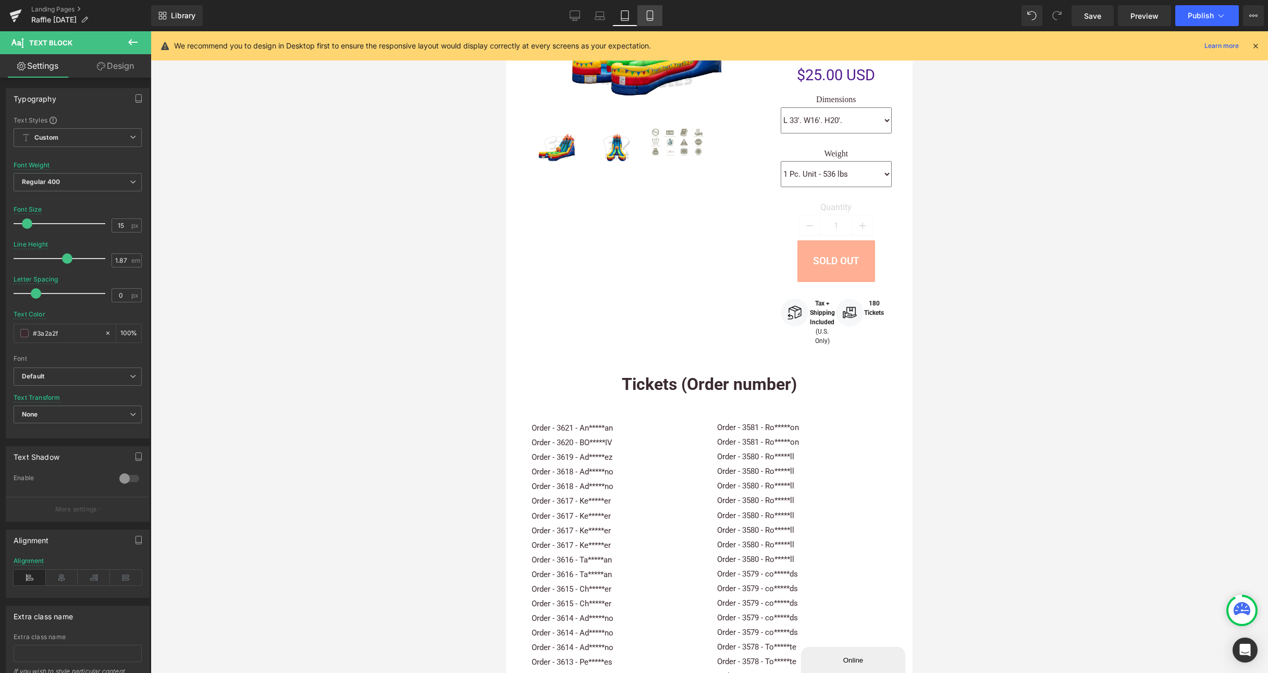
click at [655, 16] on link "Mobile" at bounding box center [649, 15] width 25 height 21
type input "14"
type input "100"
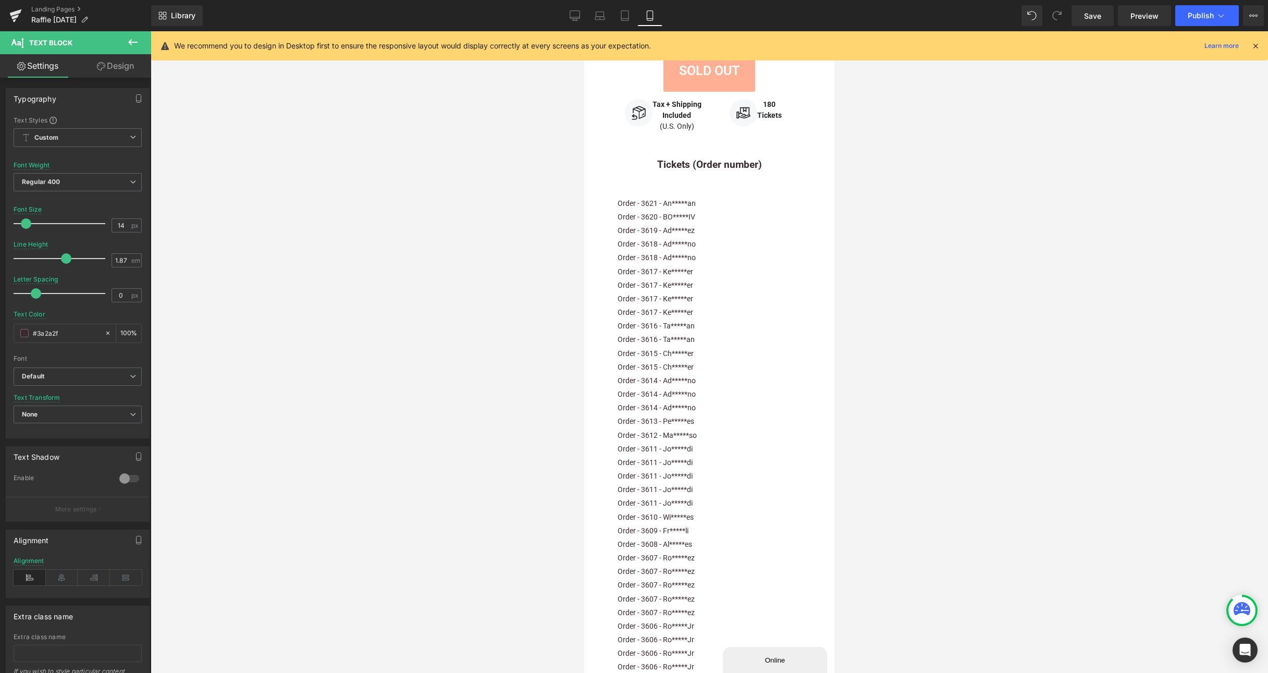
scroll to position [829, 0]
click at [638, 209] on p "Order - 3620 - BO*****IV" at bounding box center [709, 214] width 184 height 14
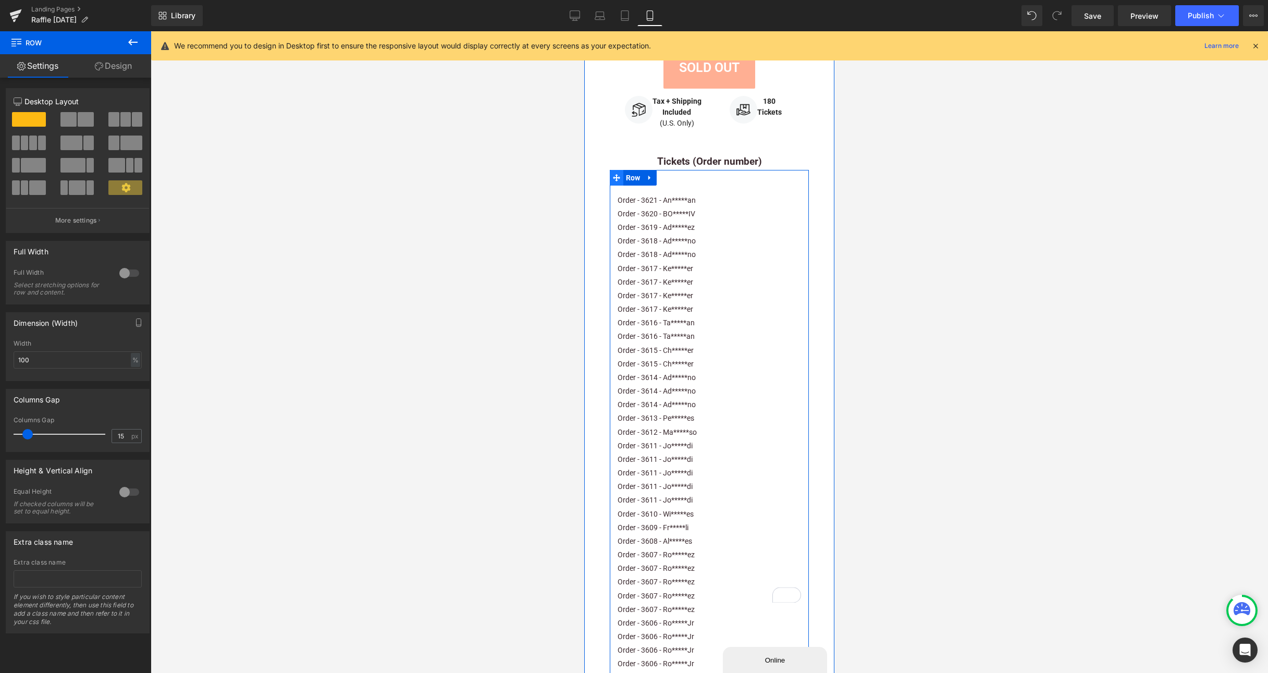
click at [614, 176] on icon at bounding box center [616, 178] width 7 height 8
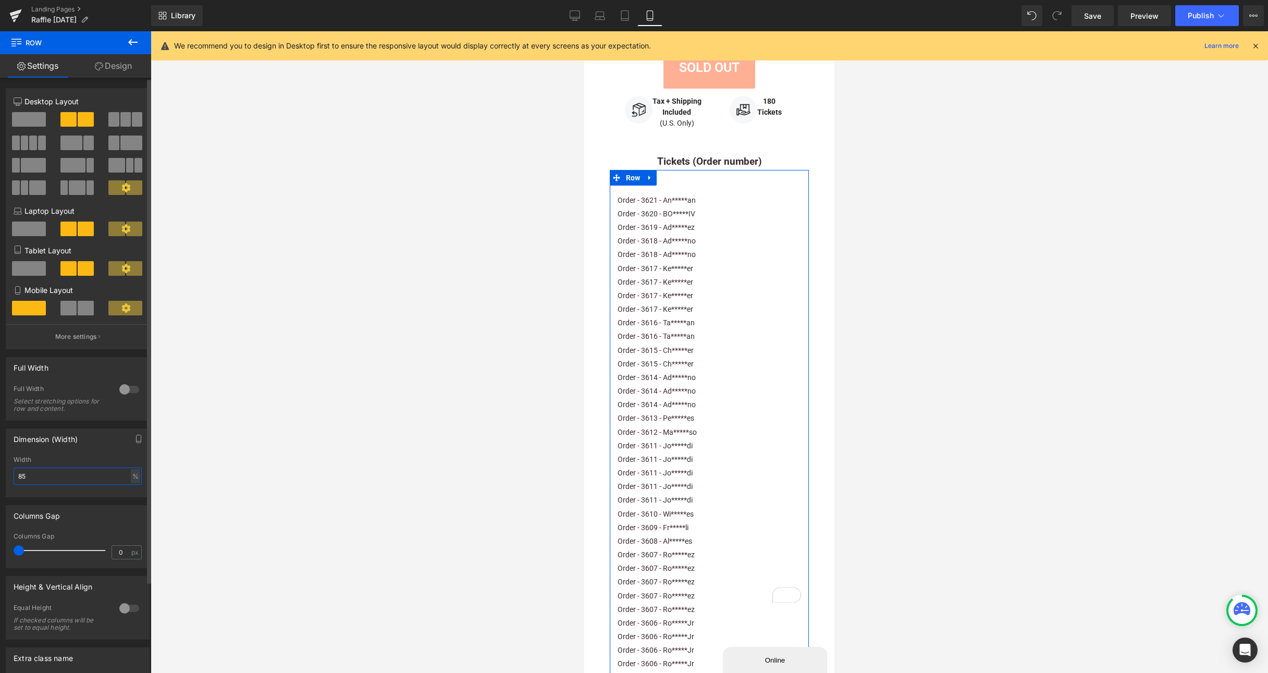
click at [52, 481] on input "85" at bounding box center [78, 475] width 128 height 17
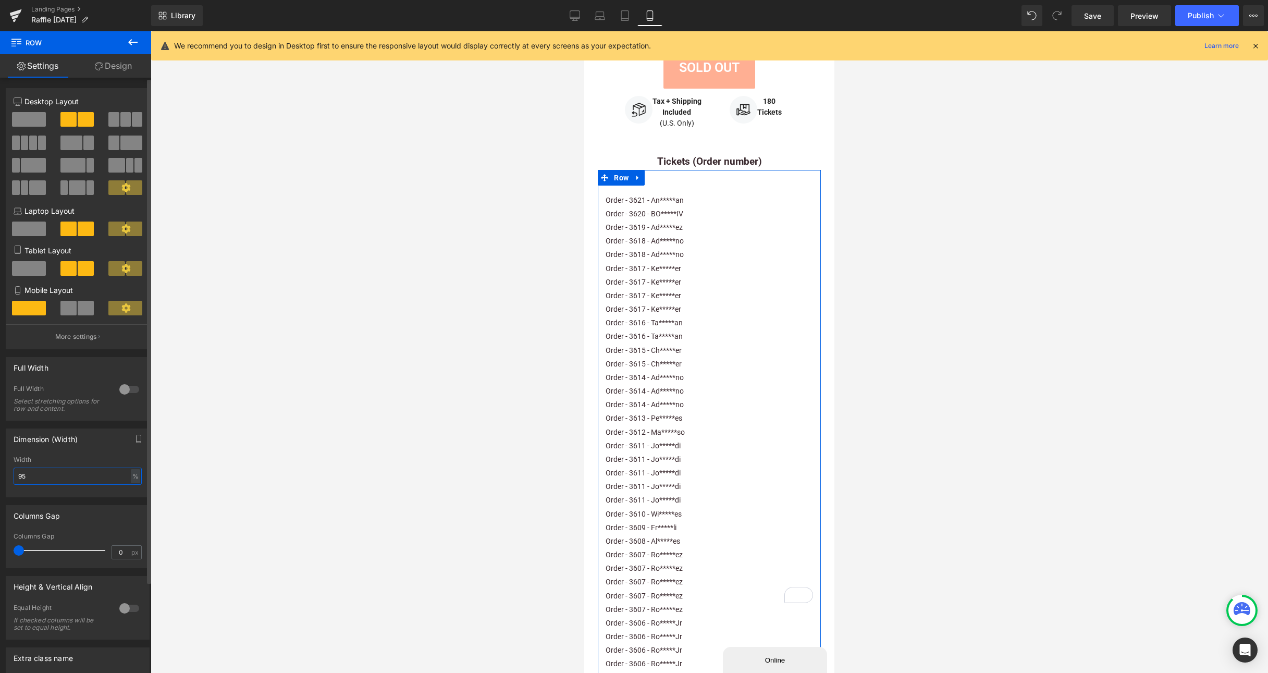
click at [71, 476] on input "95" at bounding box center [78, 475] width 128 height 17
click at [70, 310] on span at bounding box center [68, 308] width 16 height 15
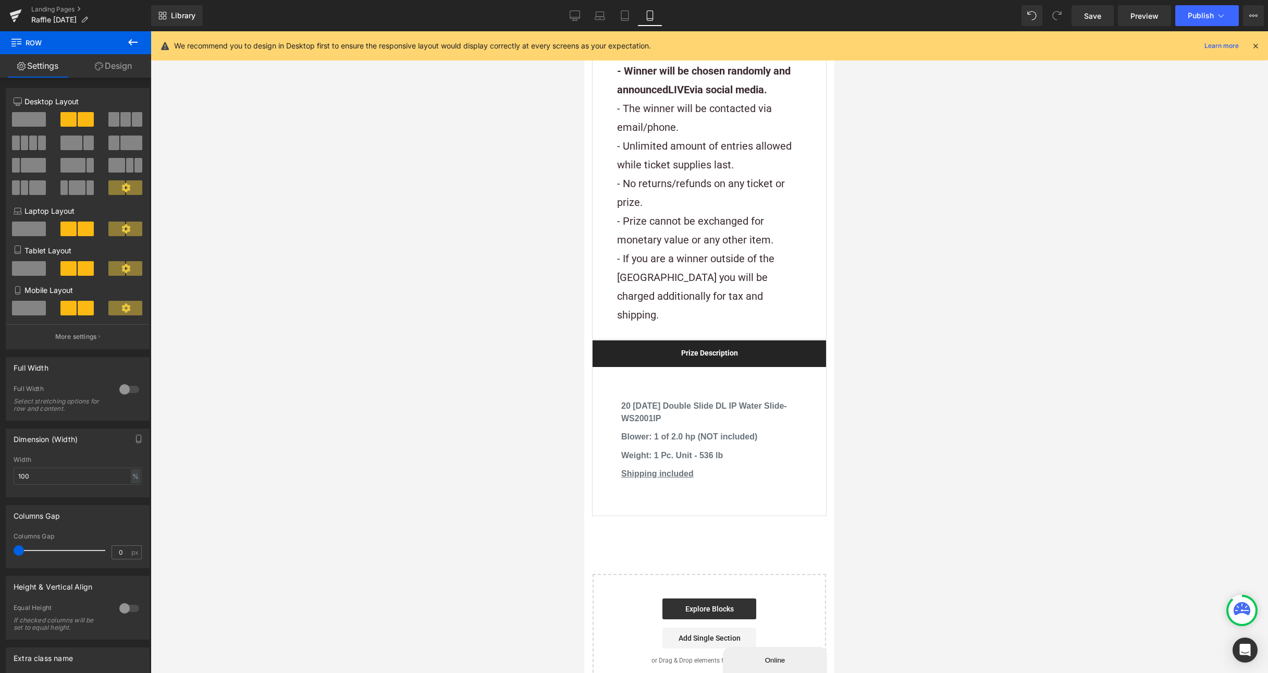
scroll to position [2255, 0]
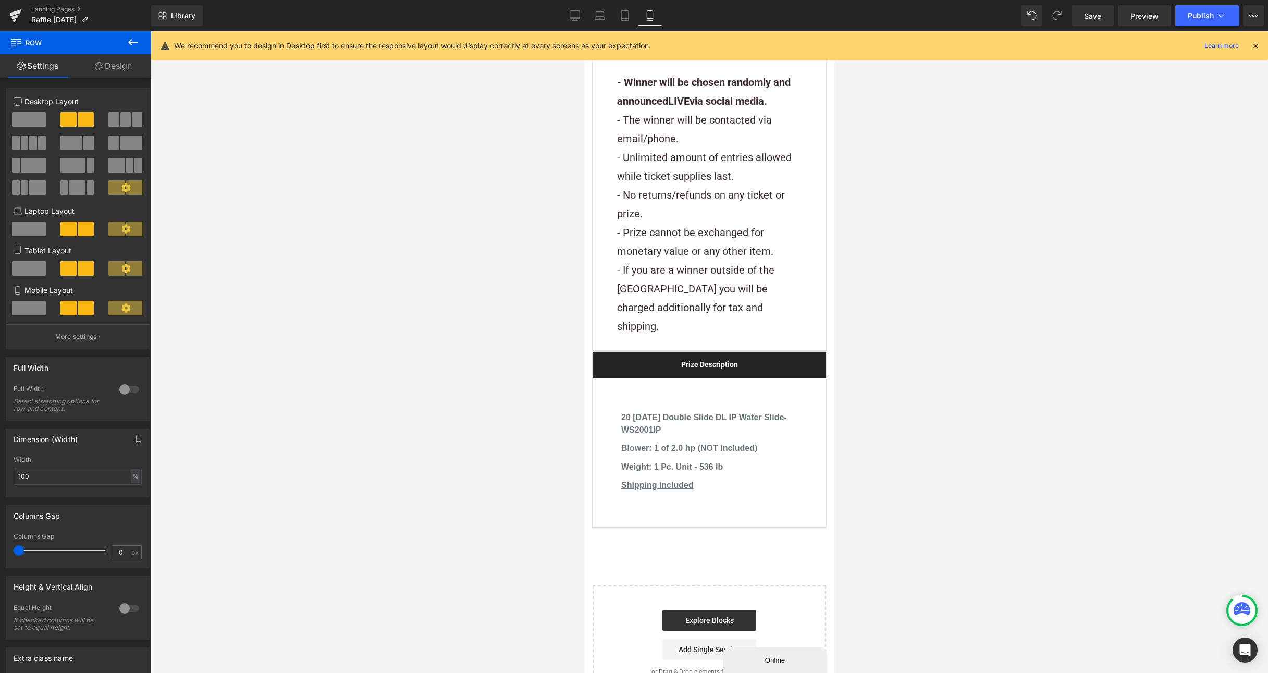
click at [1021, 317] on div at bounding box center [709, 351] width 1117 height 641
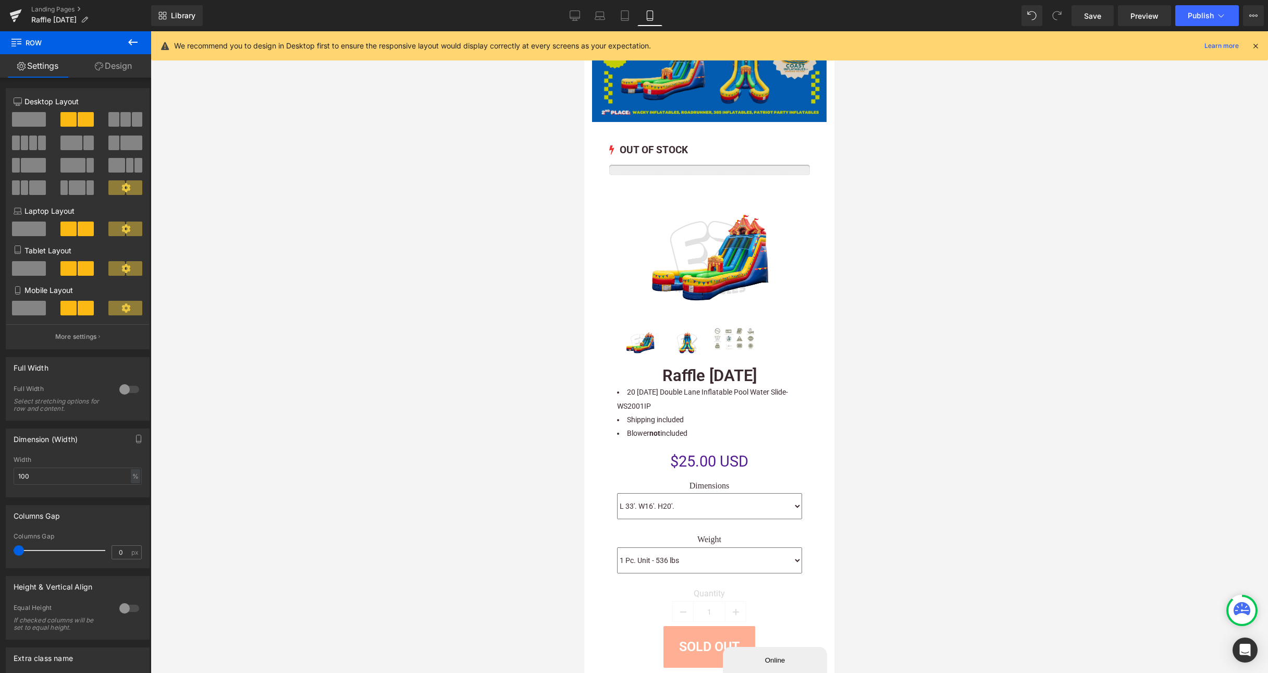
scroll to position [0, 0]
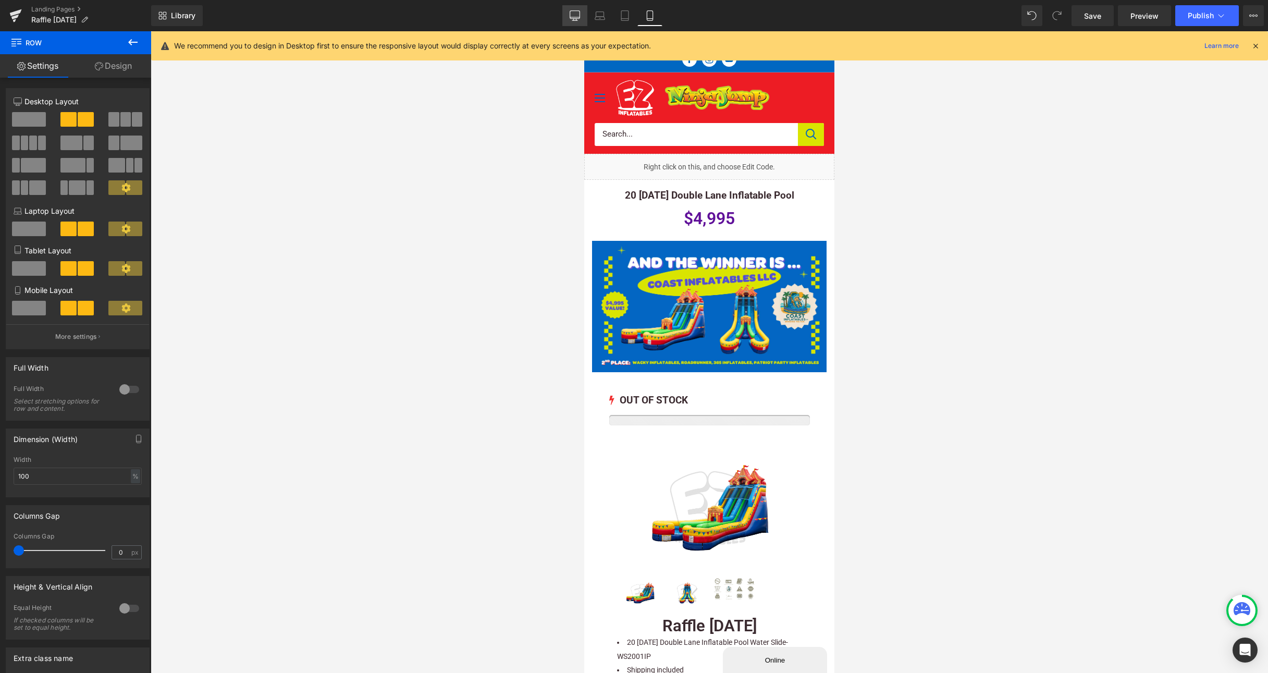
click at [580, 16] on link "Desktop" at bounding box center [574, 15] width 25 height 21
type input "85"
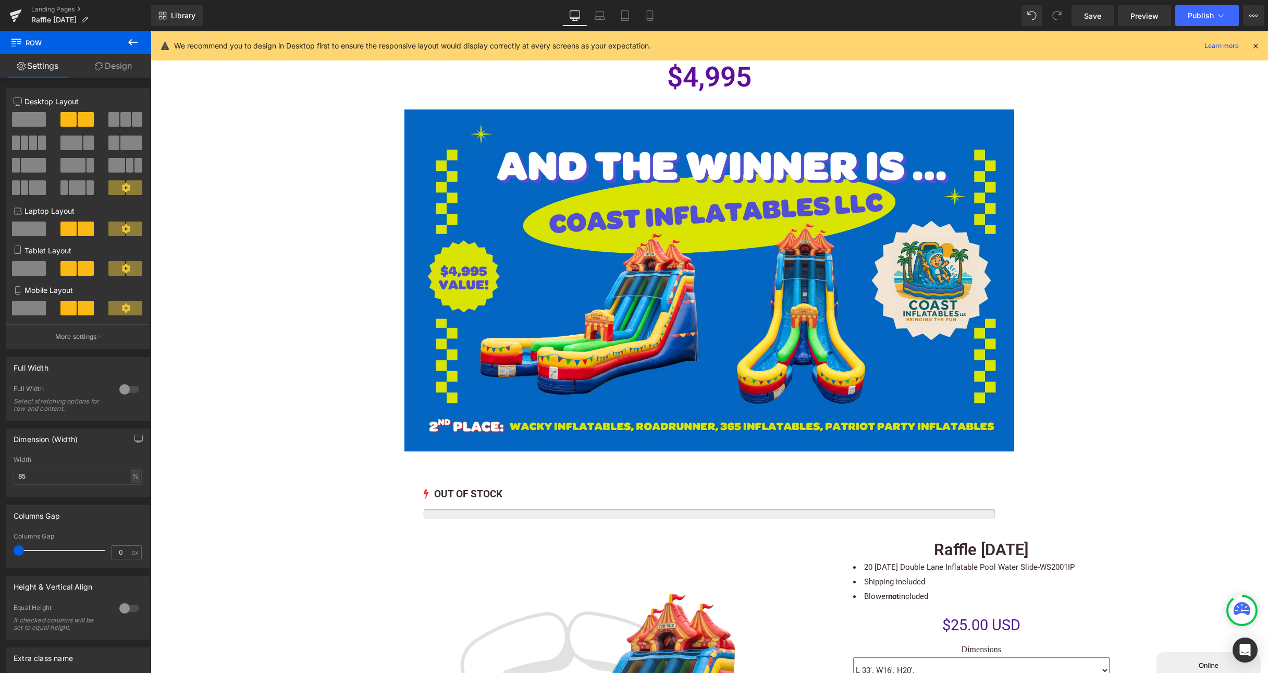
scroll to position [185, 0]
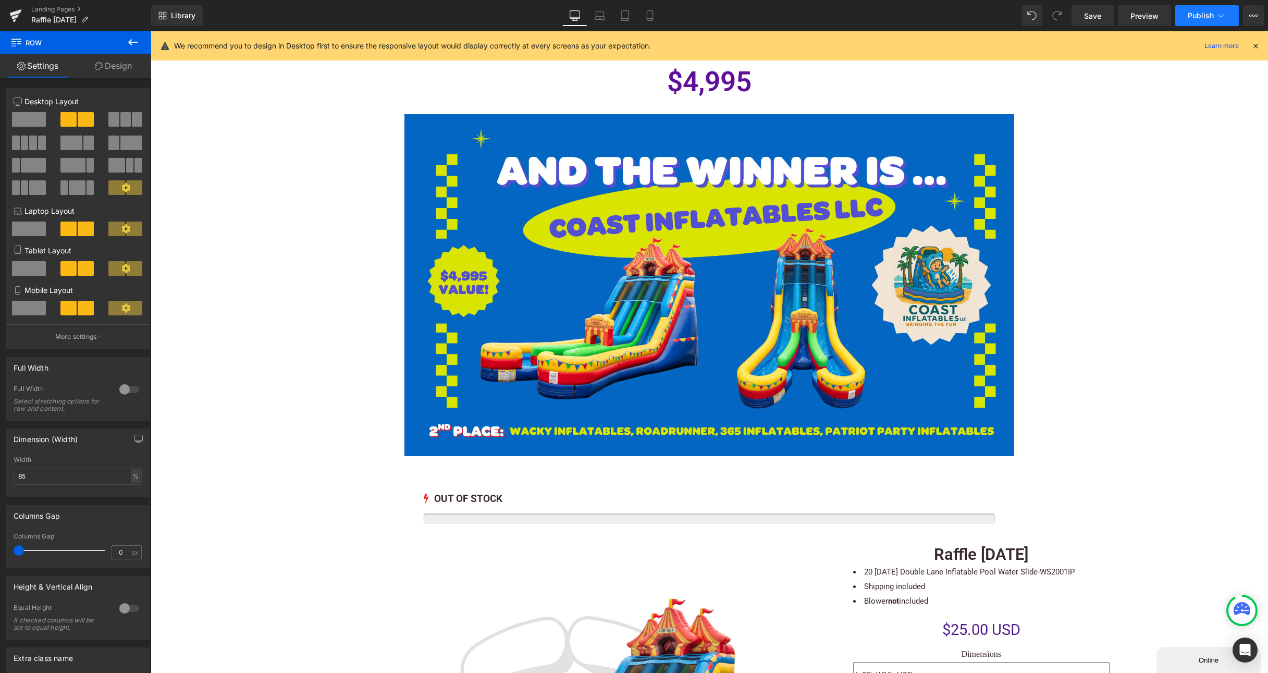
click at [1208, 9] on button "Publish" at bounding box center [1207, 15] width 64 height 21
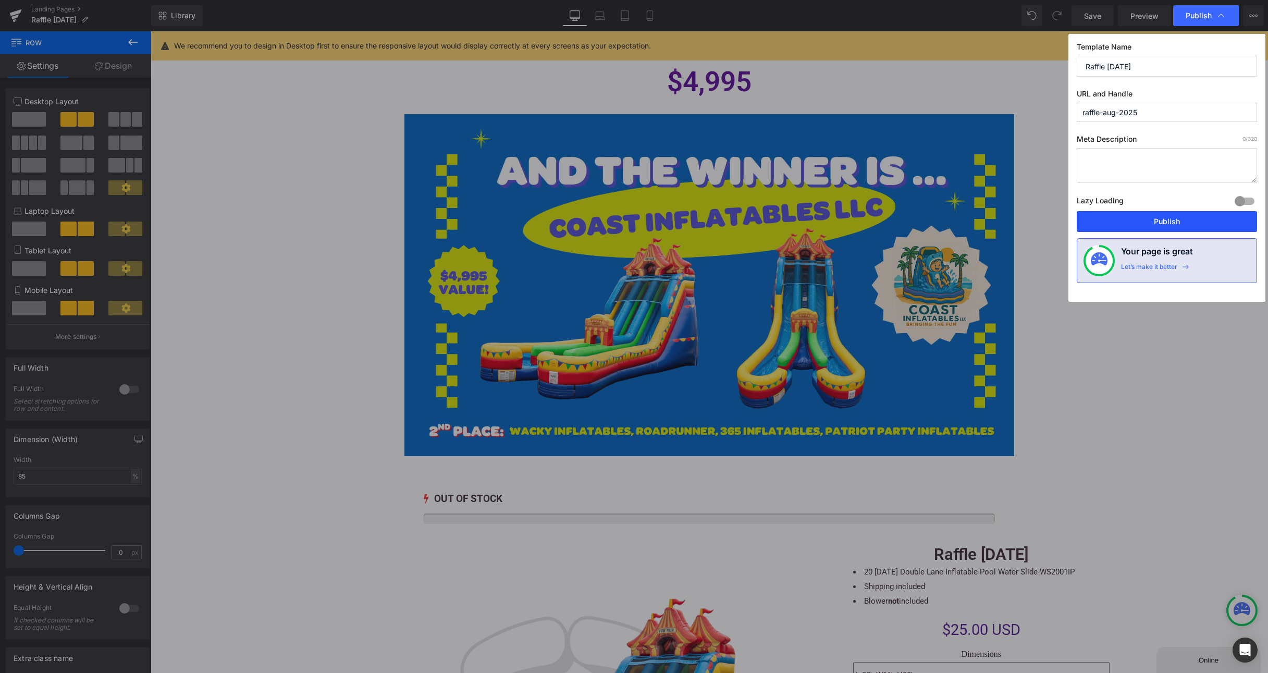
click at [1167, 222] on button "Publish" at bounding box center [1166, 221] width 180 height 21
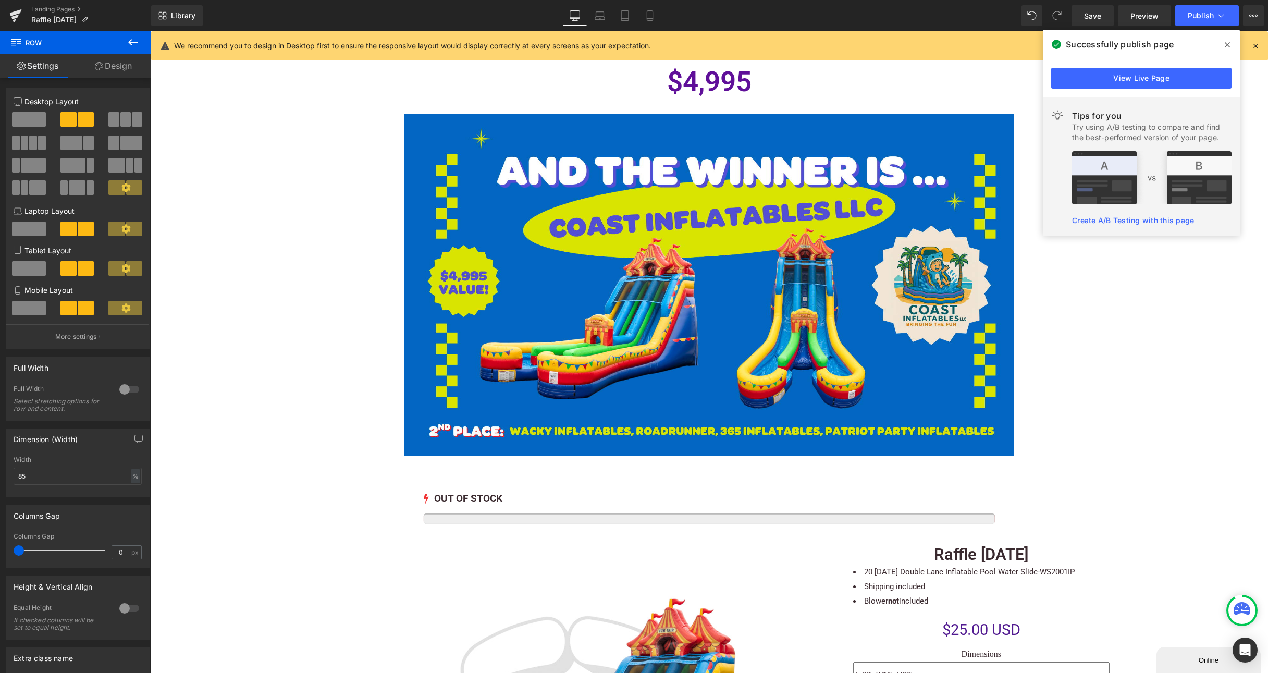
drag, startPoint x: 1057, startPoint y: 377, endPoint x: 1128, endPoint y: 238, distance: 156.1
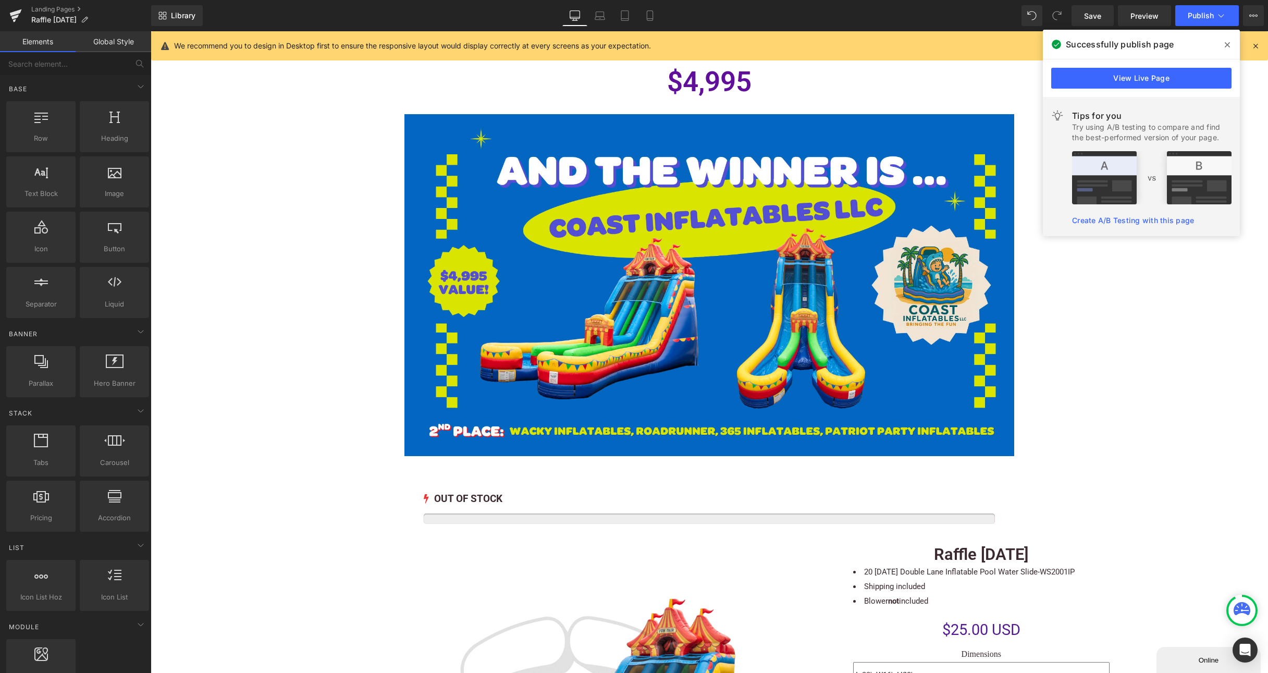
click at [1230, 41] on span at bounding box center [1227, 44] width 17 height 17
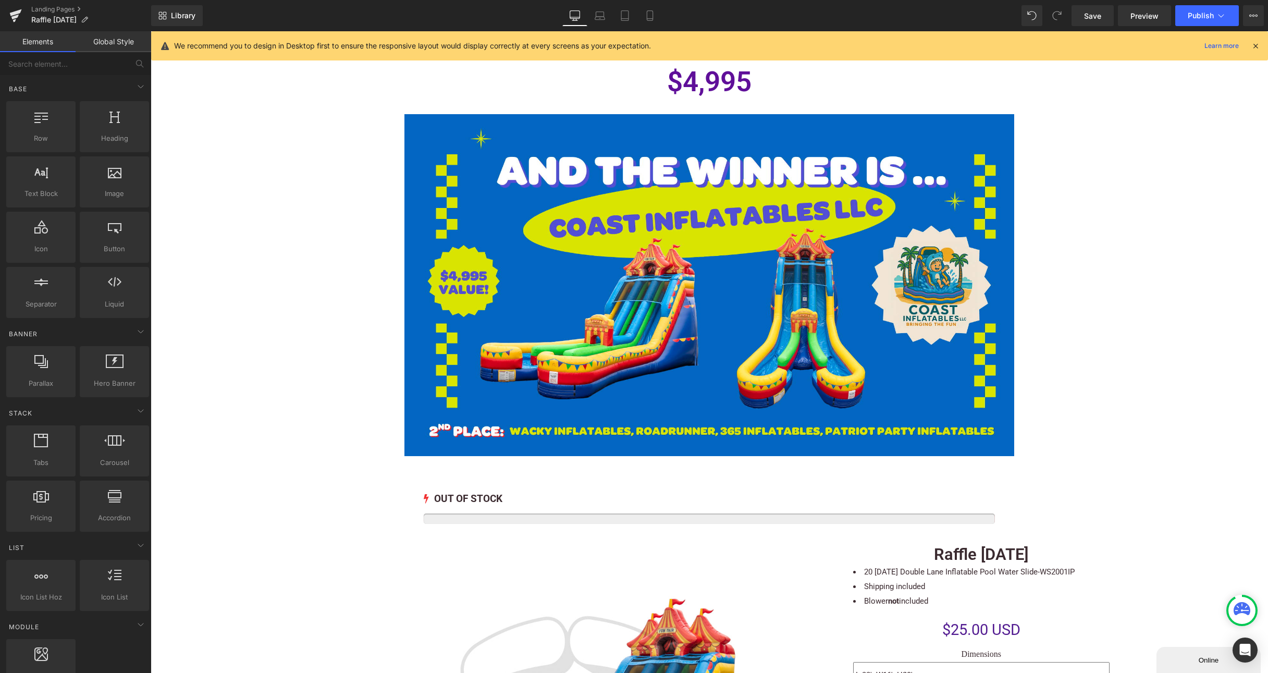
click at [704, 288] on span "Image" at bounding box center [708, 285] width 21 height 13
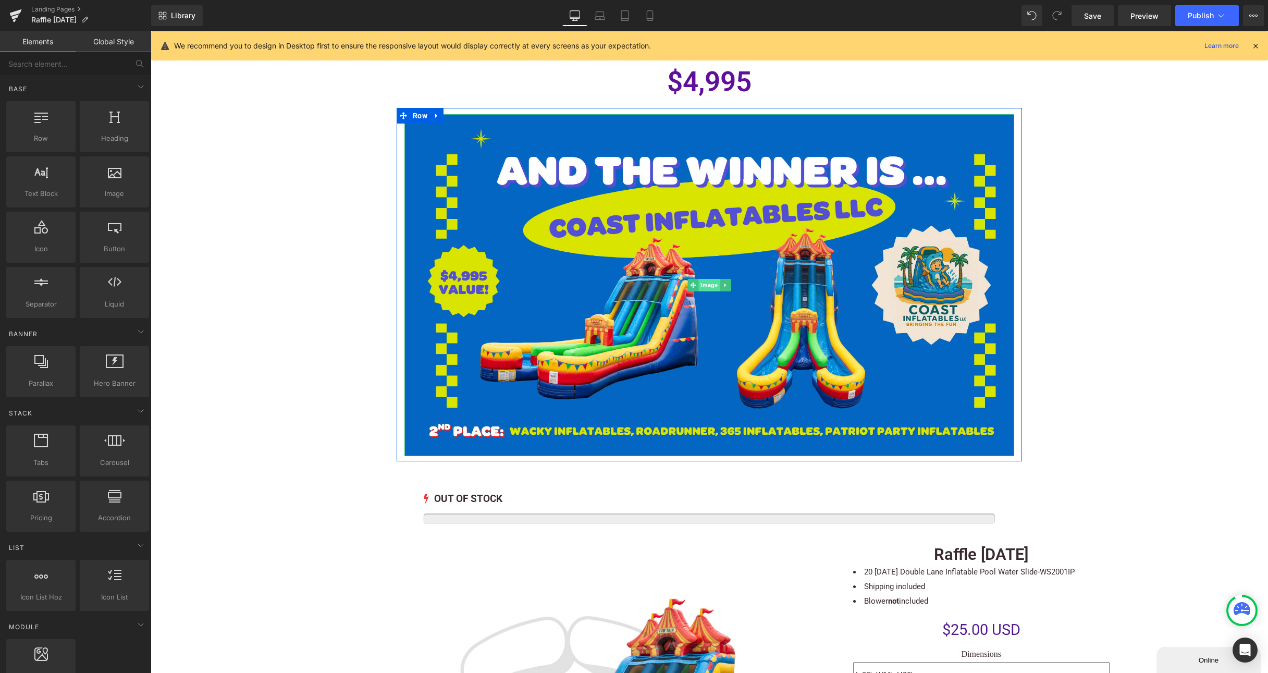
click at [704, 286] on span "Image" at bounding box center [708, 285] width 21 height 13
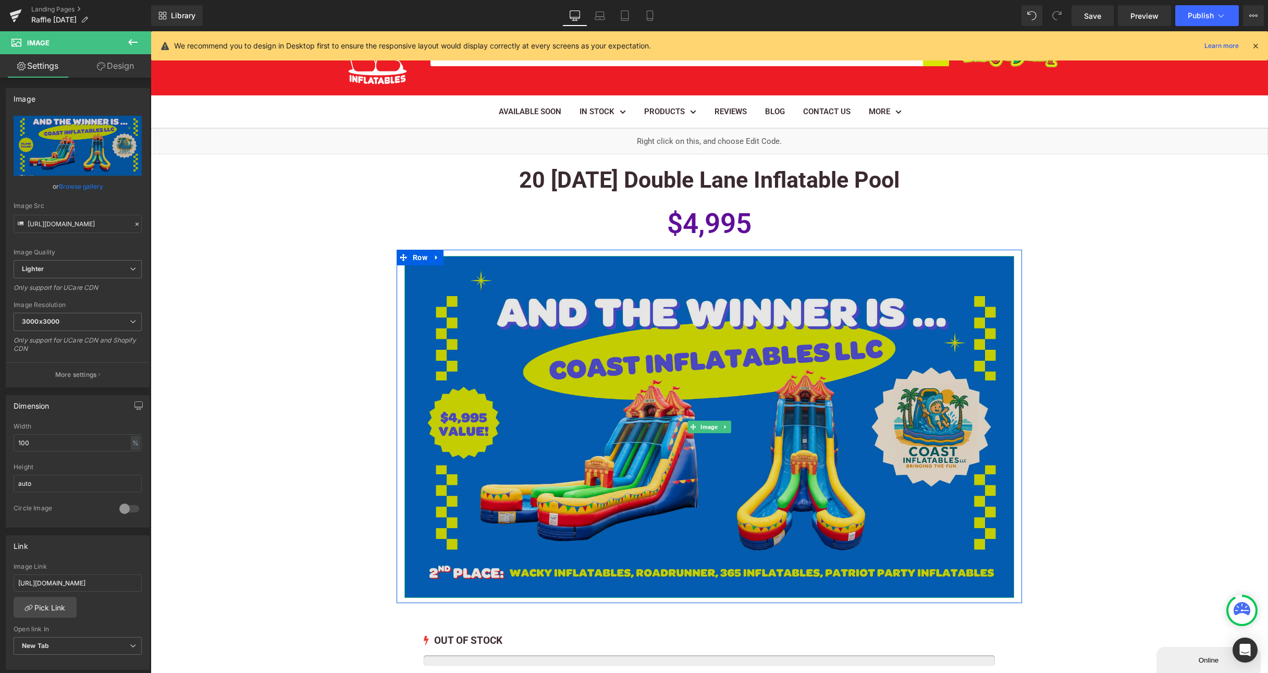
scroll to position [42, 0]
